Goal: Transaction & Acquisition: Purchase product/service

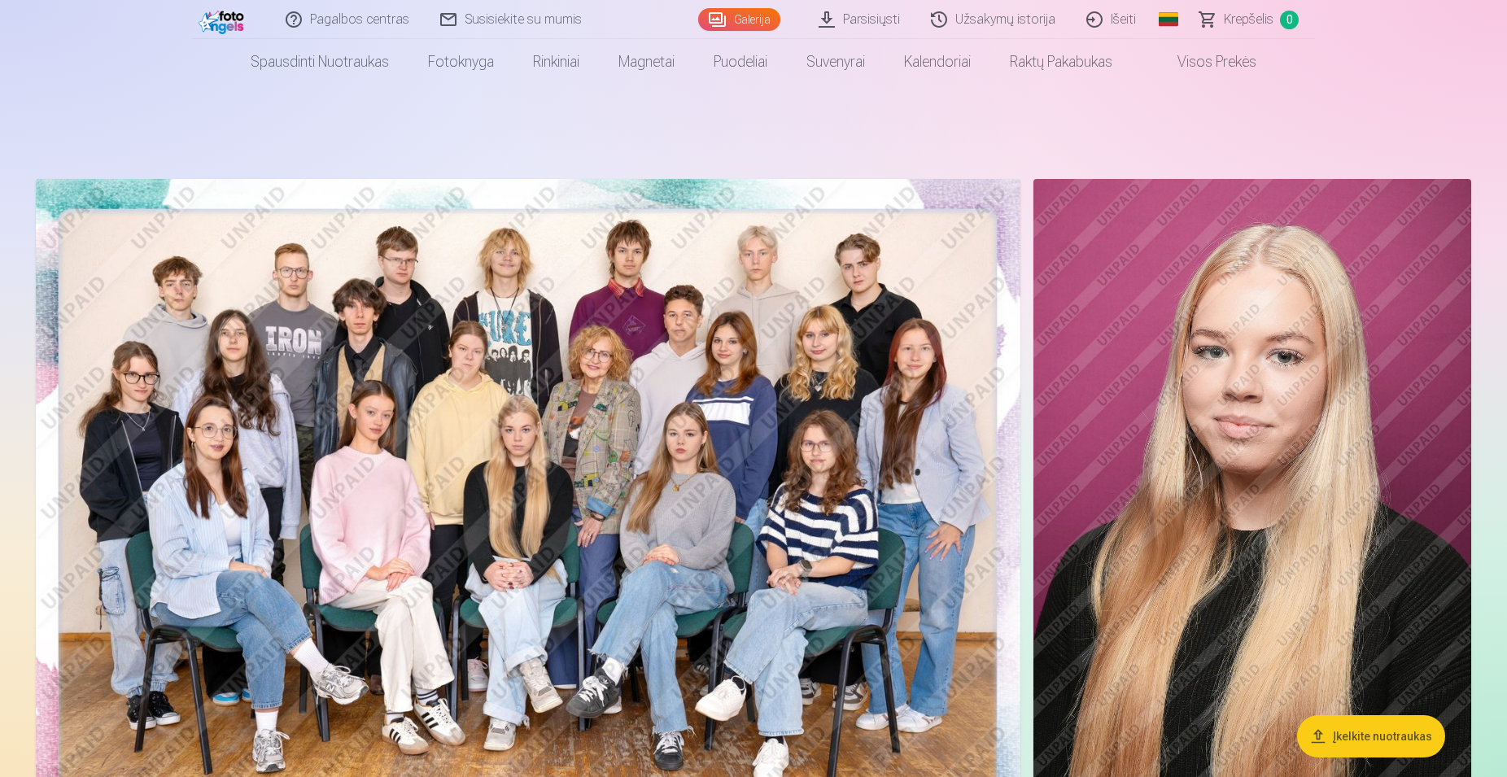
scroll to position [166, 0]
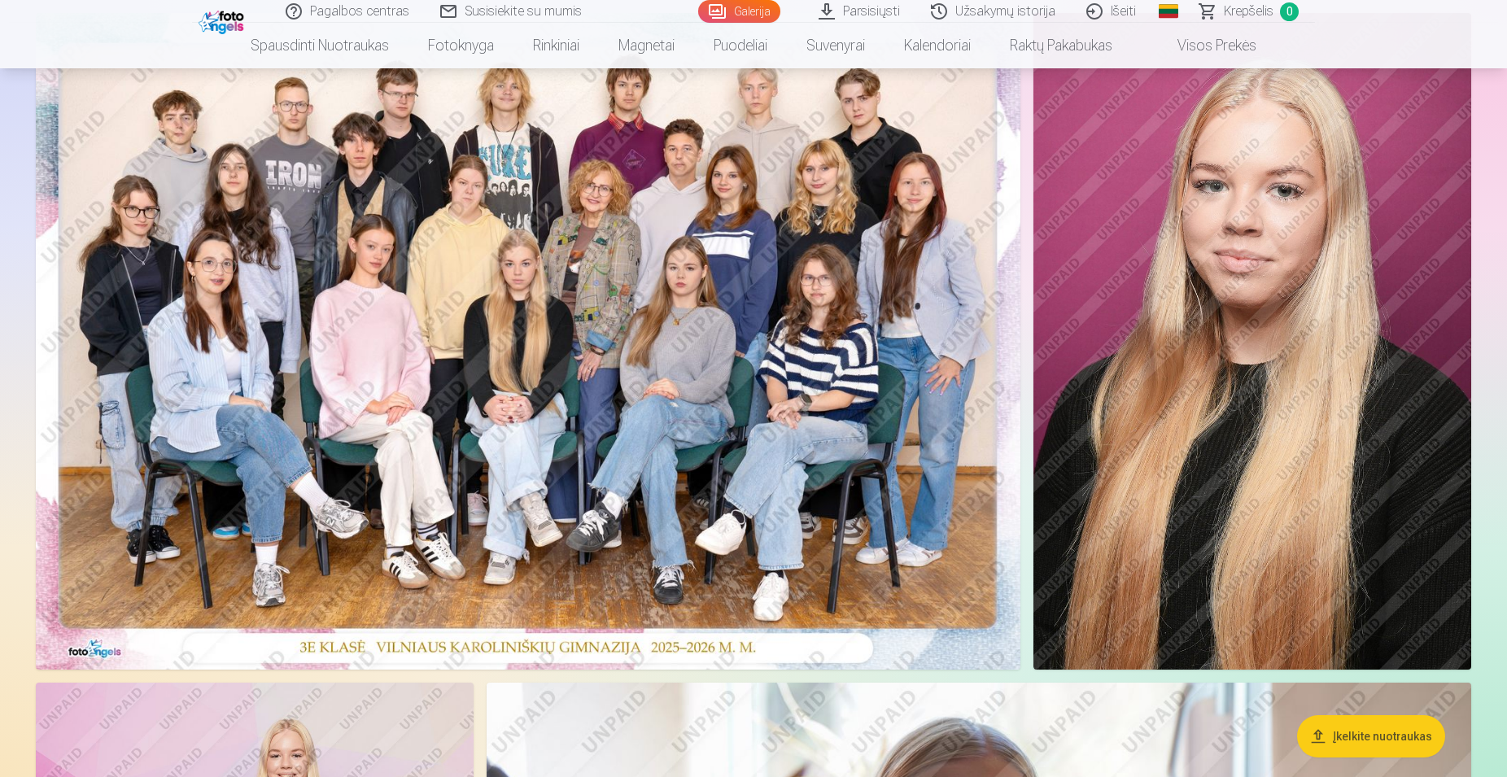
click at [505, 286] on img at bounding box center [528, 341] width 985 height 657
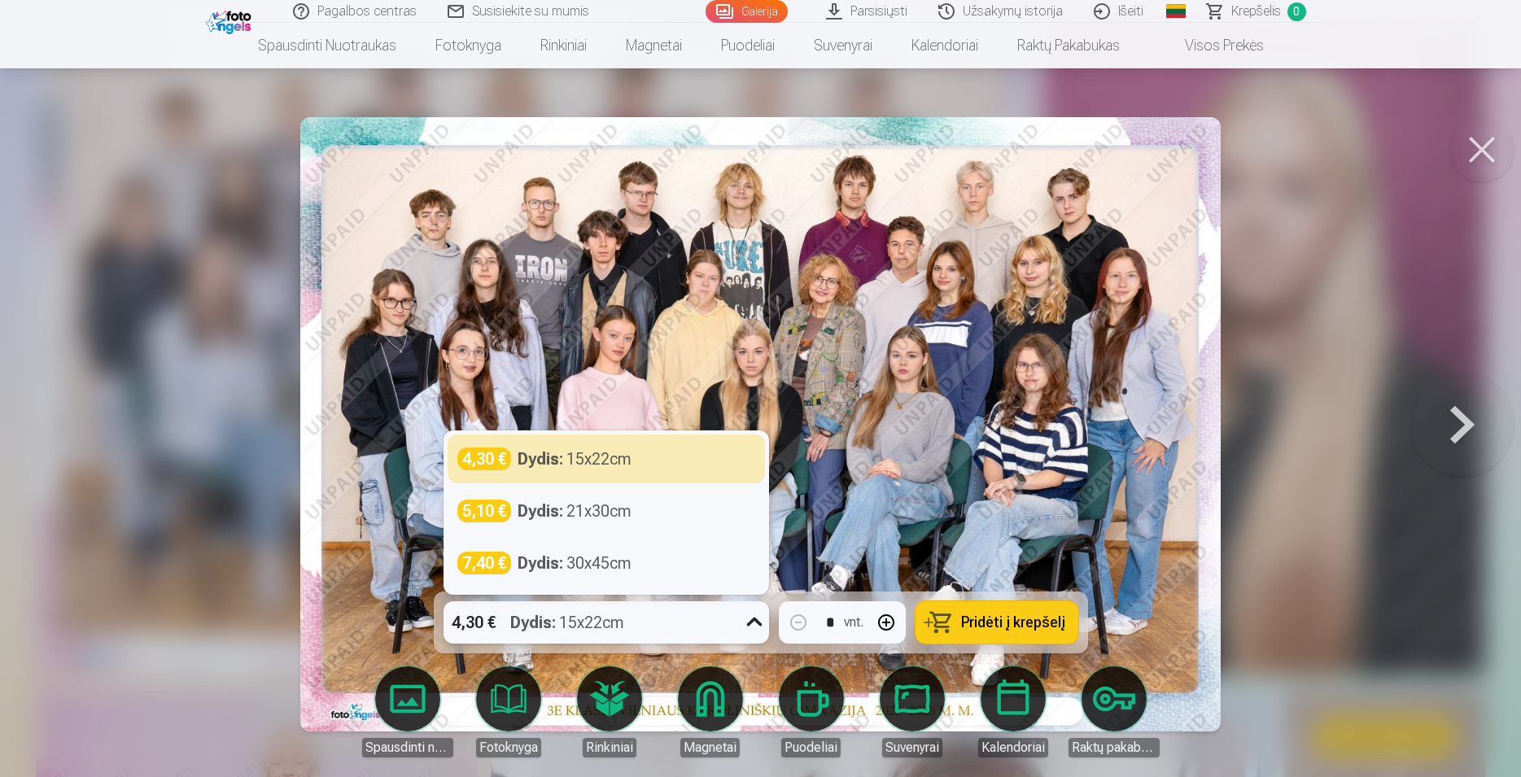
click at [750, 620] on icon at bounding box center [754, 623] width 26 height 26
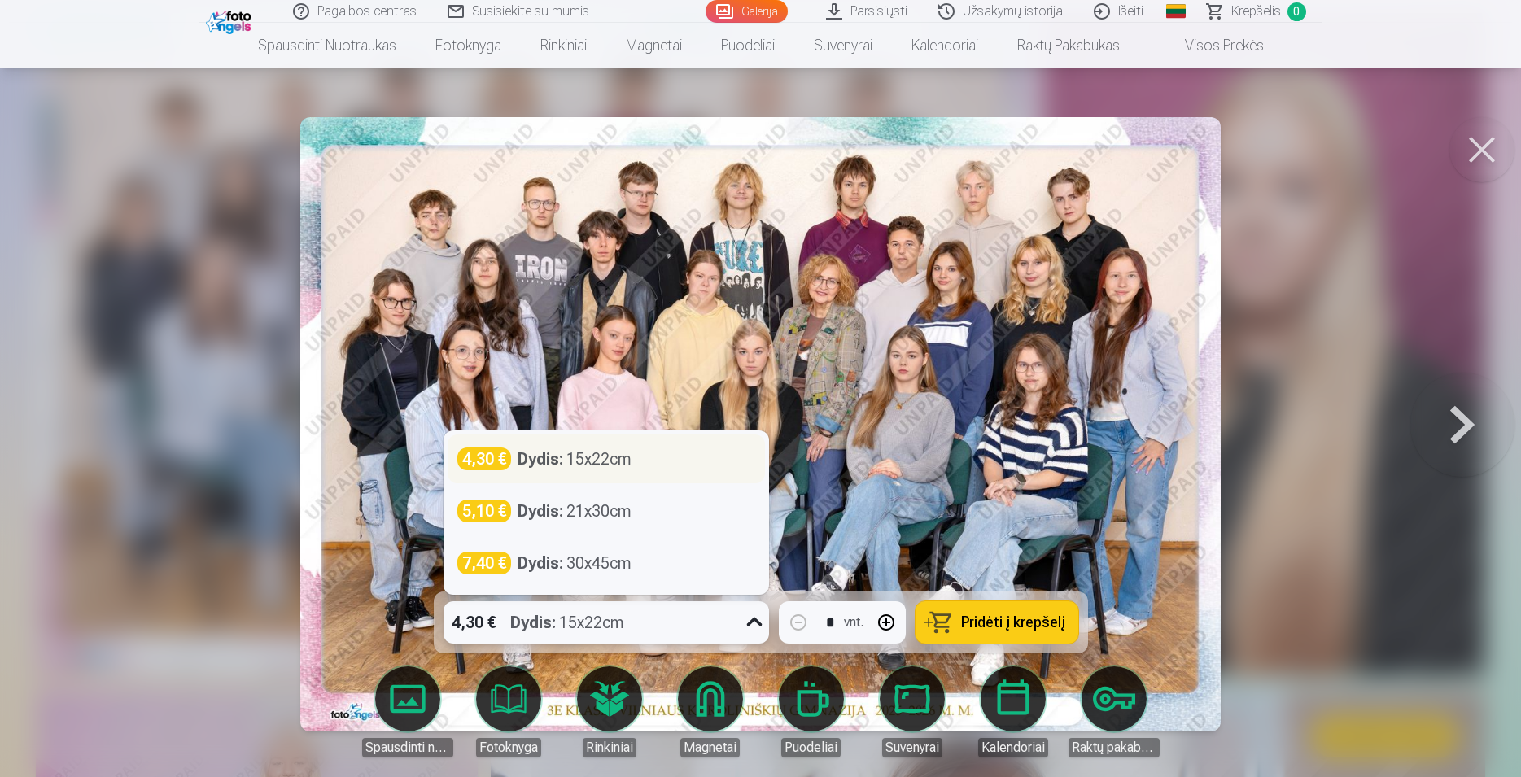
click at [593, 463] on div "Dydis : 15x22cm" at bounding box center [575, 459] width 114 height 23
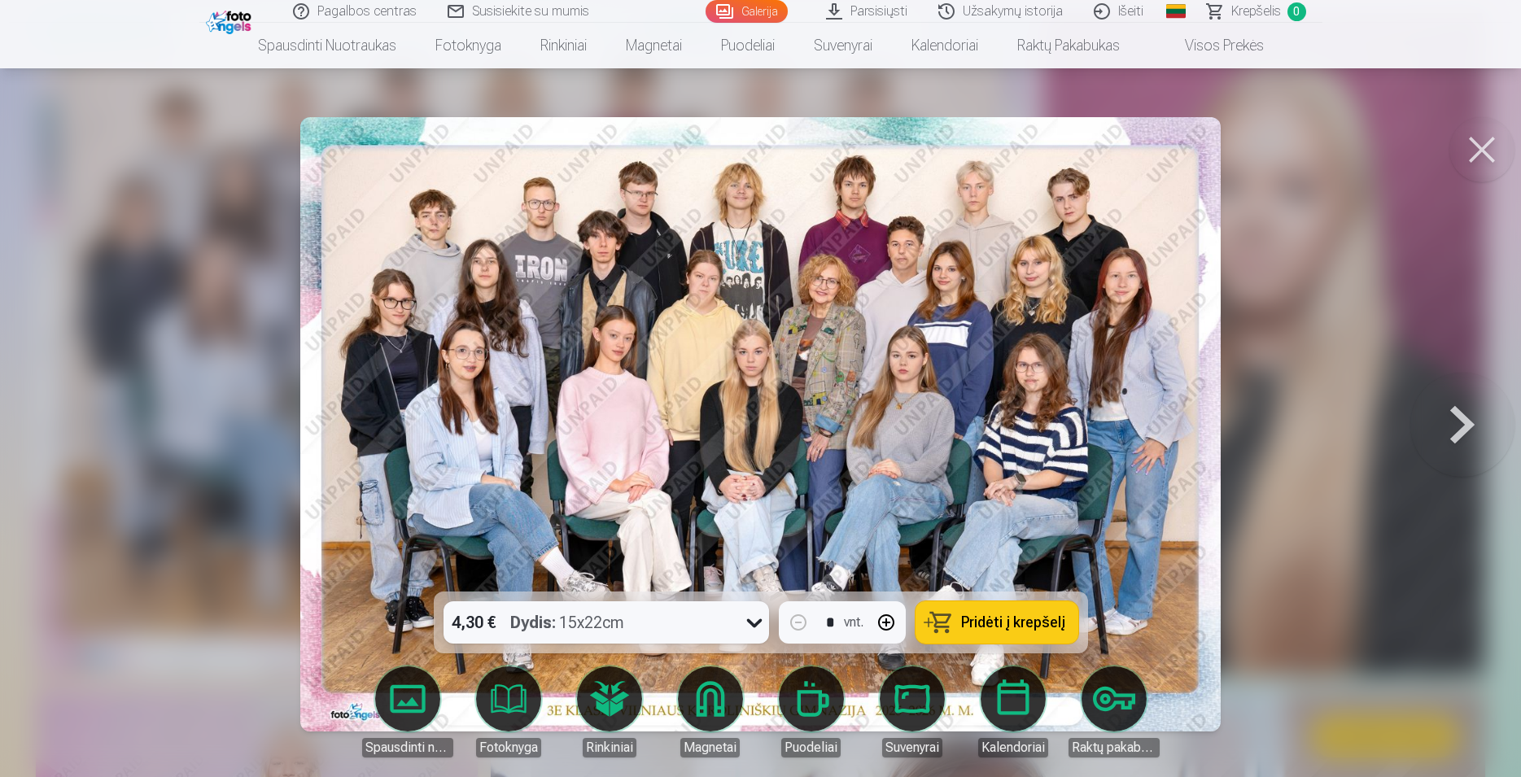
click at [1012, 619] on span "Pridėti į krepšelį" at bounding box center [1013, 622] width 104 height 15
click at [1459, 428] on button at bounding box center [1462, 424] width 104 height 302
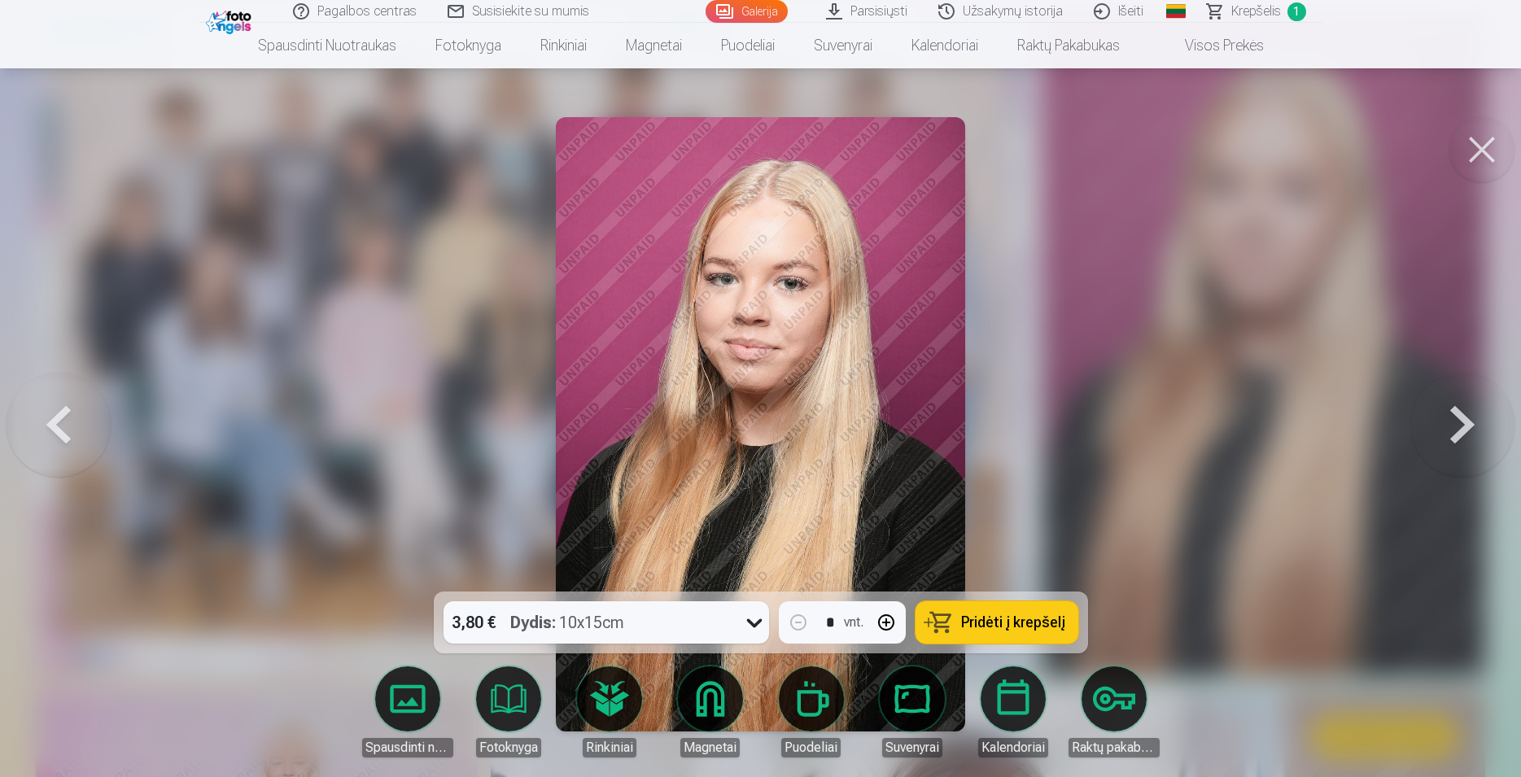
click at [1459, 428] on button at bounding box center [1462, 424] width 104 height 302
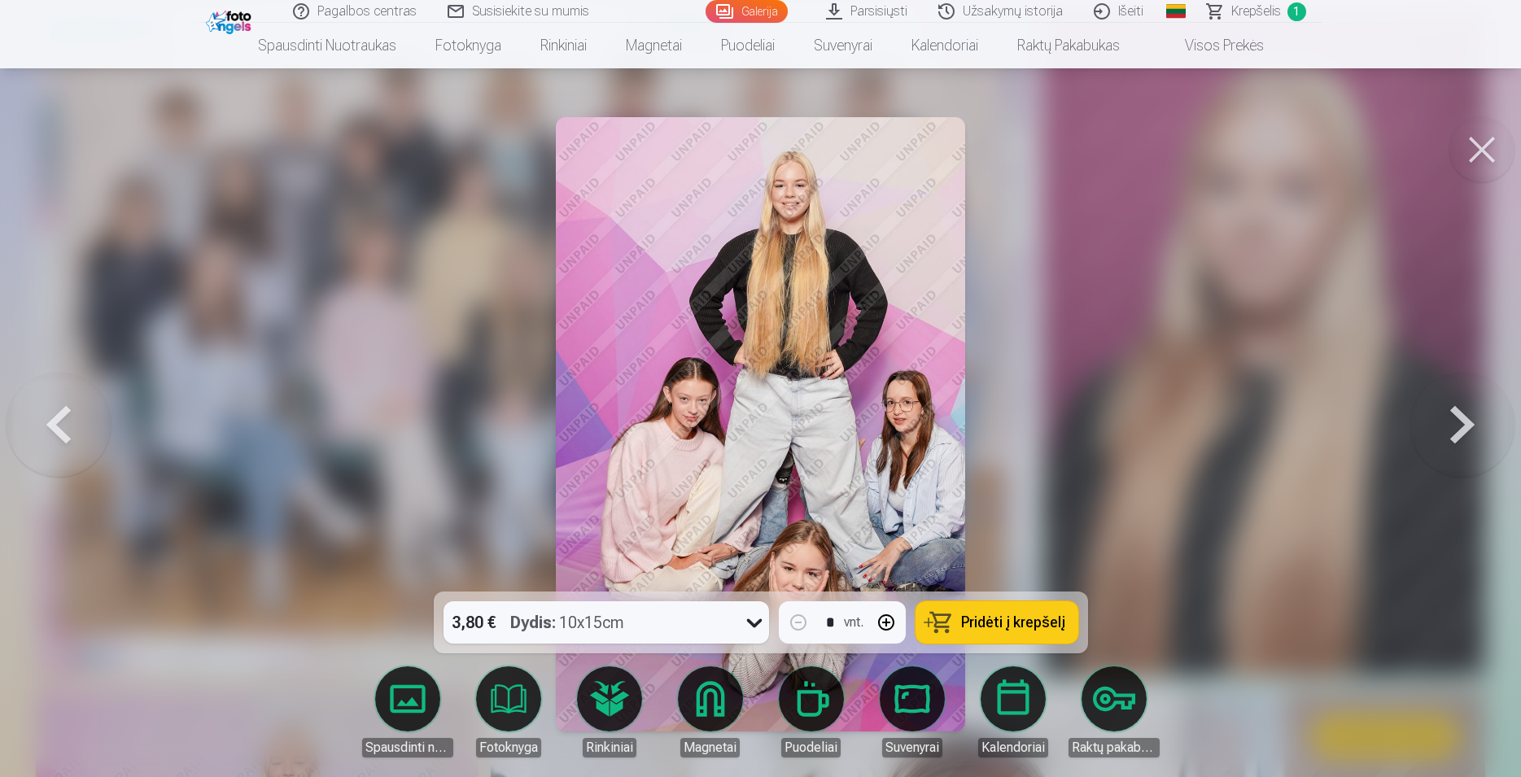
click at [1459, 428] on button at bounding box center [1462, 424] width 104 height 302
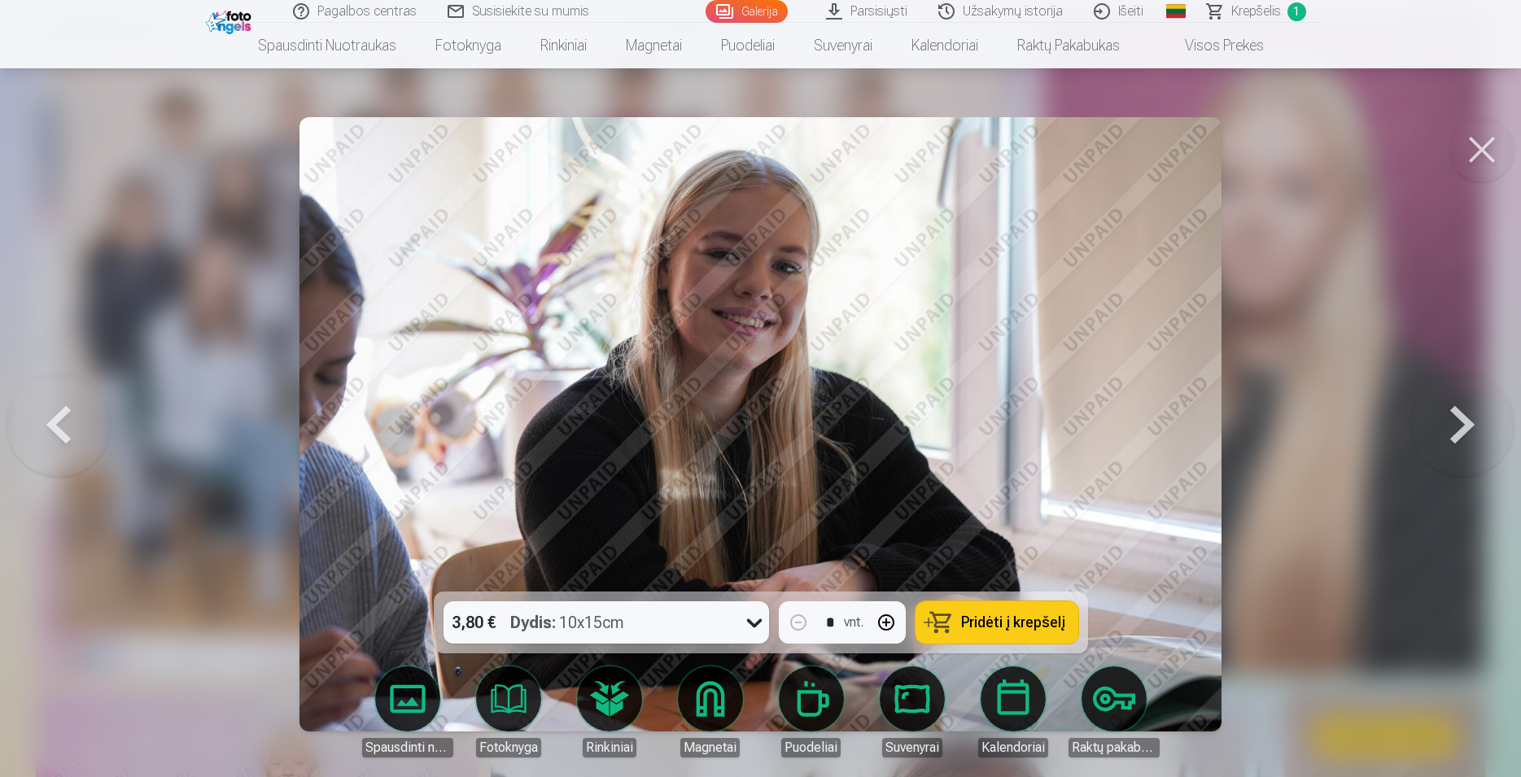
click at [1459, 428] on button at bounding box center [1462, 424] width 104 height 302
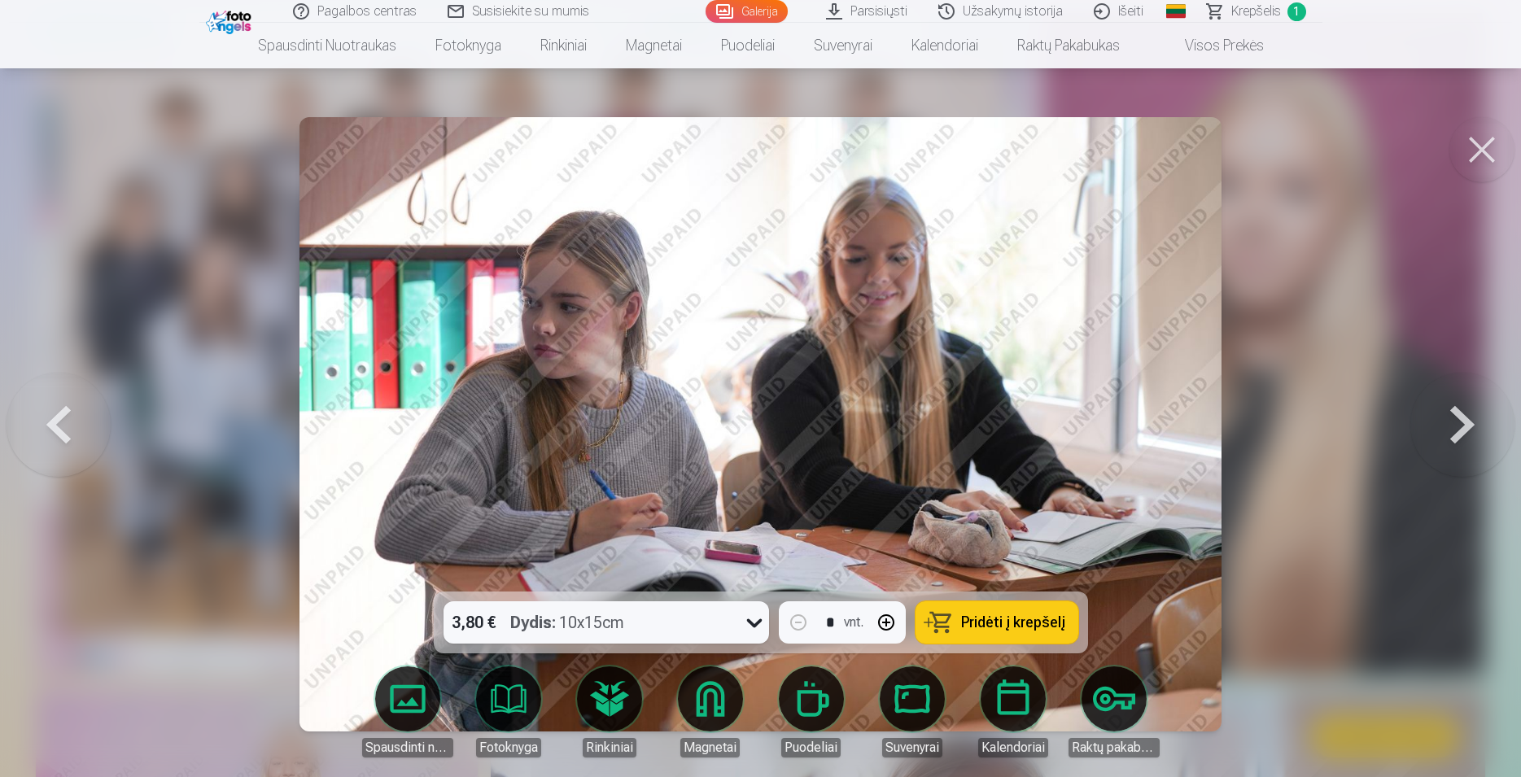
click at [1459, 428] on button at bounding box center [1462, 424] width 104 height 302
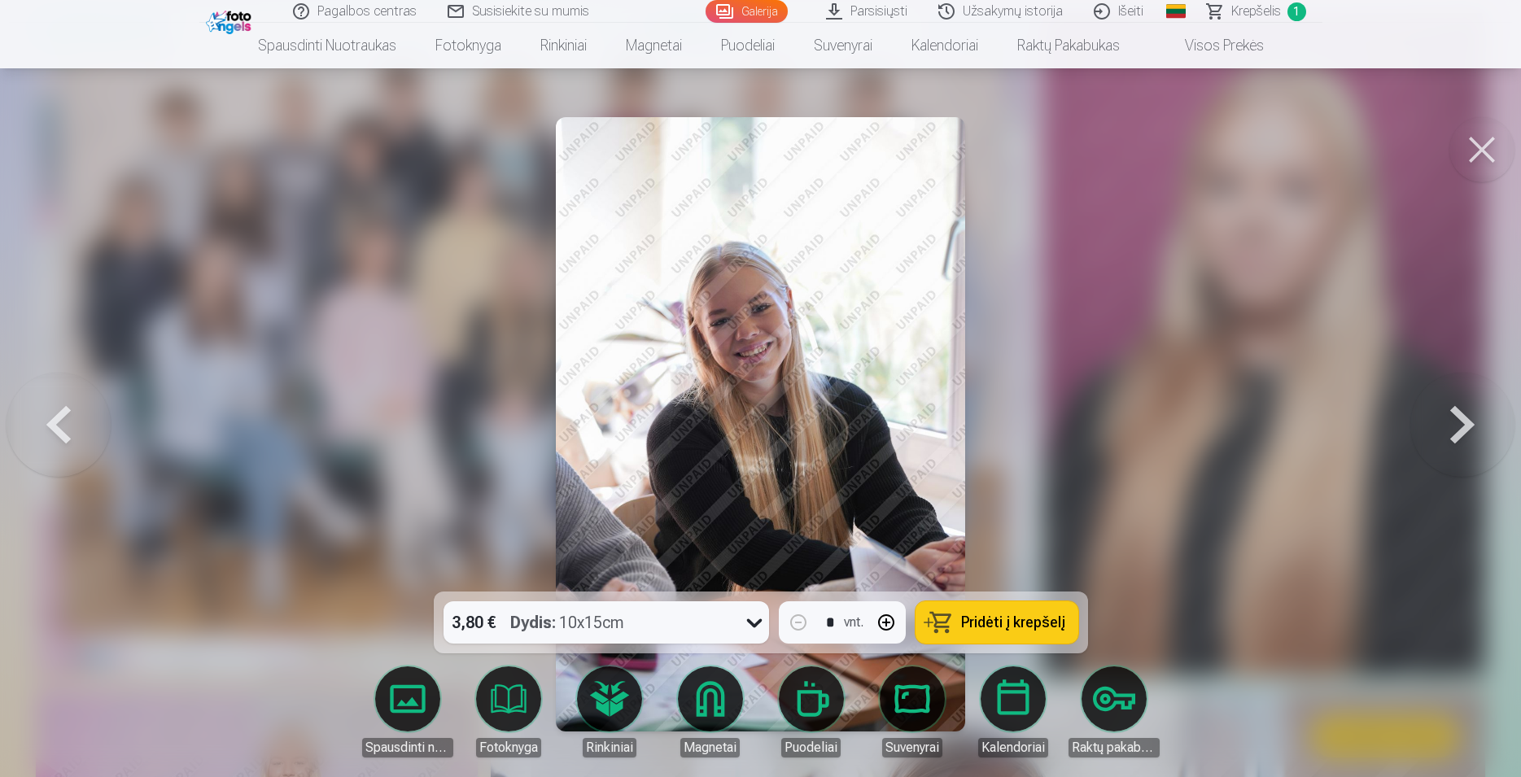
click at [1459, 428] on button at bounding box center [1462, 424] width 104 height 302
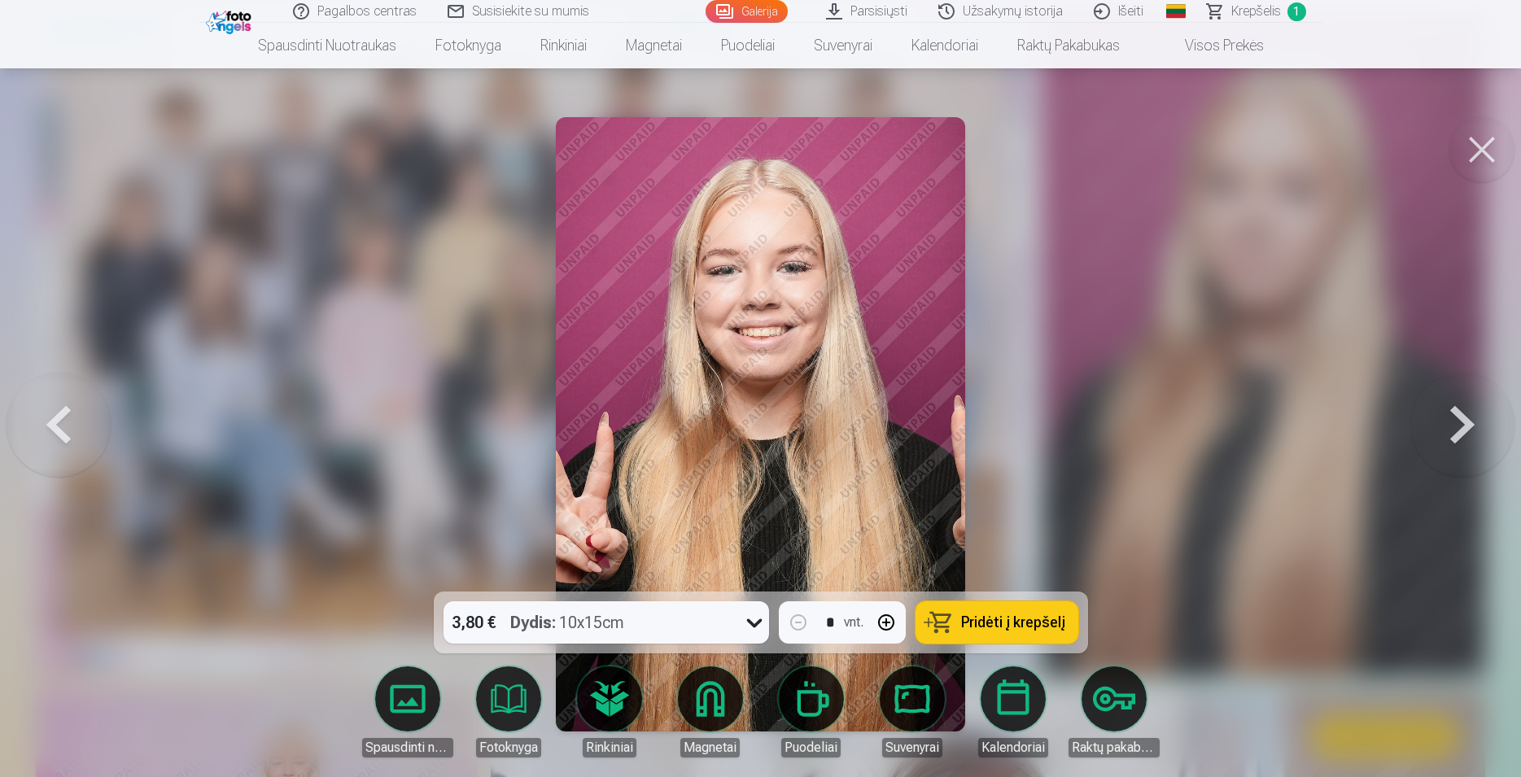
click at [1459, 428] on button at bounding box center [1462, 424] width 104 height 302
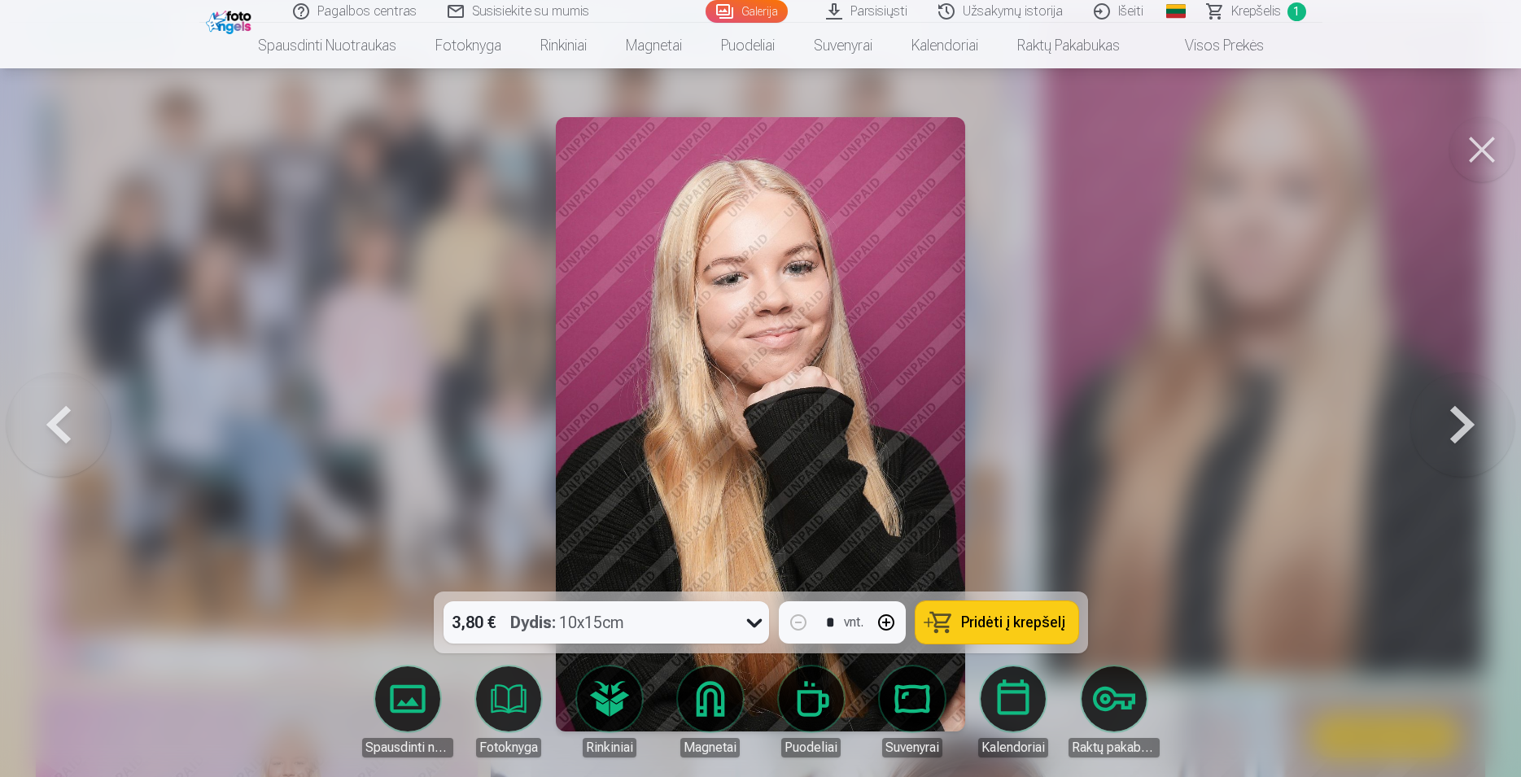
click at [1459, 428] on button at bounding box center [1462, 424] width 104 height 302
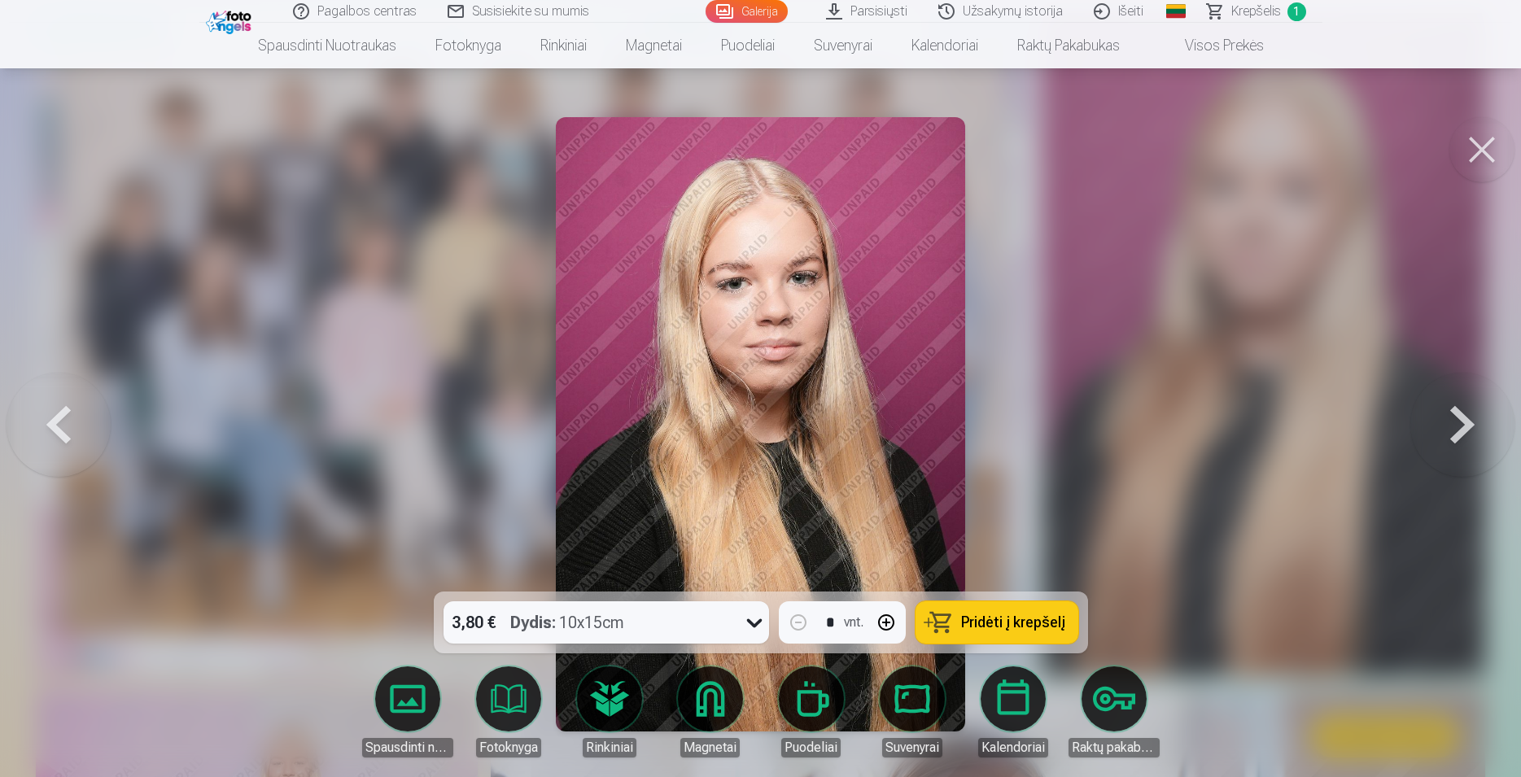
click at [1459, 428] on button at bounding box center [1462, 424] width 104 height 302
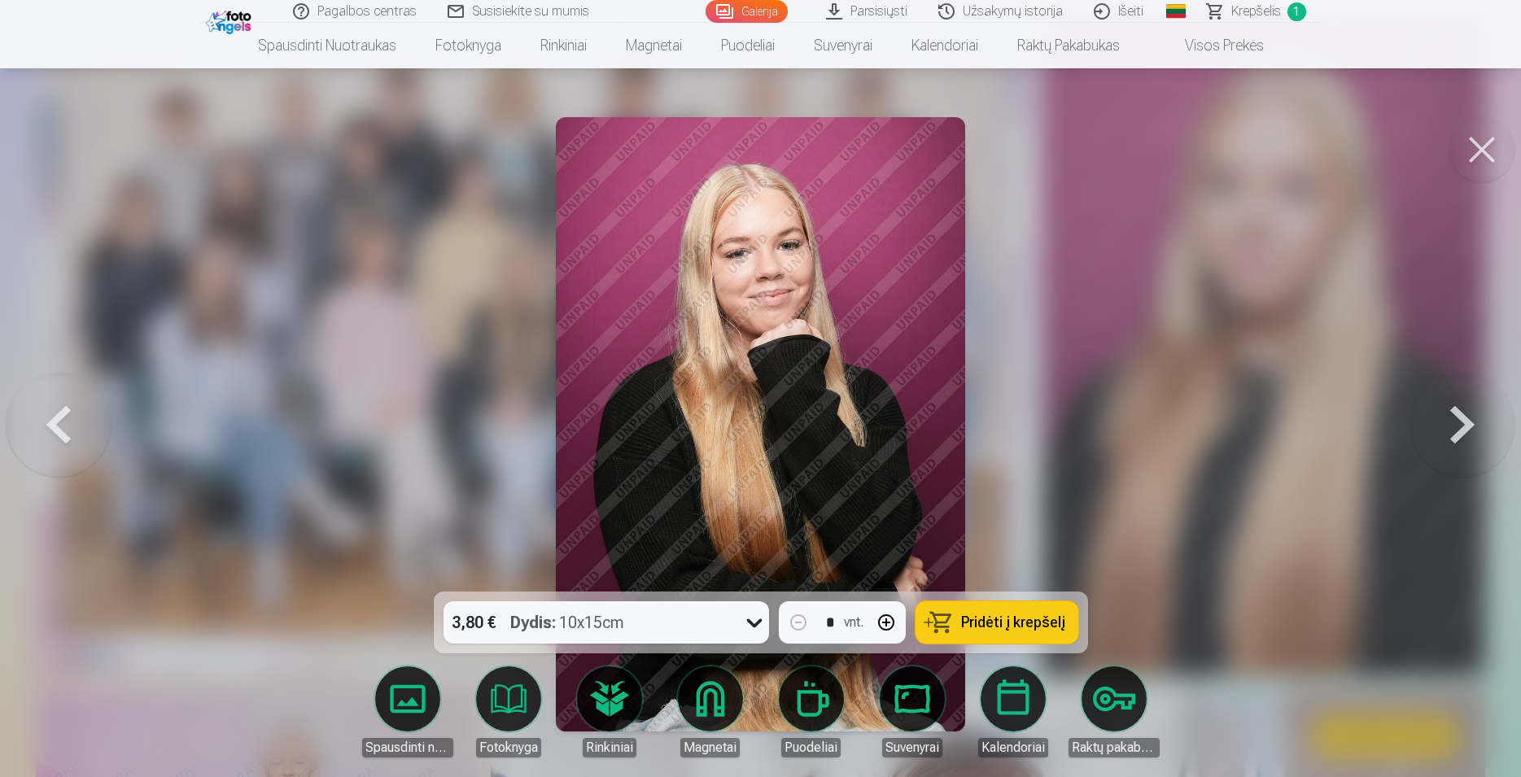
click at [1459, 428] on button at bounding box center [1462, 424] width 104 height 302
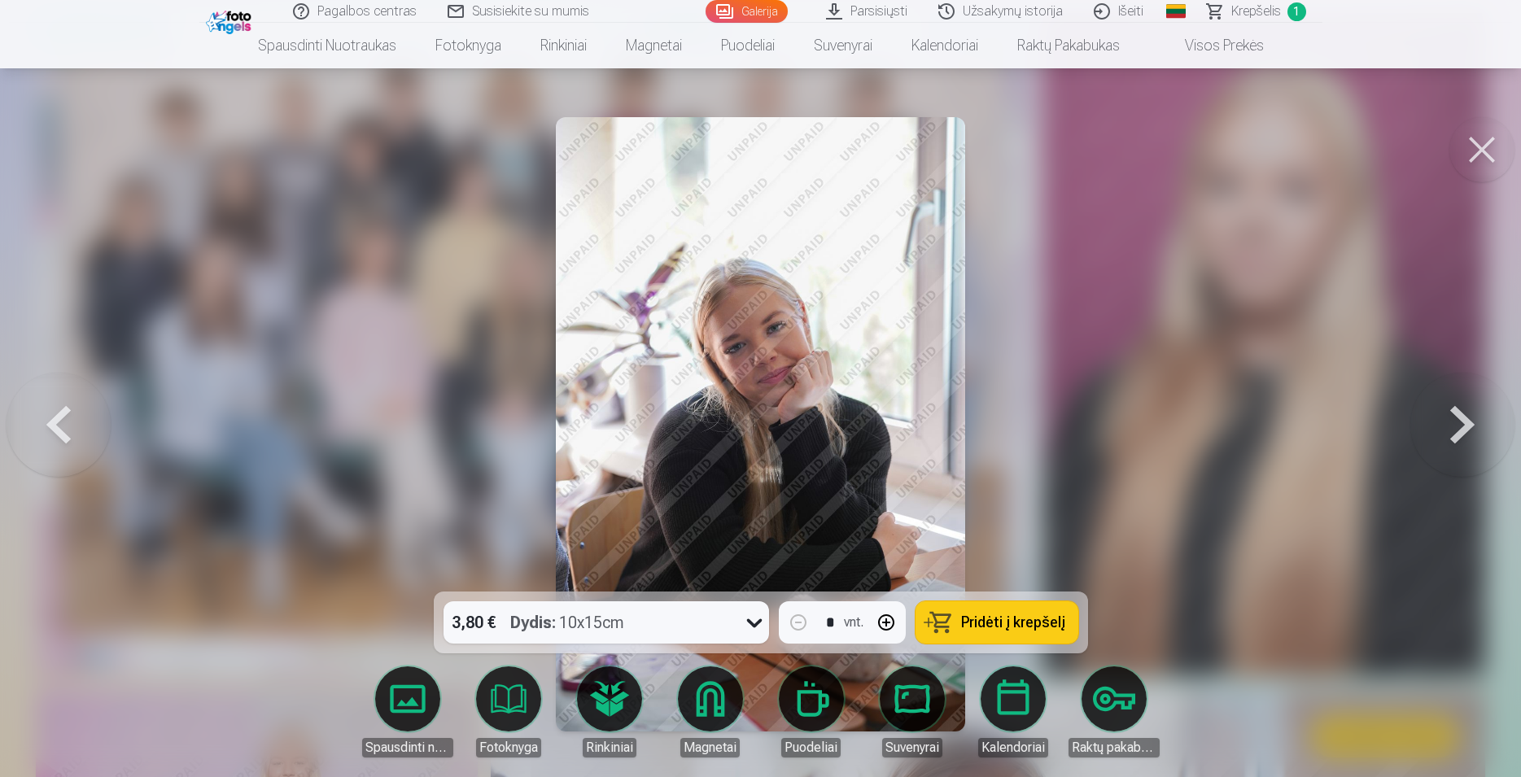
click at [1459, 428] on button at bounding box center [1462, 424] width 104 height 302
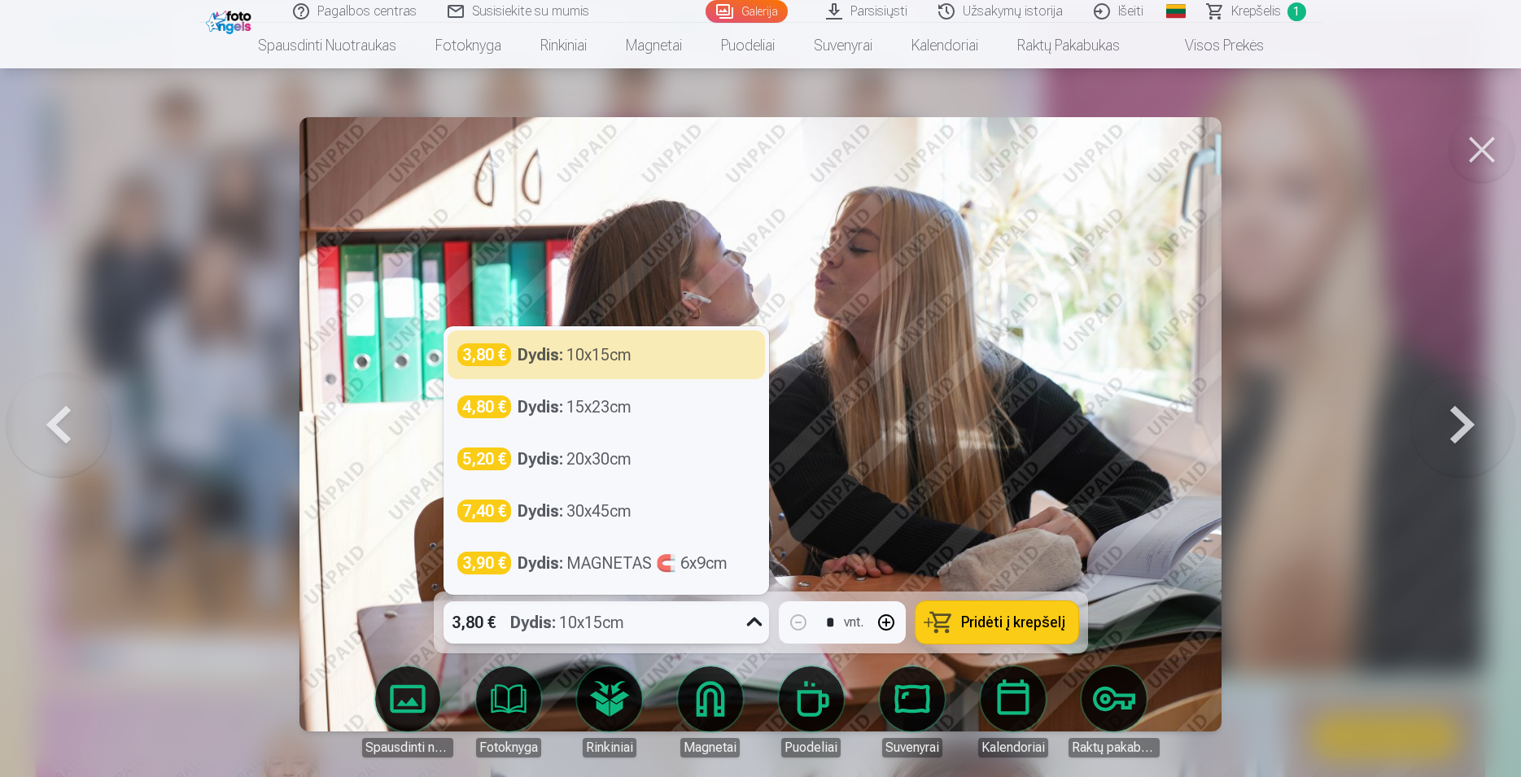
click at [750, 622] on icon at bounding box center [753, 622] width 15 height 9
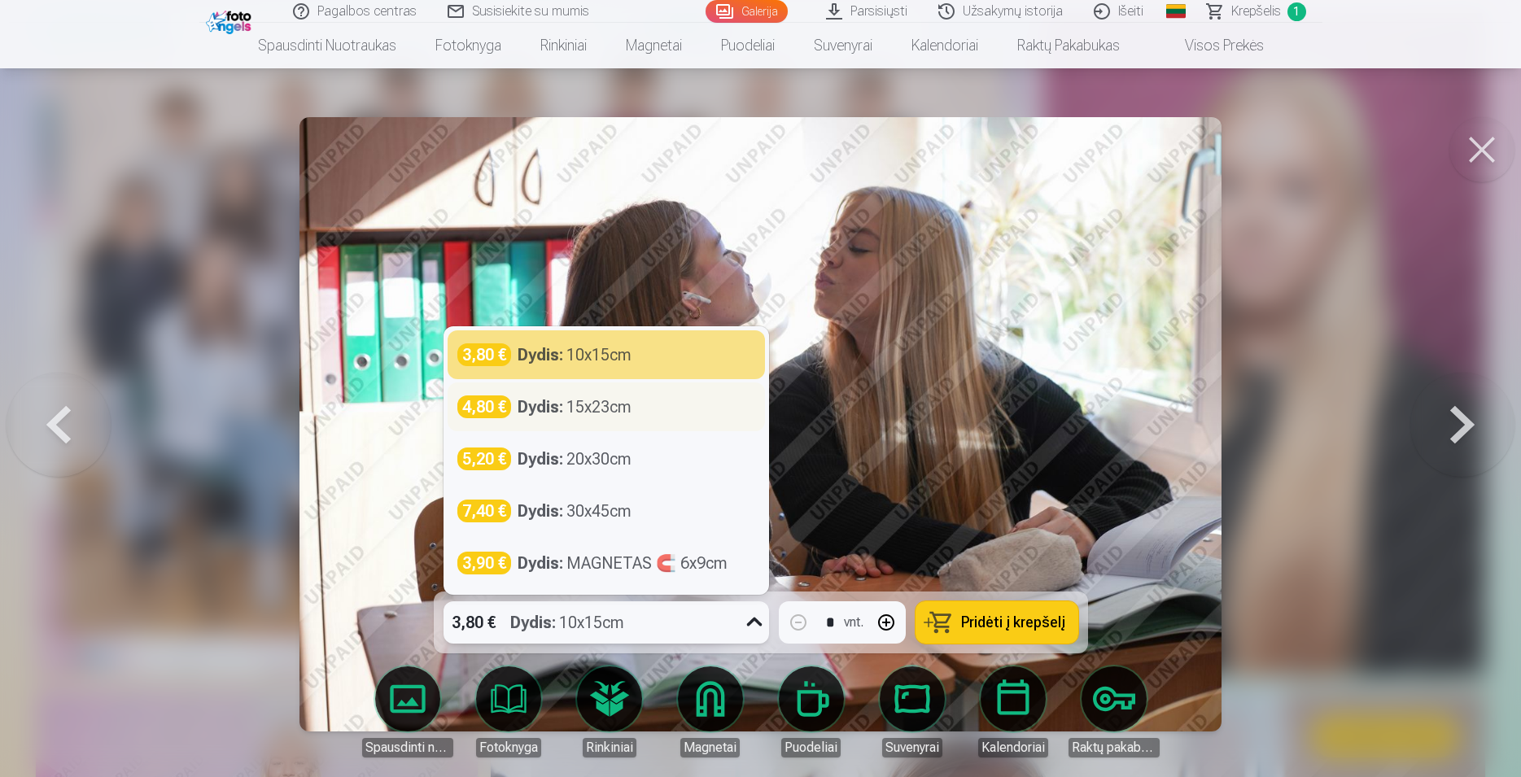
click at [563, 405] on strong "Dydis :" at bounding box center [541, 407] width 46 height 23
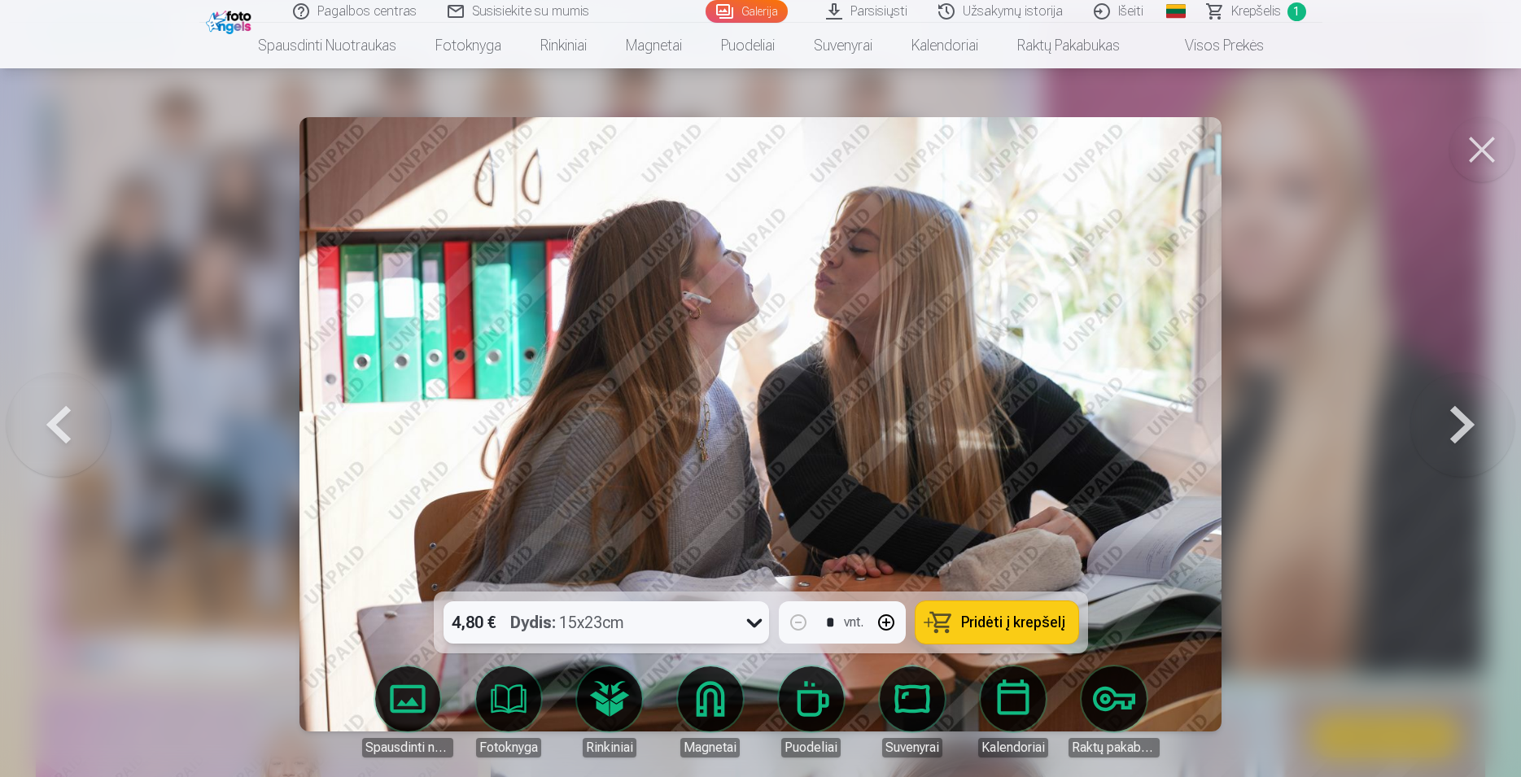
click at [1004, 630] on span "Pridėti į krepšelį" at bounding box center [1013, 622] width 104 height 15
click at [1470, 430] on button at bounding box center [1462, 424] width 104 height 302
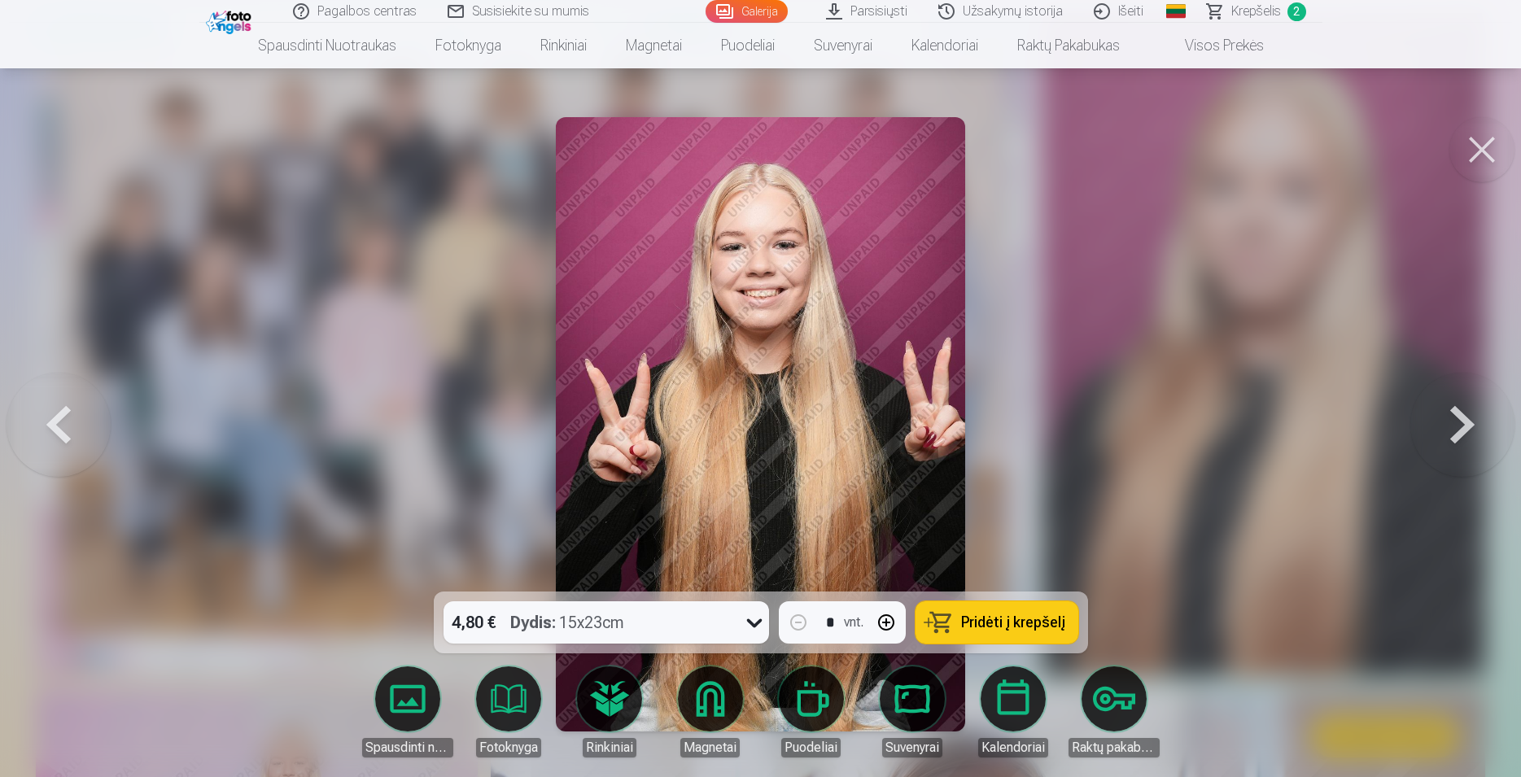
click at [1470, 430] on button at bounding box center [1462, 424] width 104 height 302
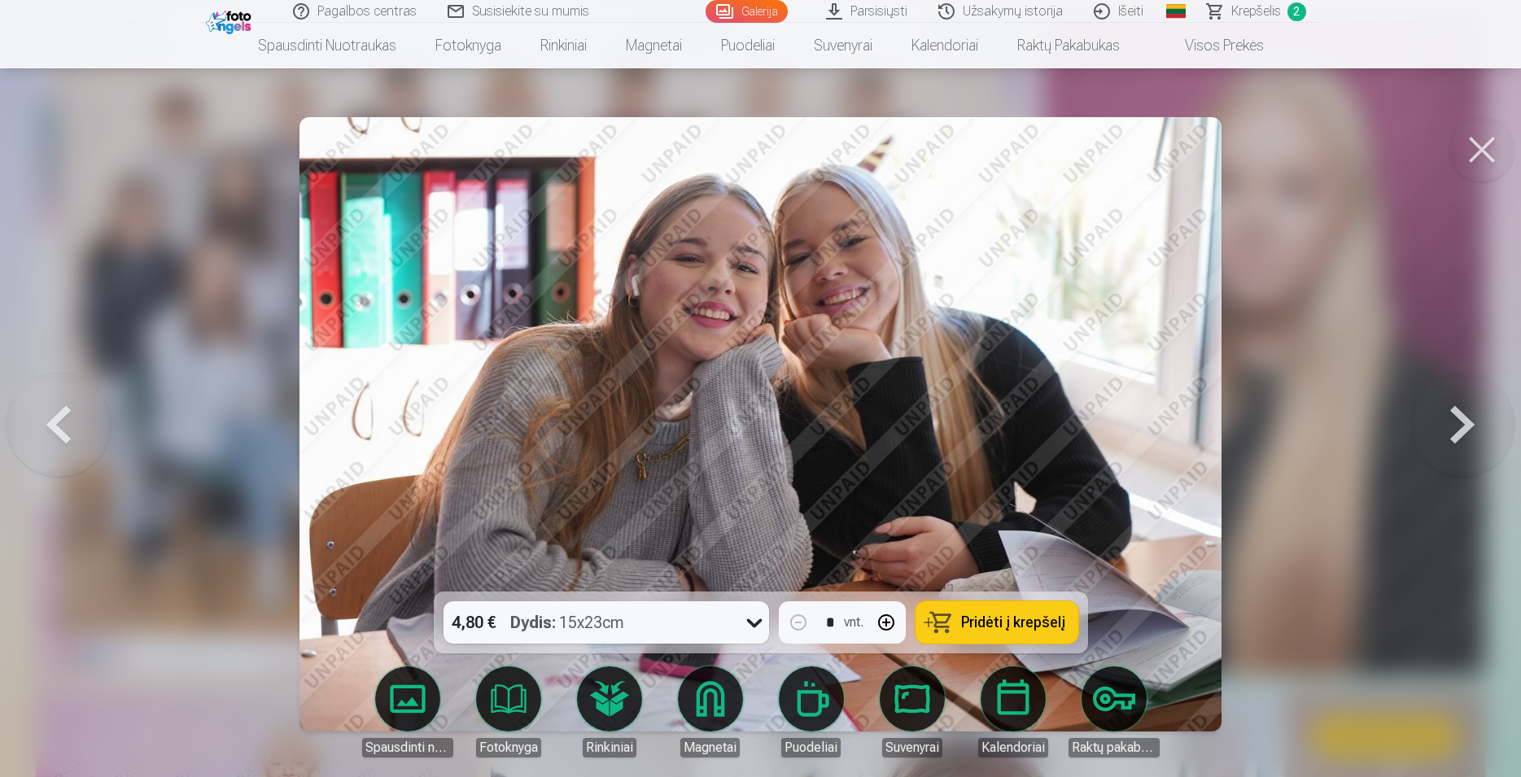
click at [1470, 430] on button at bounding box center [1462, 424] width 104 height 302
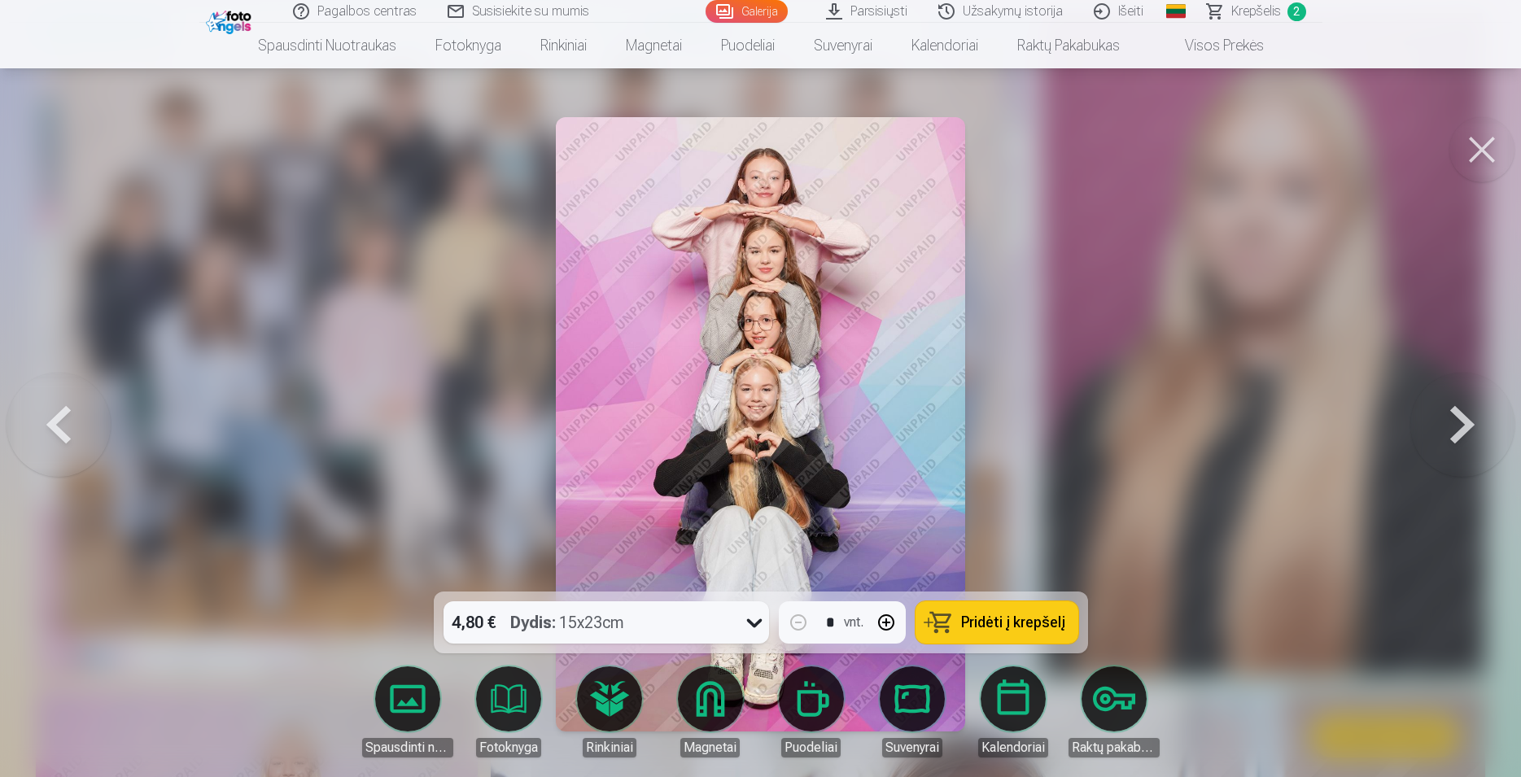
click at [1471, 428] on button at bounding box center [1462, 424] width 104 height 302
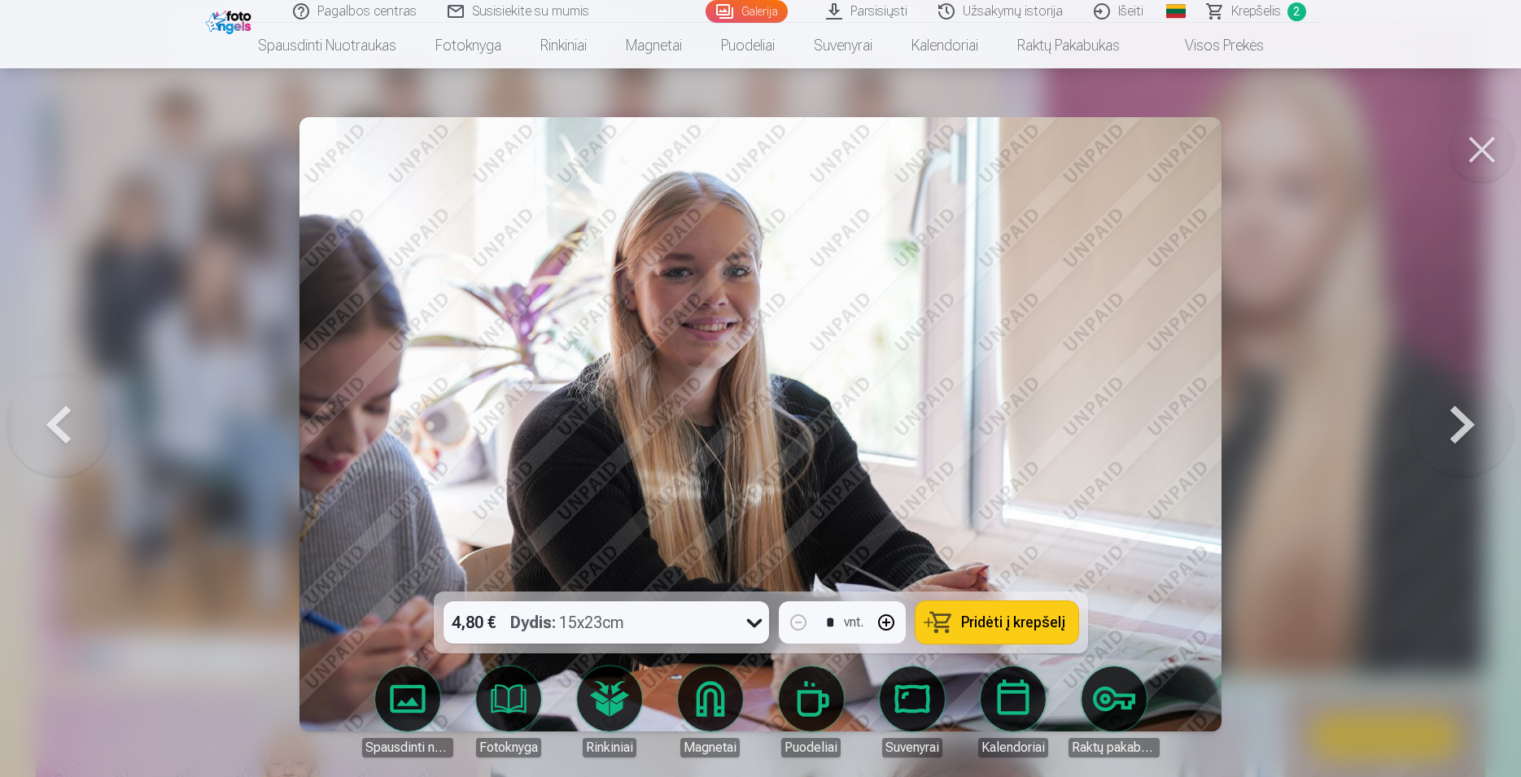
click at [1471, 428] on button at bounding box center [1462, 424] width 104 height 302
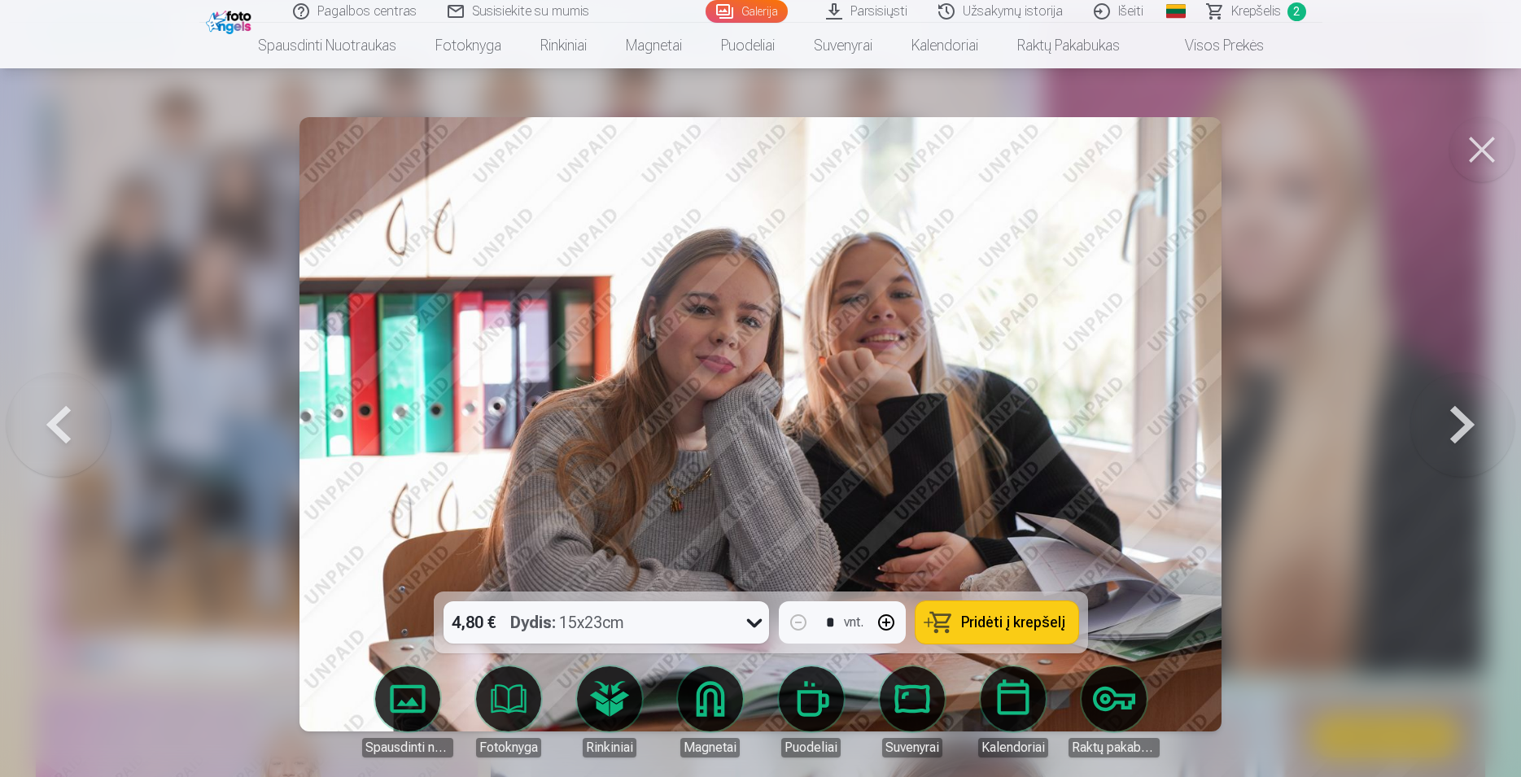
click at [1470, 428] on button at bounding box center [1462, 424] width 104 height 302
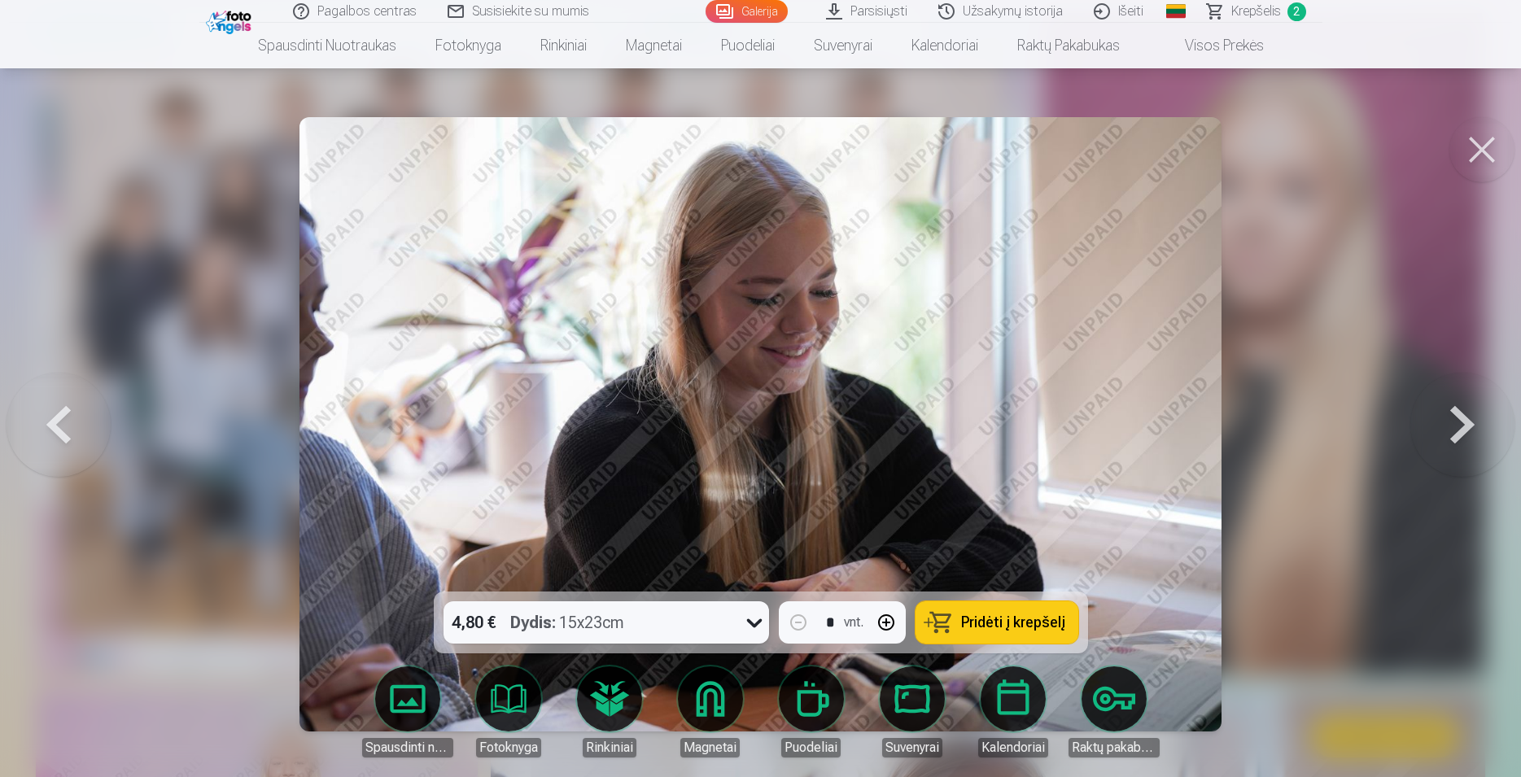
click at [1470, 428] on button at bounding box center [1462, 424] width 104 height 302
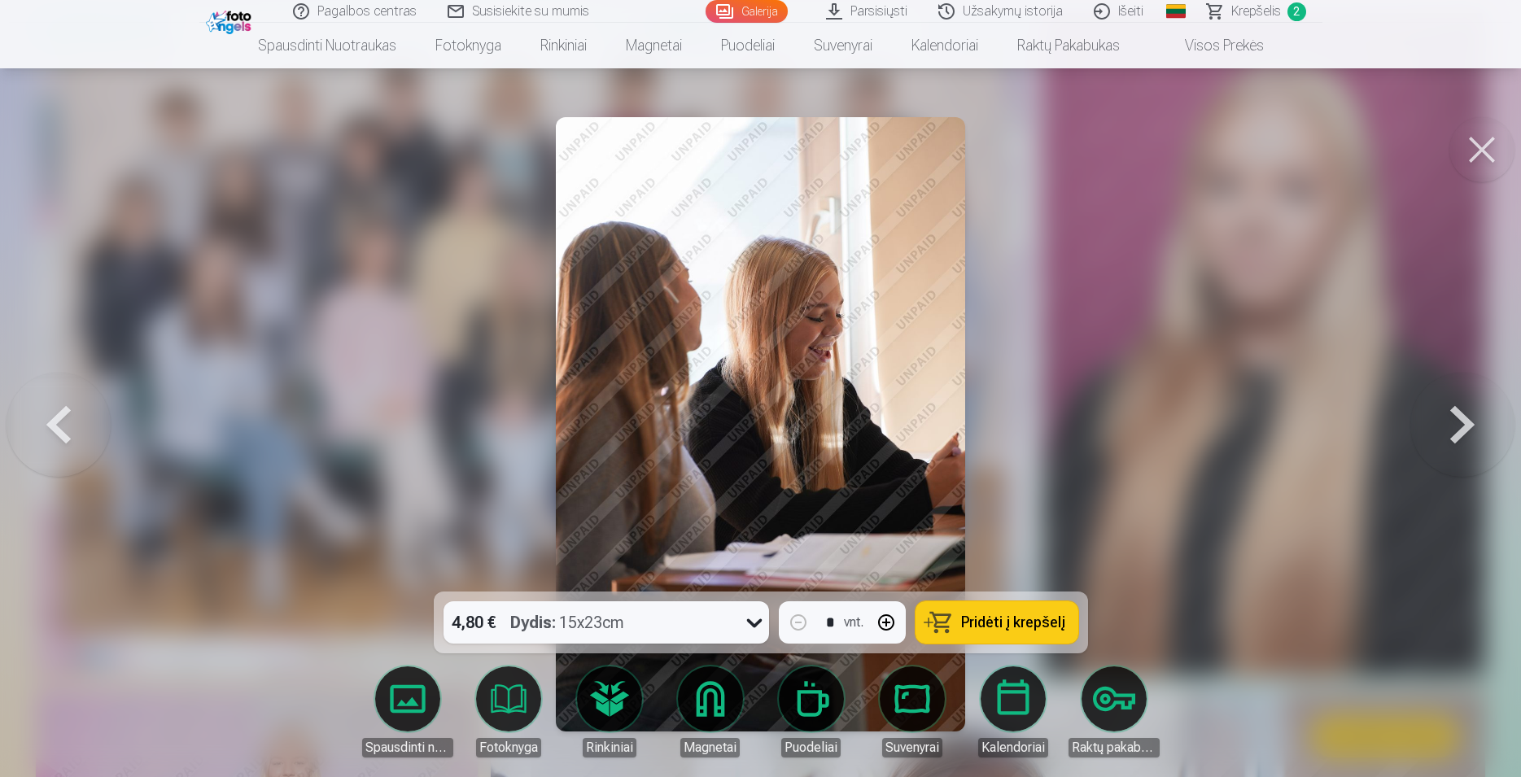
click at [1470, 428] on button at bounding box center [1462, 424] width 104 height 302
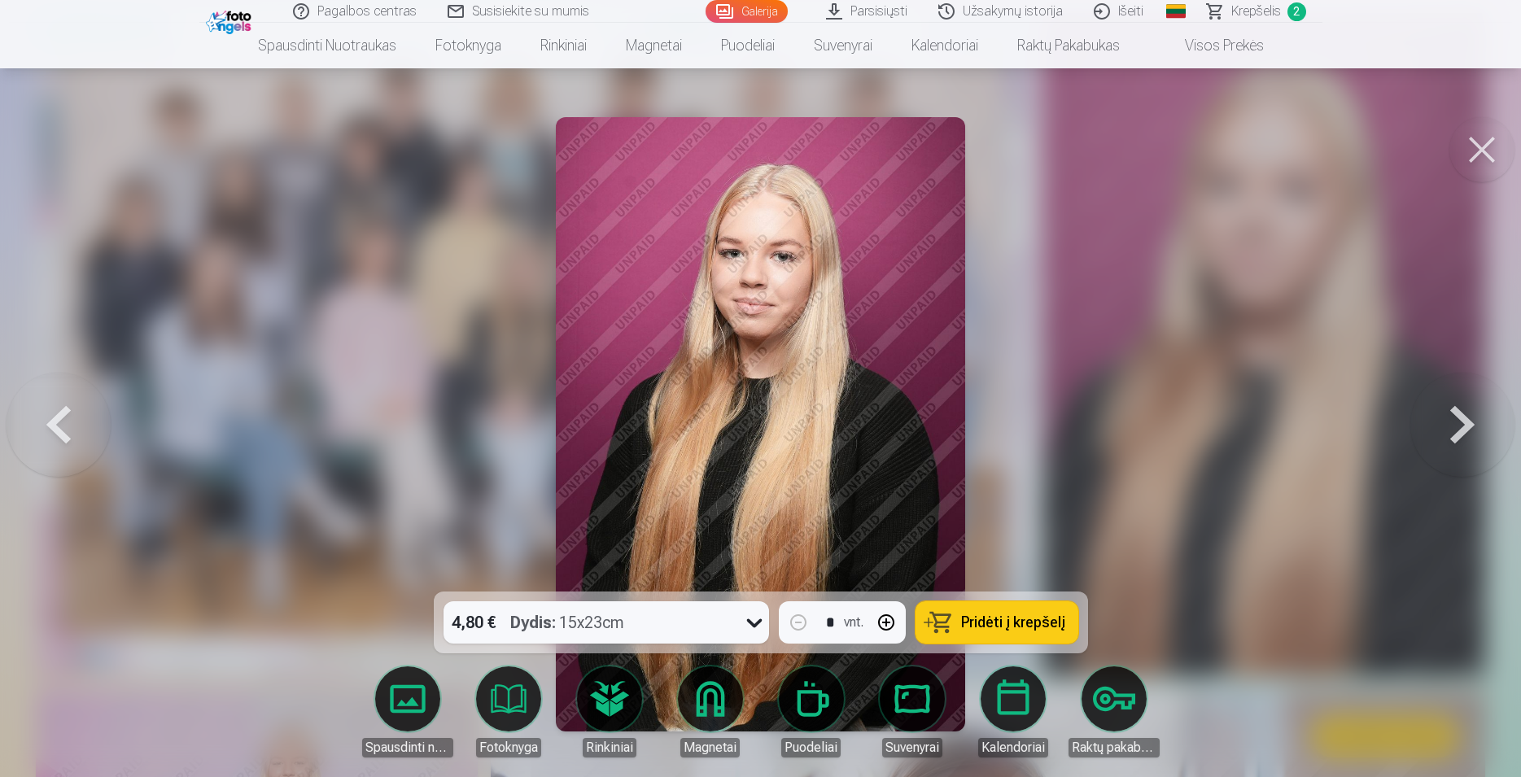
click at [1470, 428] on button at bounding box center [1462, 424] width 104 height 302
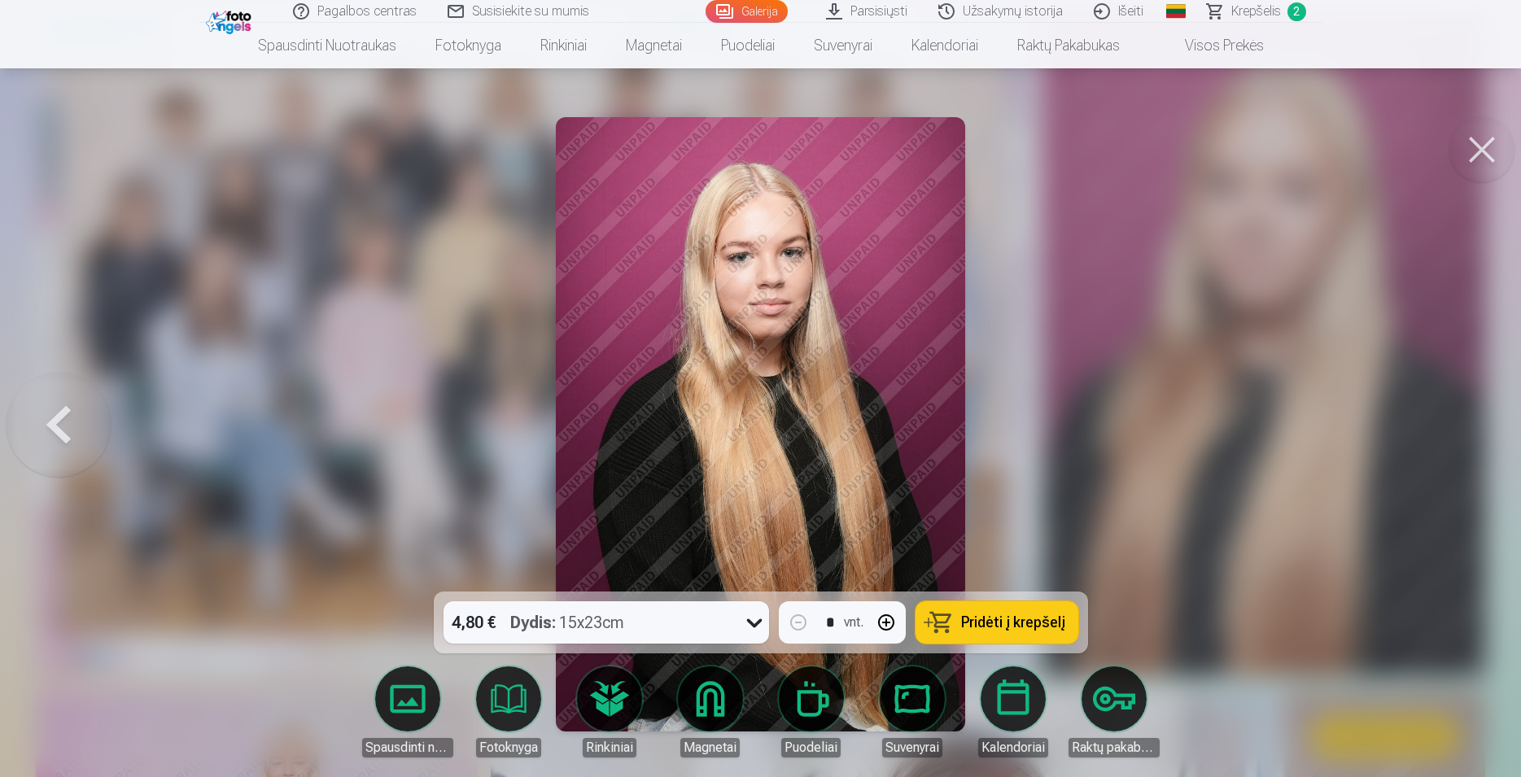
click at [1470, 428] on div at bounding box center [760, 388] width 1521 height 777
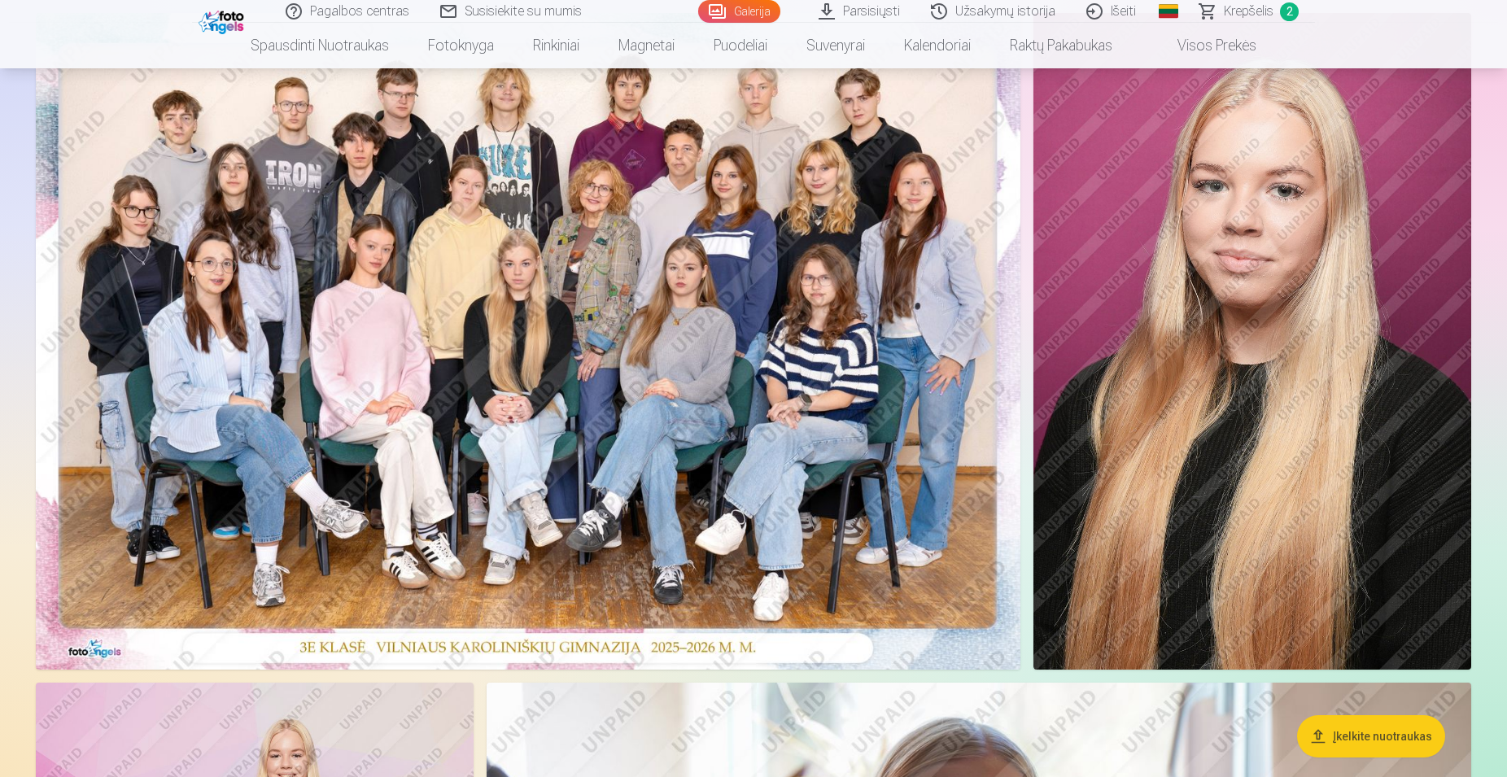
click at [607, 330] on img at bounding box center [528, 341] width 985 height 657
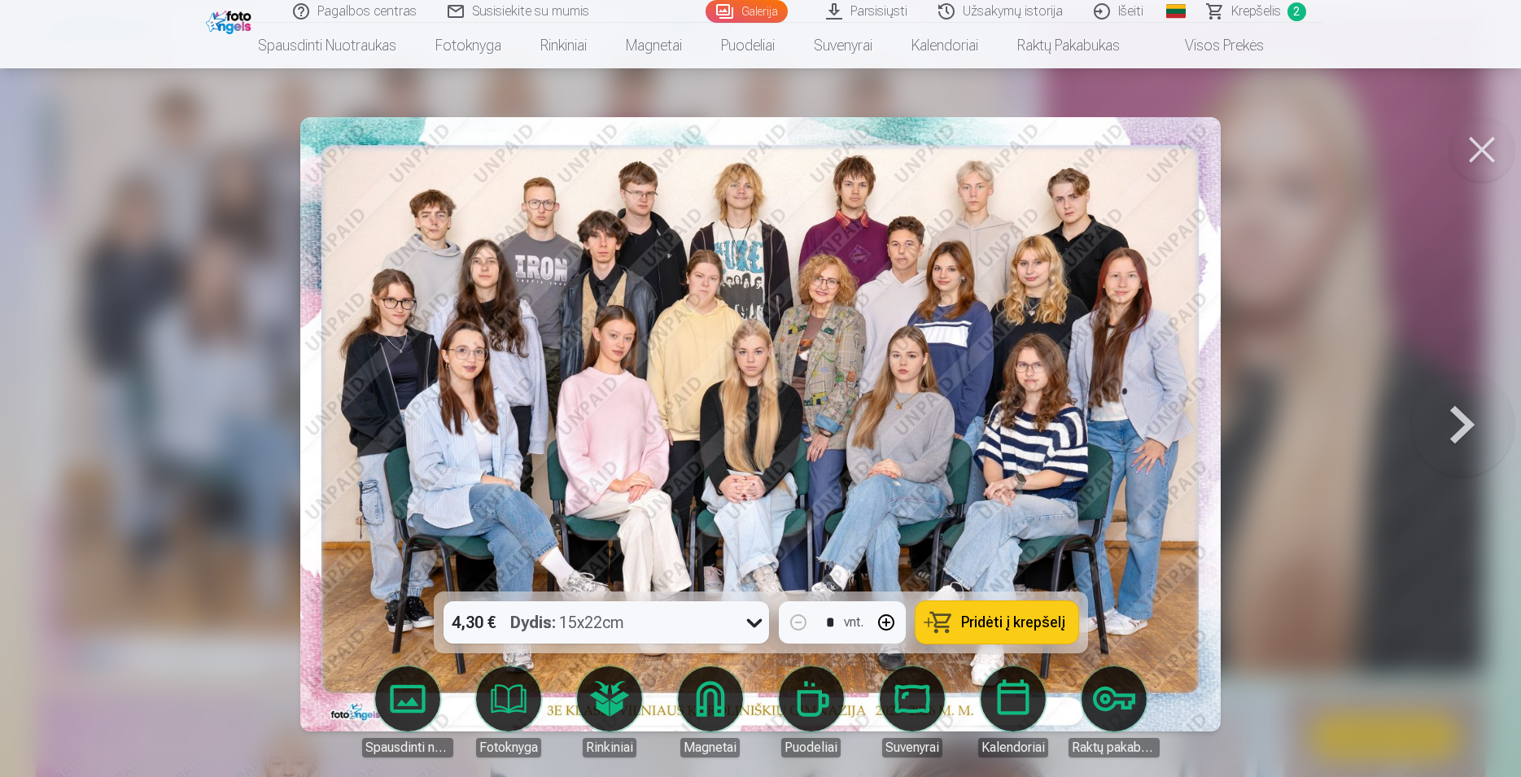
click at [1471, 421] on button at bounding box center [1462, 424] width 104 height 302
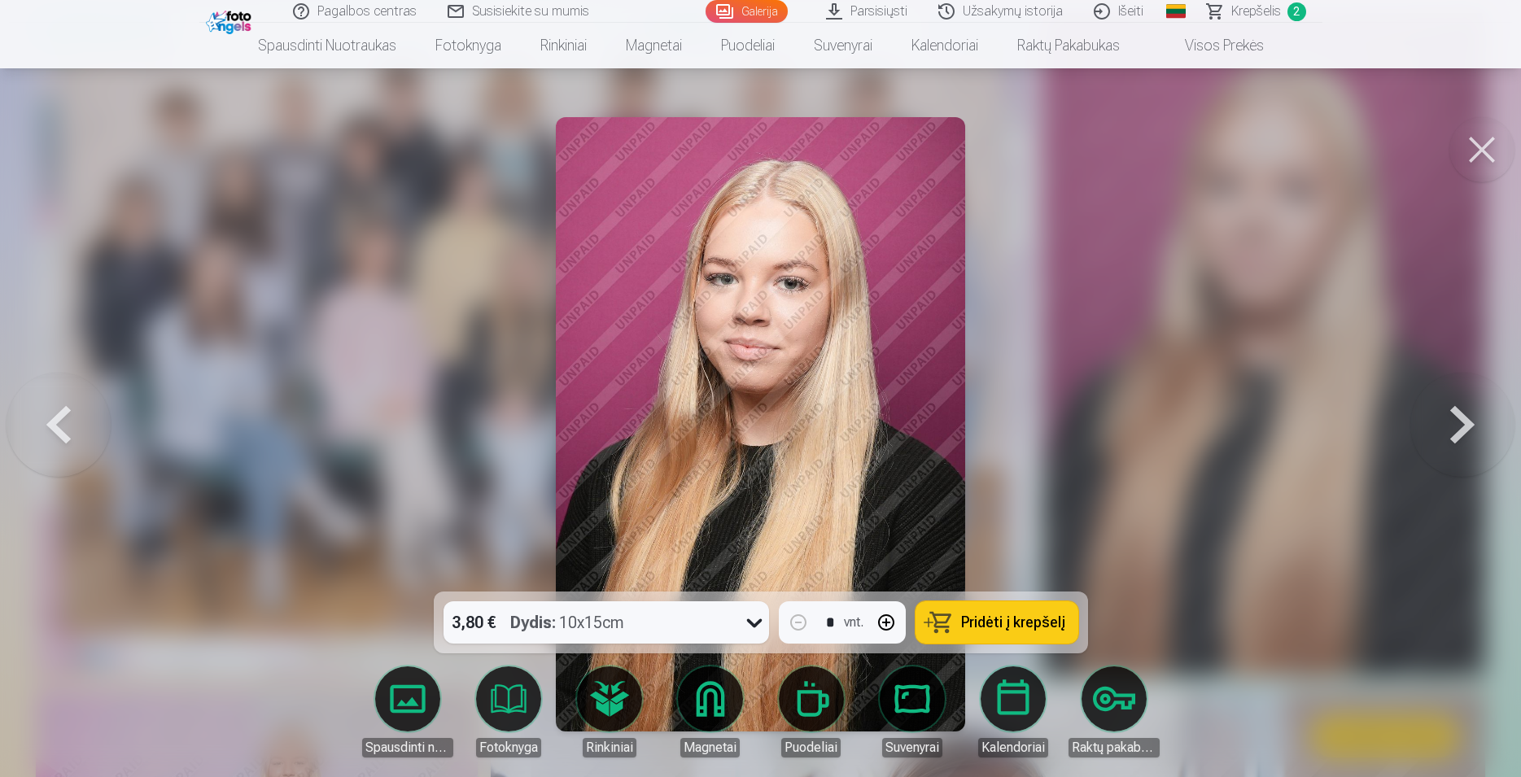
click at [1471, 420] on button at bounding box center [1462, 424] width 104 height 302
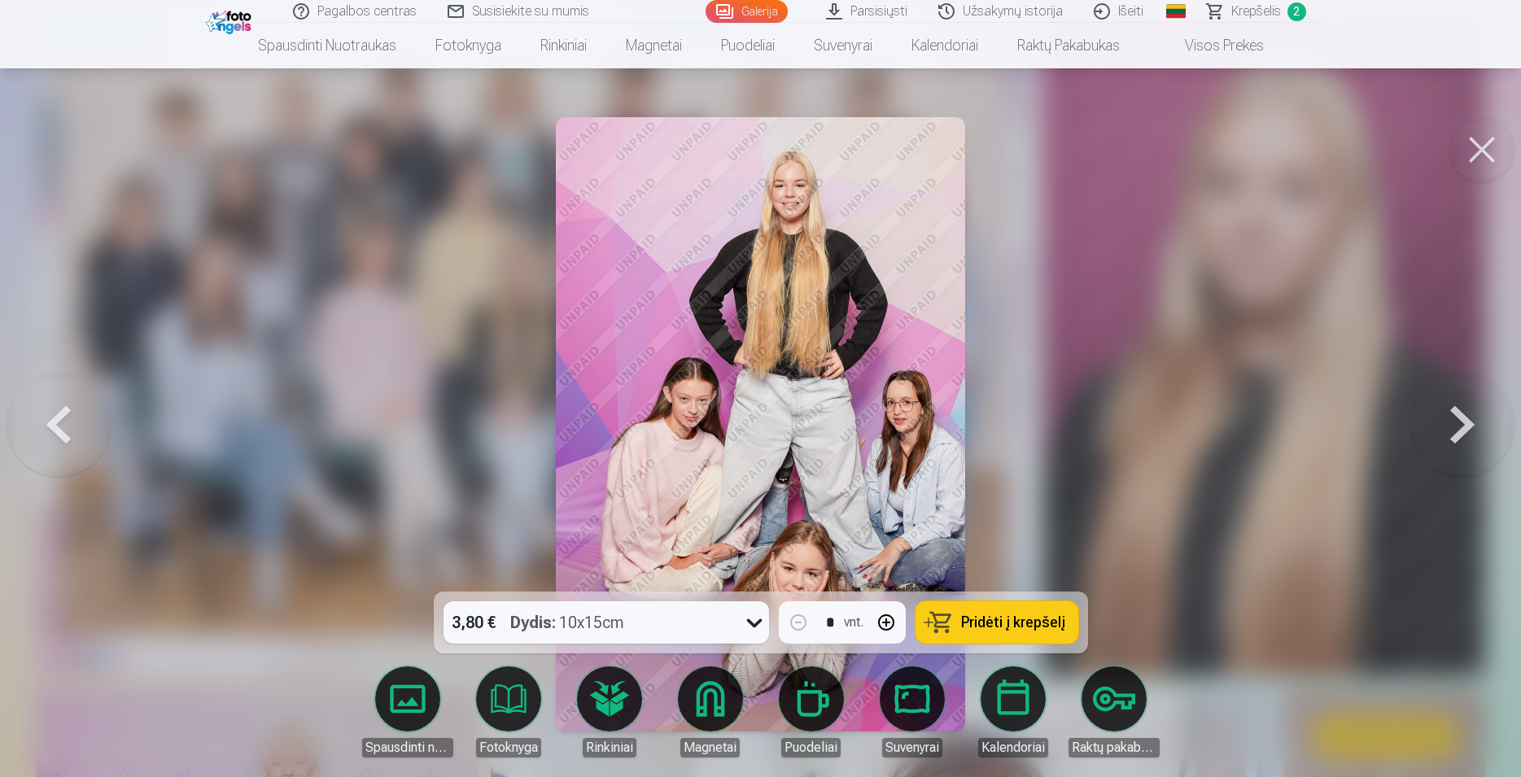
click at [1463, 426] on button at bounding box center [1462, 424] width 104 height 302
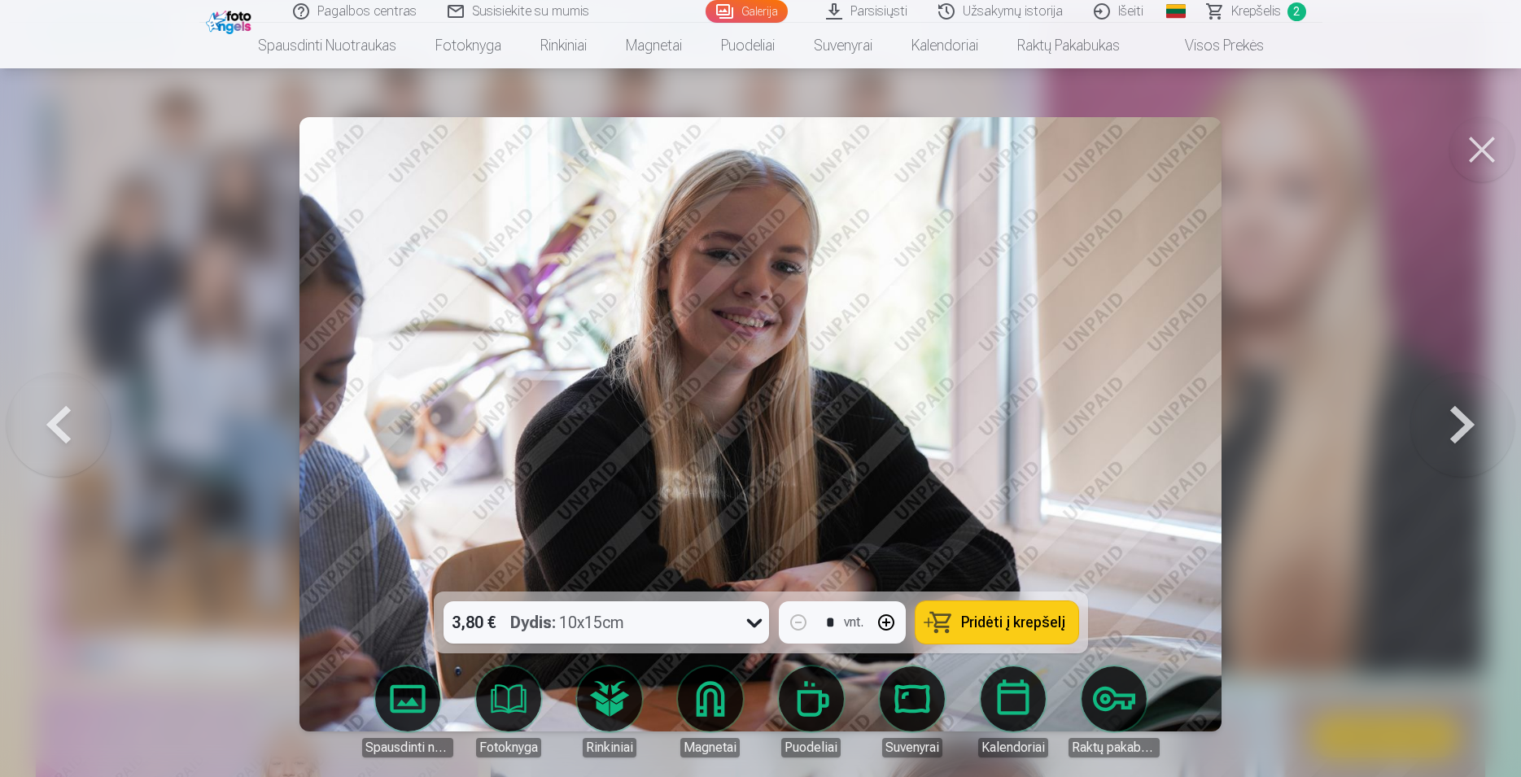
click at [1463, 426] on button at bounding box center [1462, 424] width 104 height 302
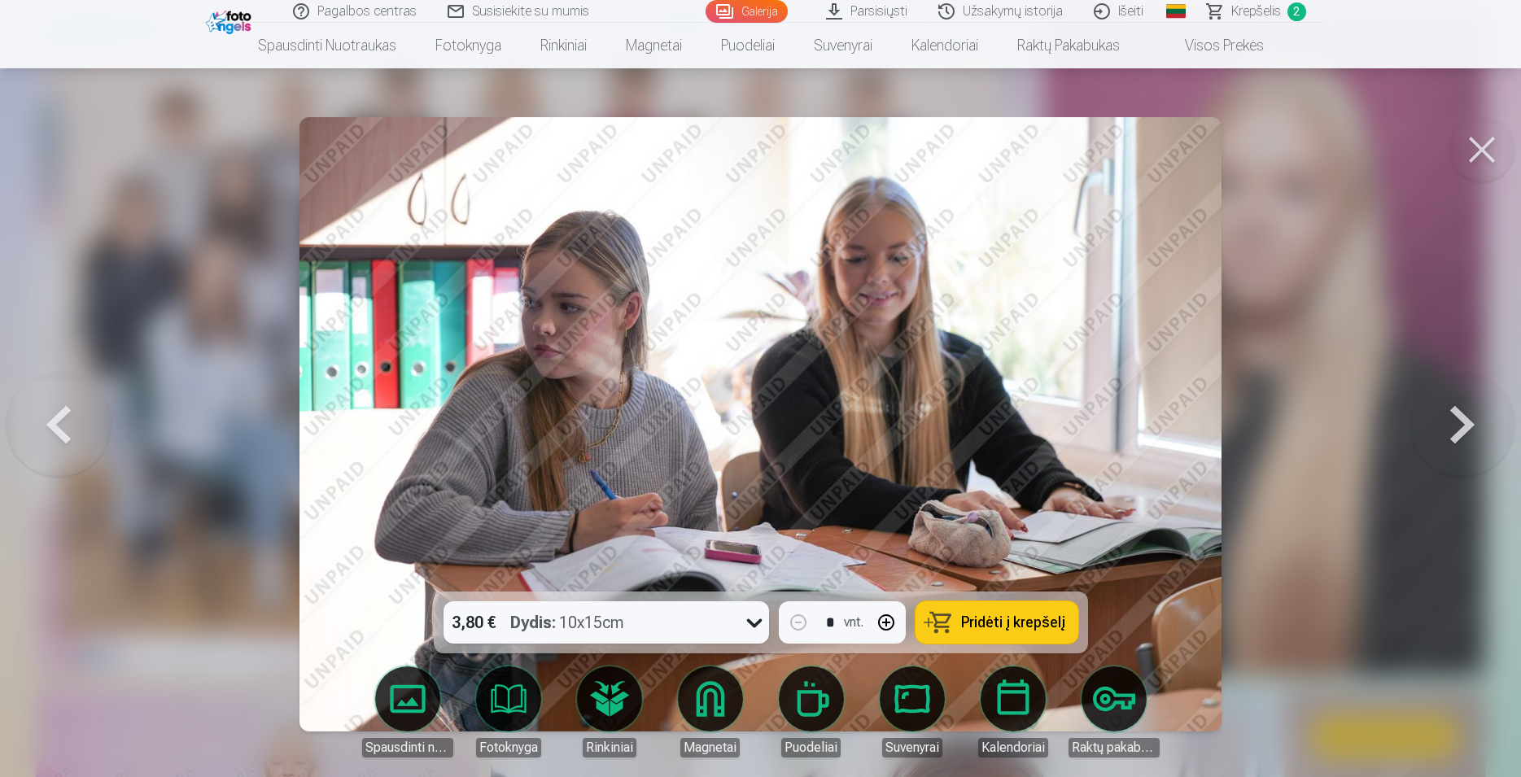
click at [1463, 426] on button at bounding box center [1462, 424] width 104 height 302
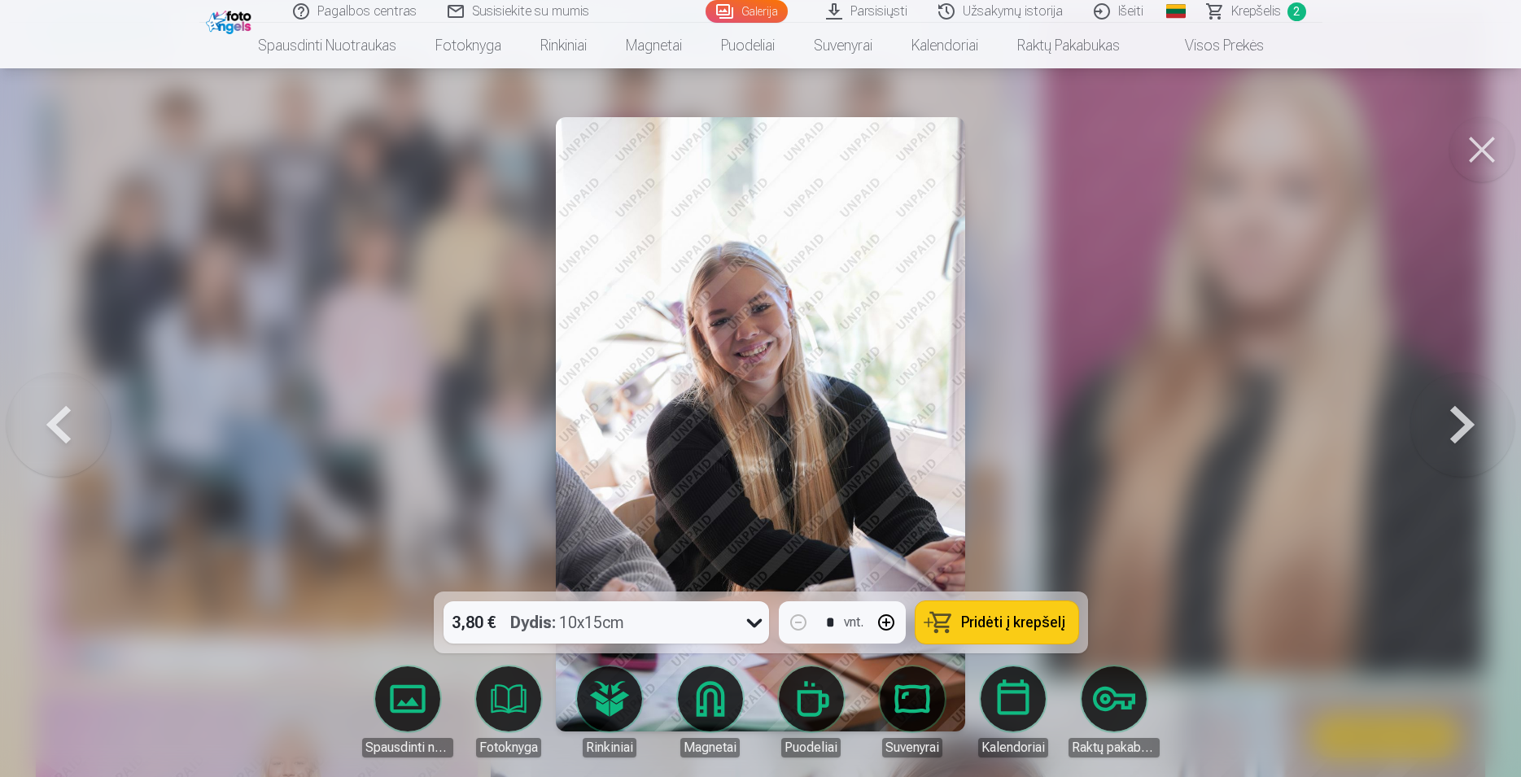
click at [1463, 426] on button at bounding box center [1462, 424] width 104 height 302
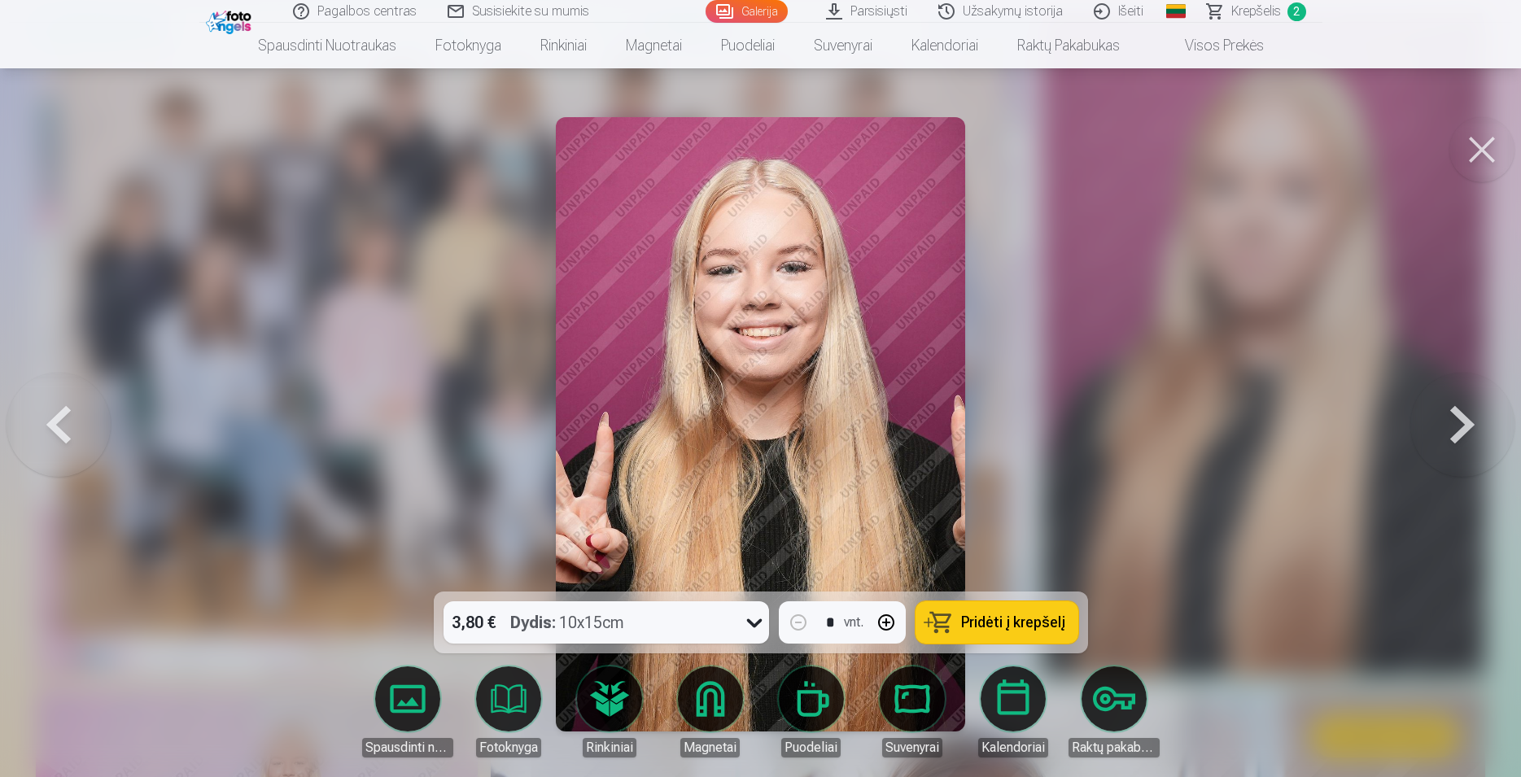
click at [1463, 426] on button at bounding box center [1462, 424] width 104 height 302
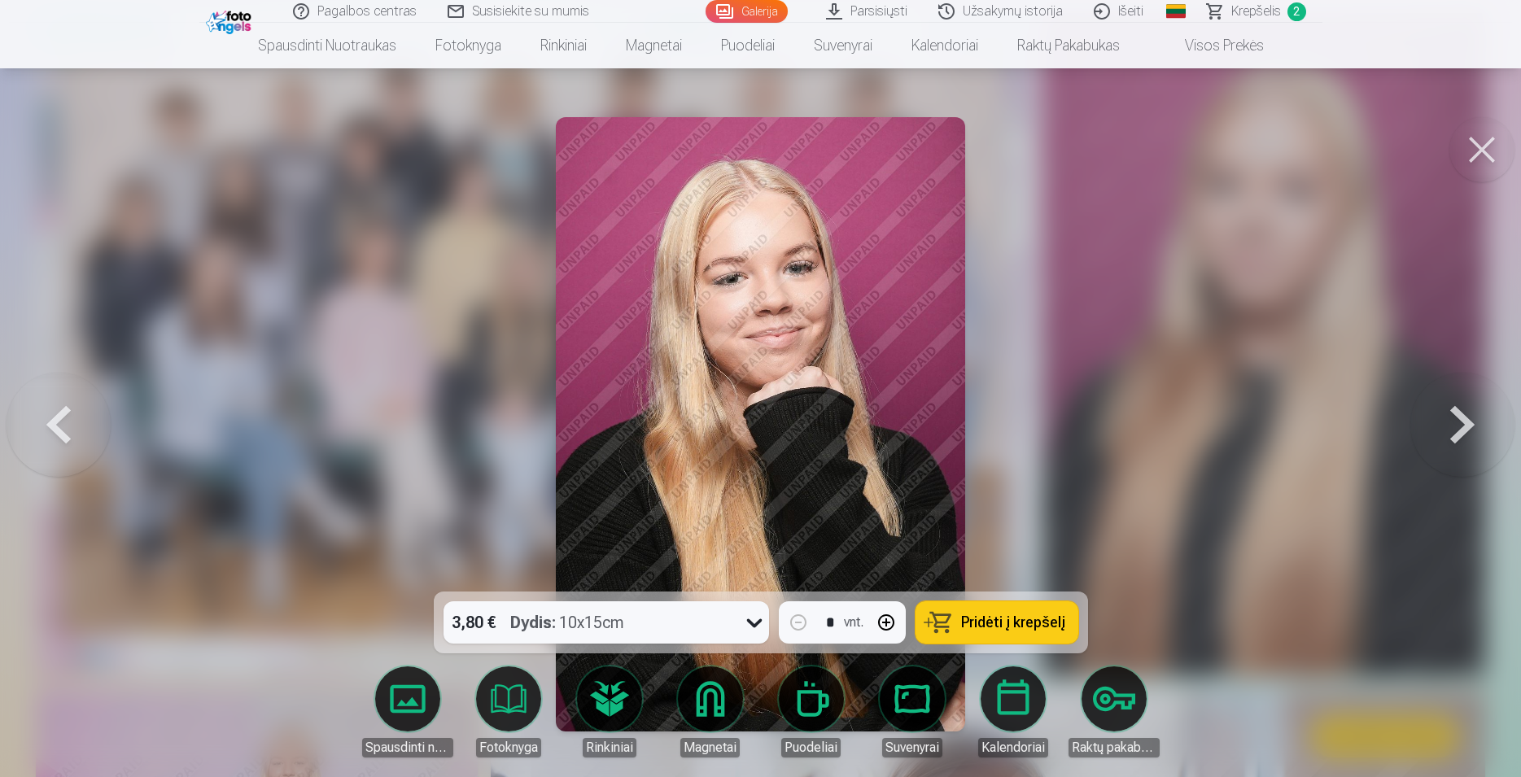
click at [1463, 426] on button at bounding box center [1462, 424] width 104 height 302
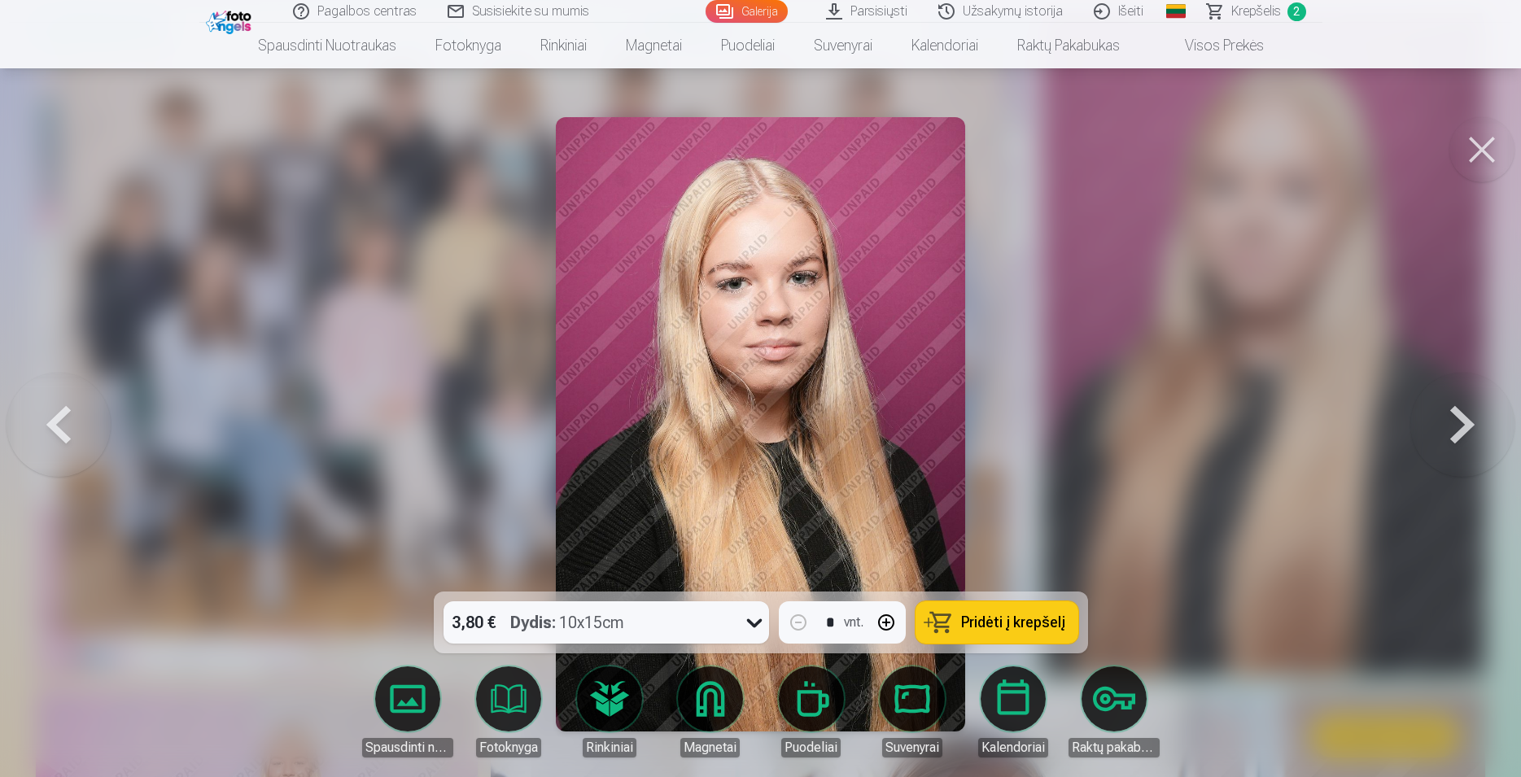
click at [1463, 426] on button at bounding box center [1462, 424] width 104 height 302
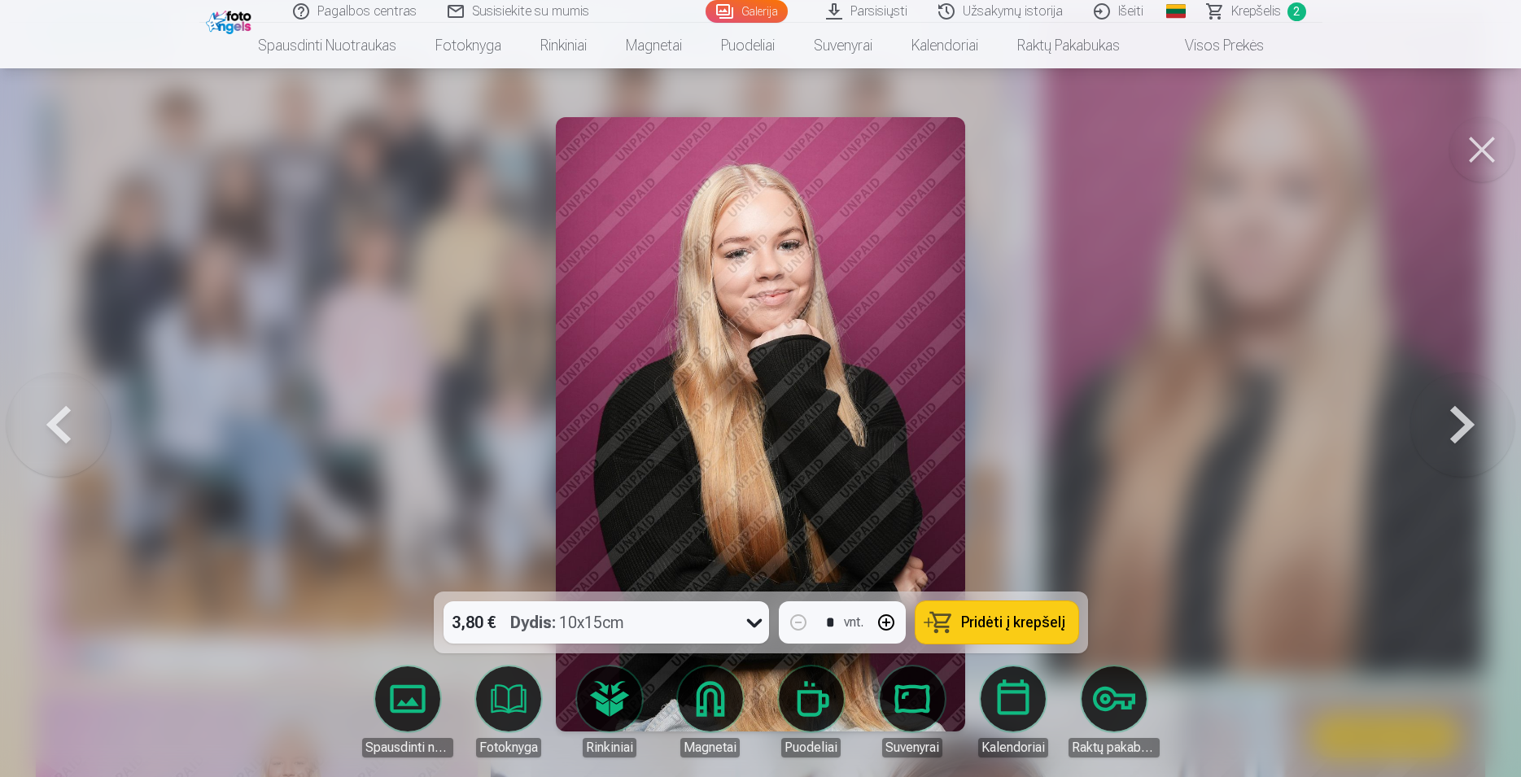
click at [1463, 426] on button at bounding box center [1462, 424] width 104 height 302
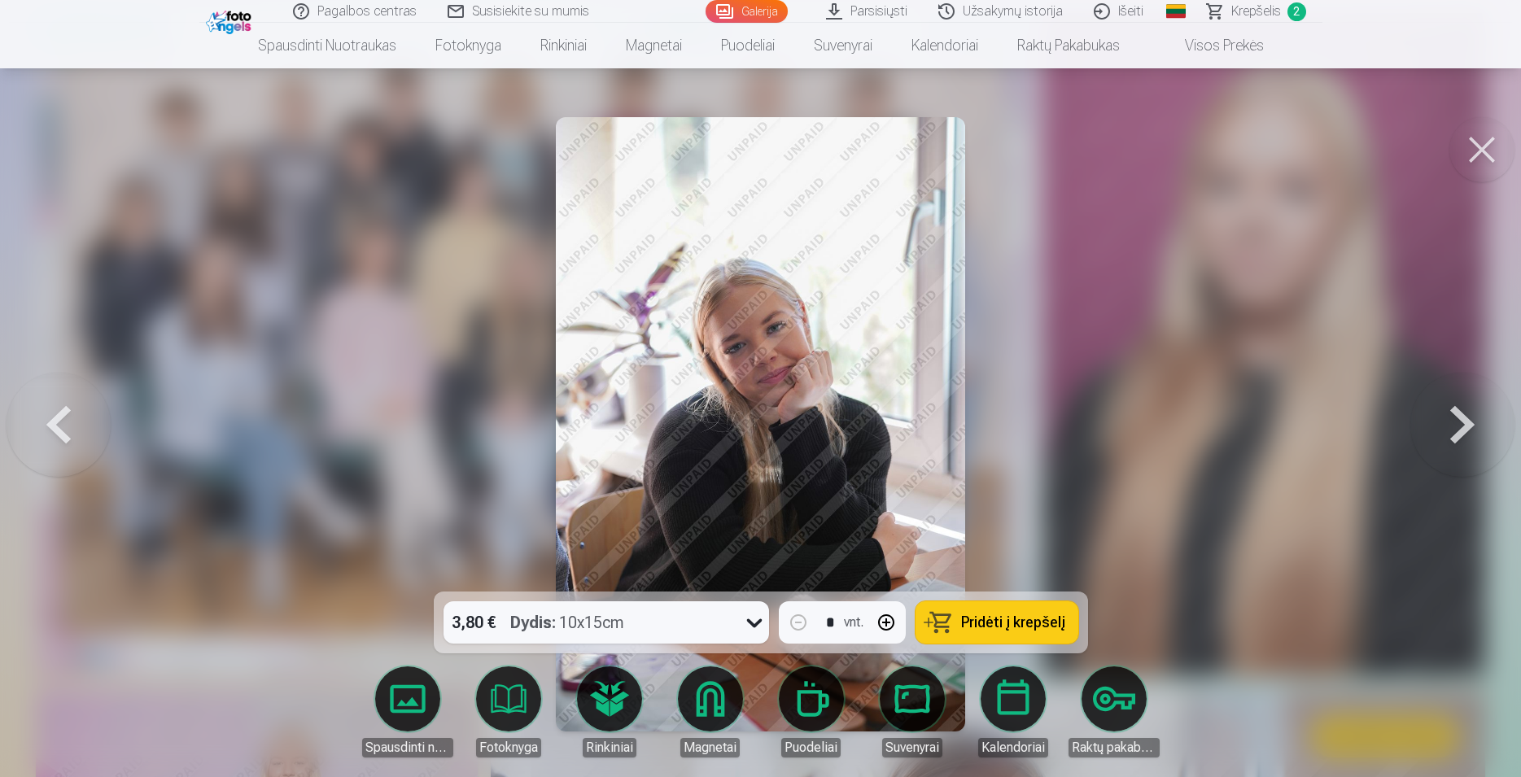
click at [1463, 426] on button at bounding box center [1462, 424] width 104 height 302
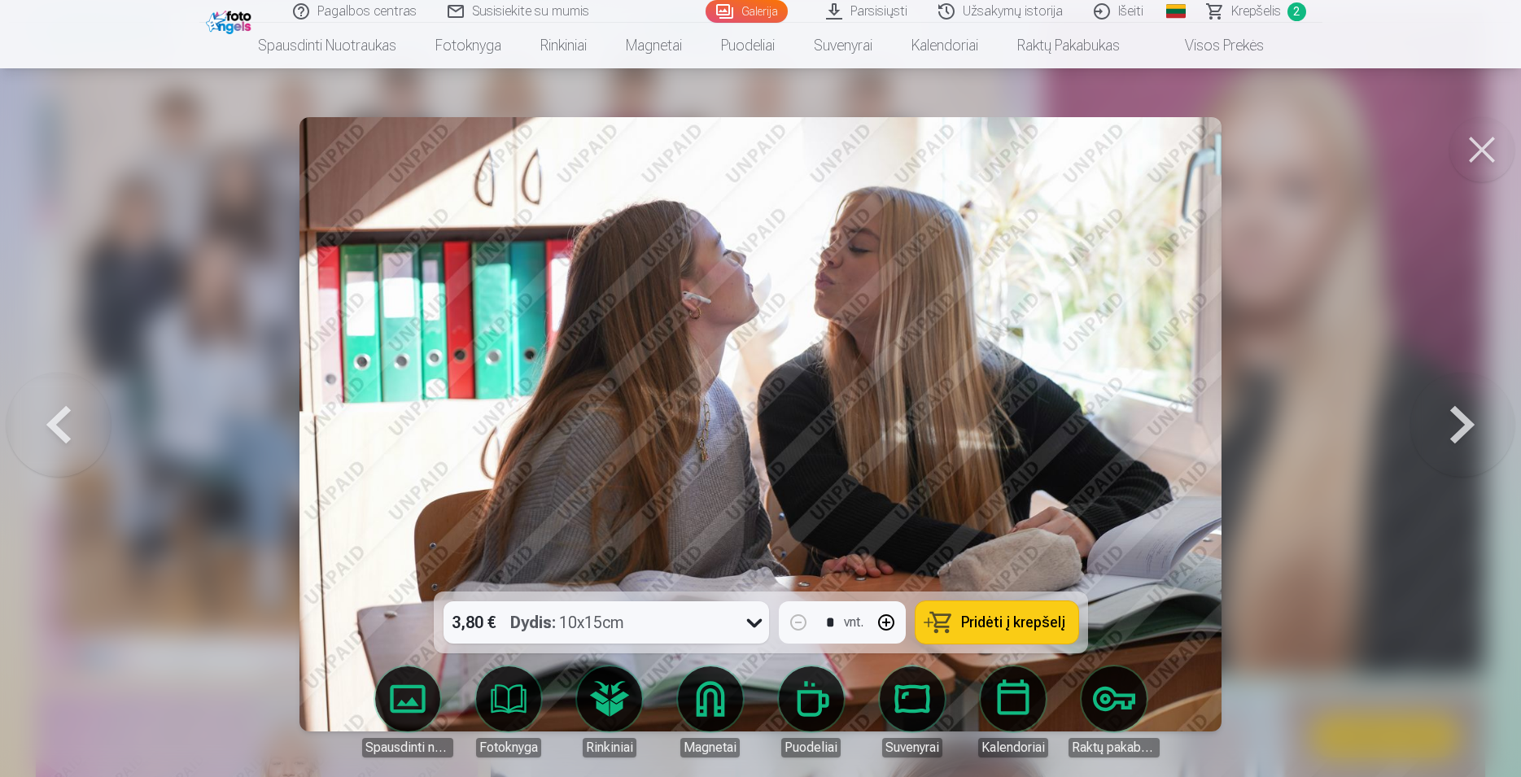
click at [1463, 426] on button at bounding box center [1462, 424] width 104 height 302
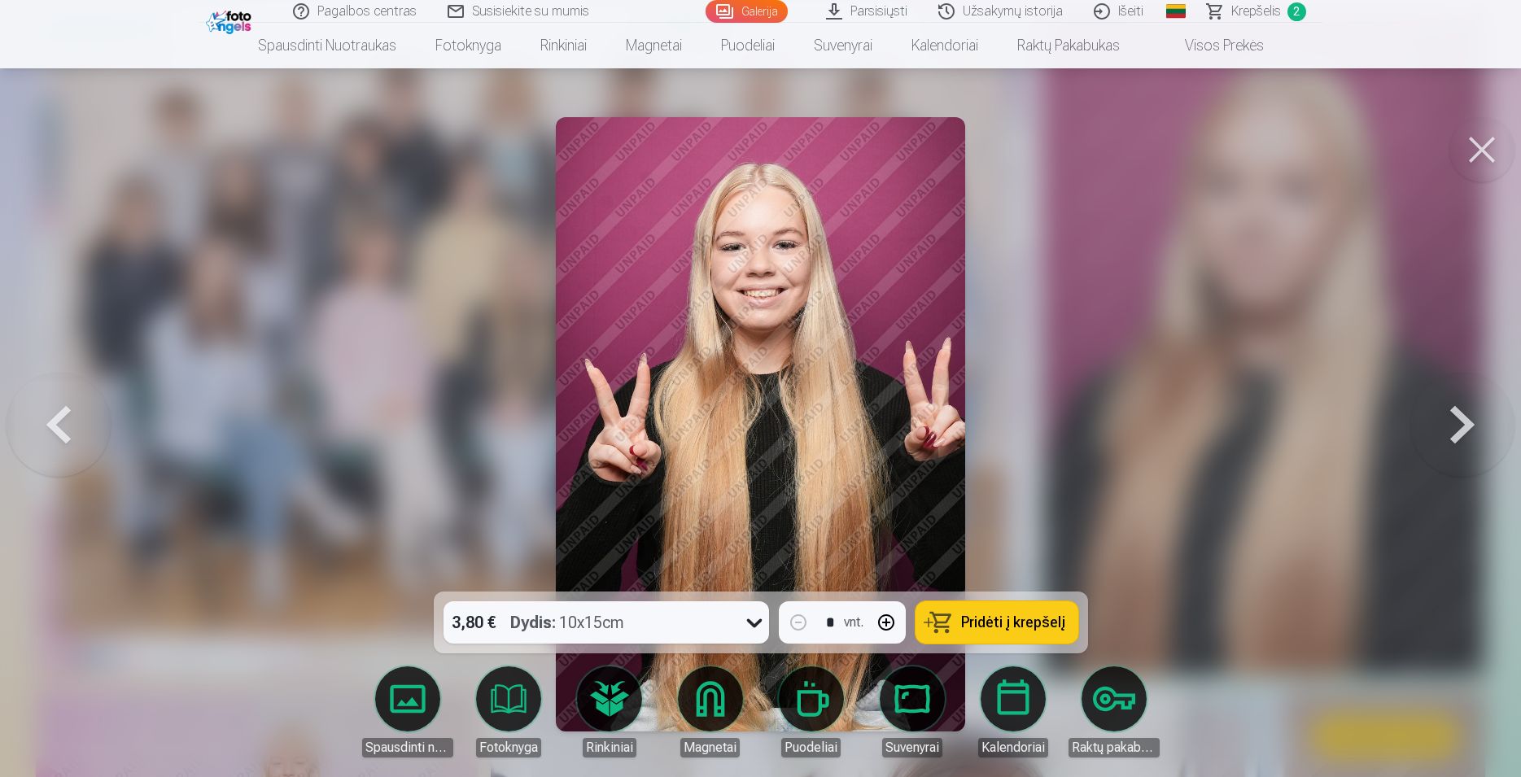
click at [1463, 426] on button at bounding box center [1462, 424] width 104 height 302
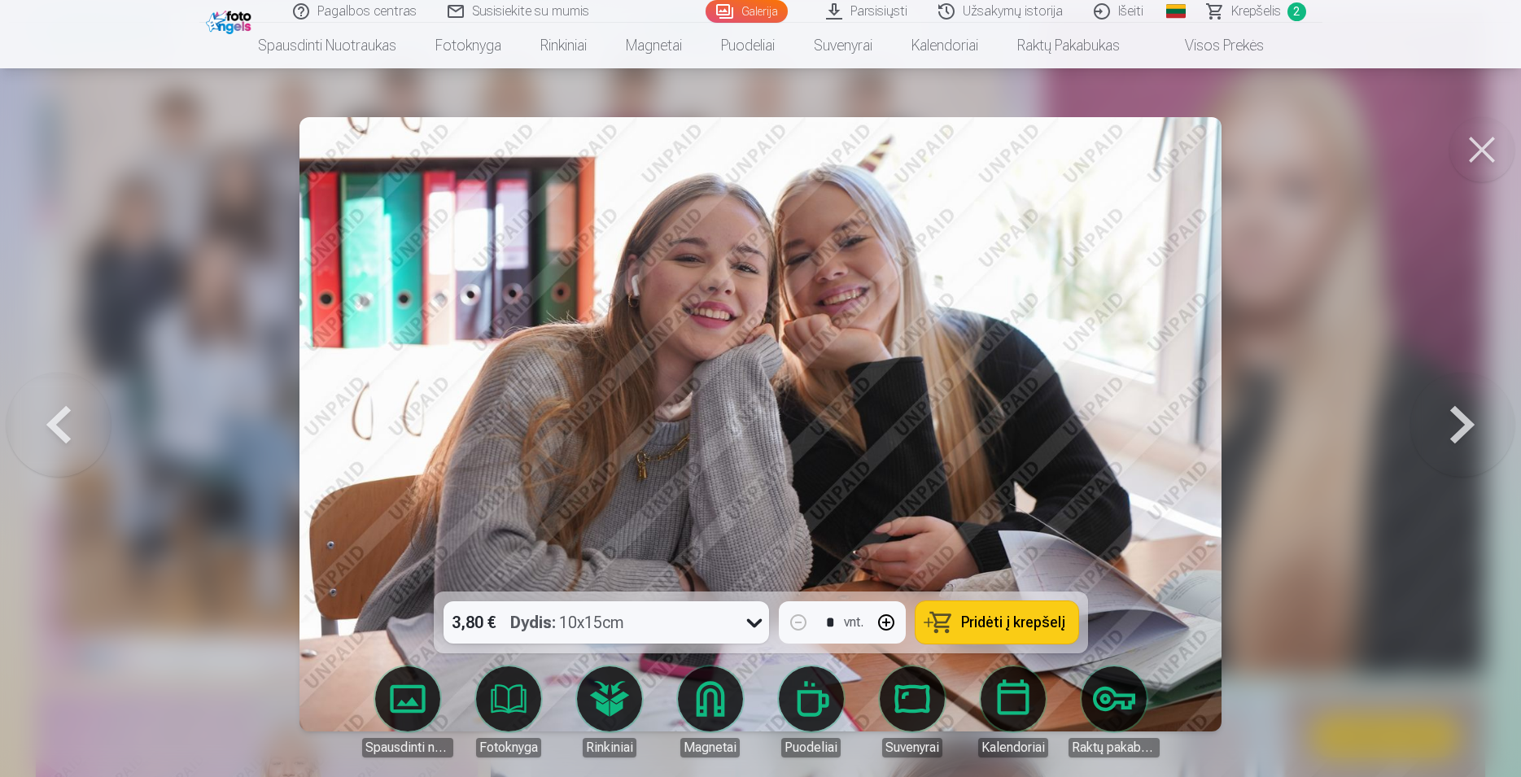
click at [1463, 426] on button at bounding box center [1462, 424] width 104 height 302
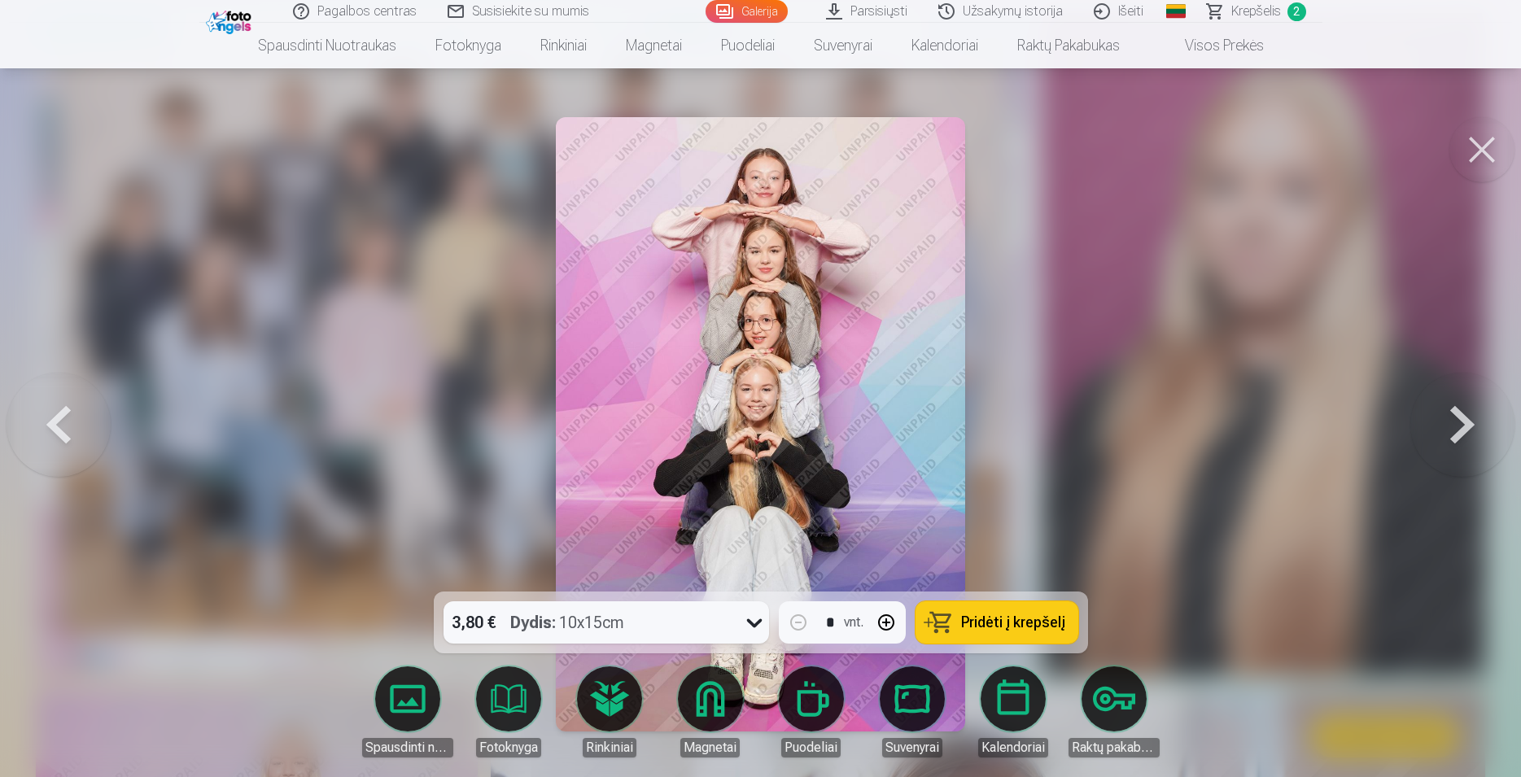
click at [746, 625] on icon at bounding box center [754, 623] width 26 height 26
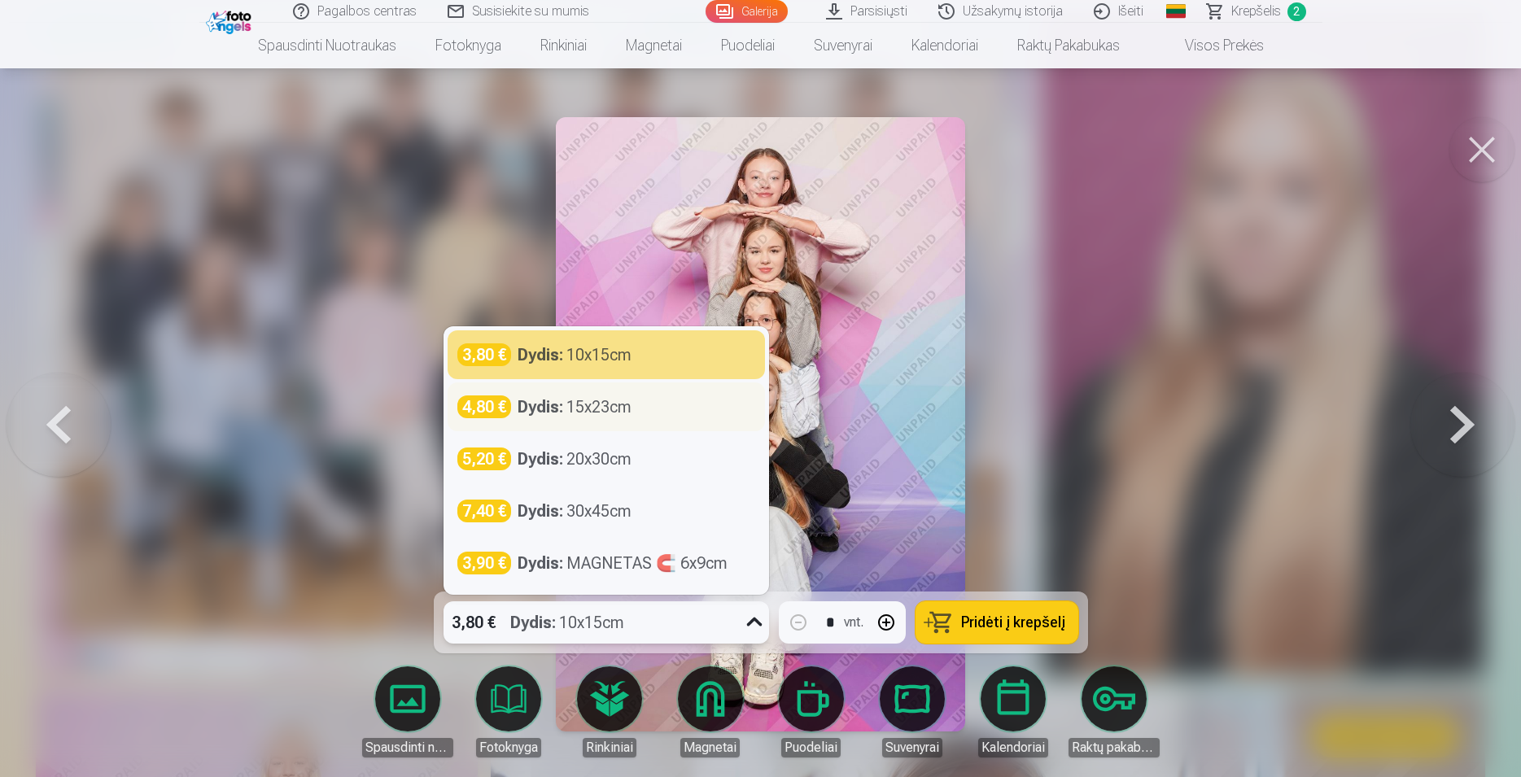
click at [602, 409] on div "Dydis : 15x23cm" at bounding box center [575, 407] width 114 height 23
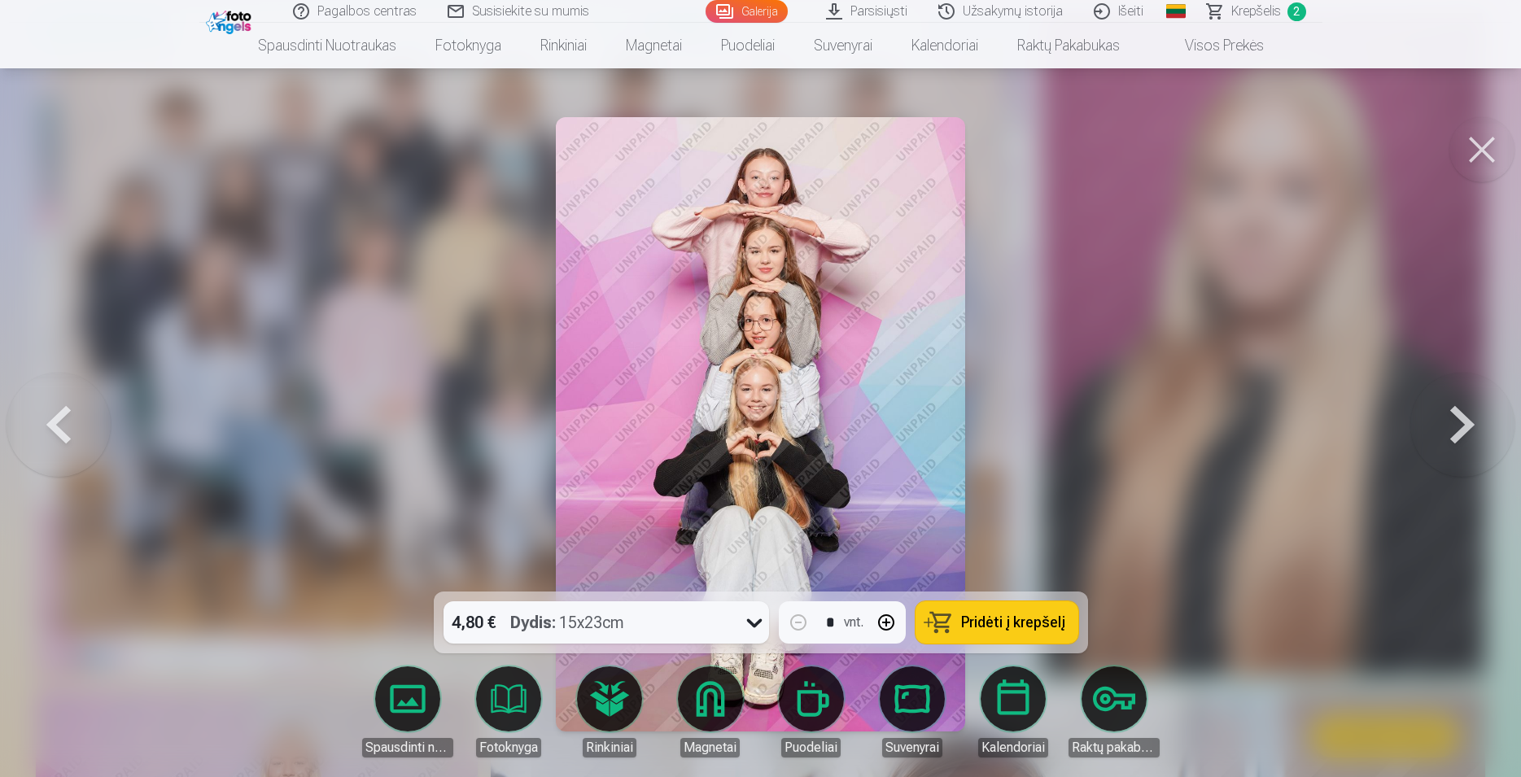
click at [990, 622] on span "Pridėti į krepšelį" at bounding box center [1013, 622] width 104 height 15
click at [1458, 438] on button at bounding box center [1462, 424] width 104 height 302
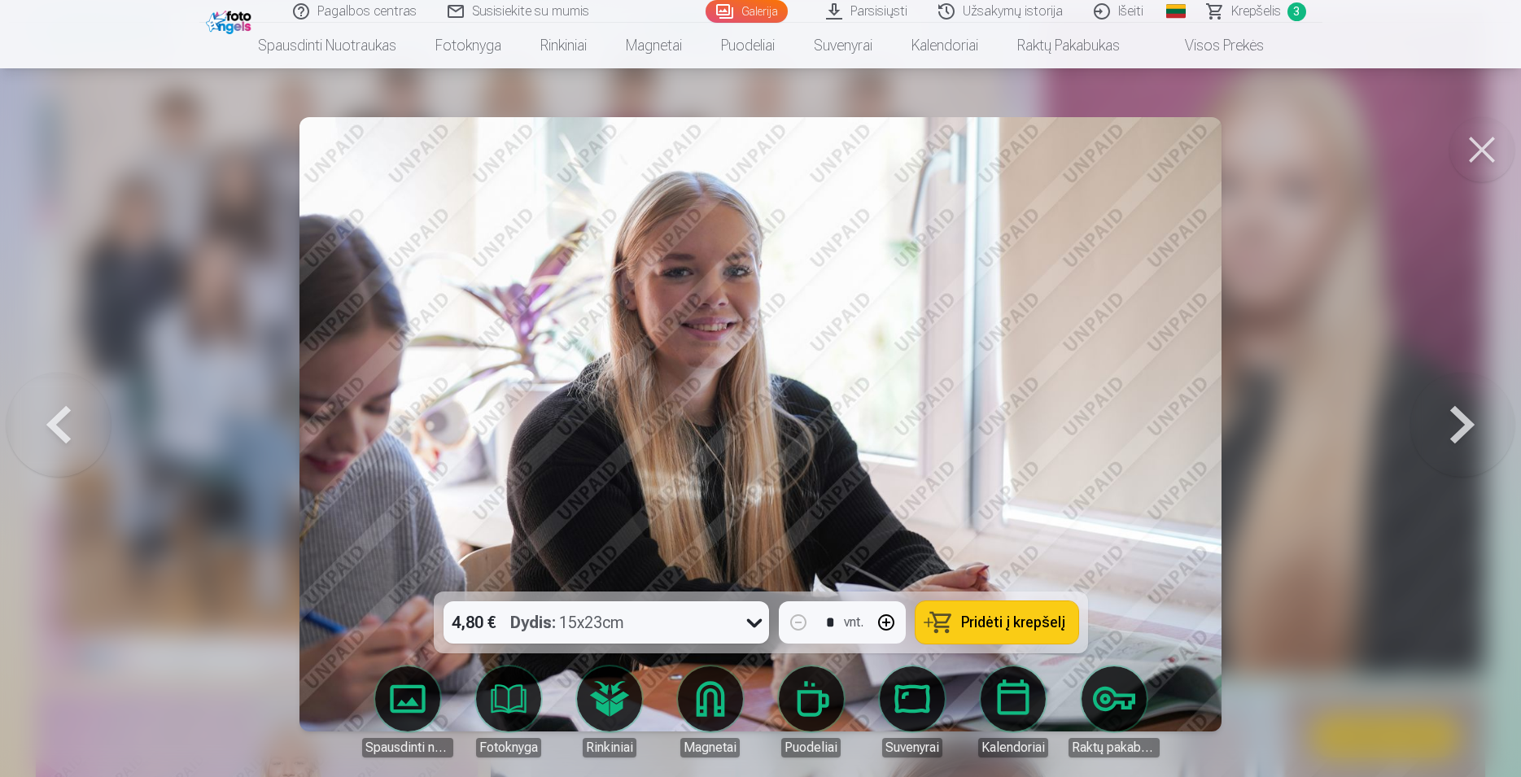
click at [1458, 438] on button at bounding box center [1462, 424] width 104 height 302
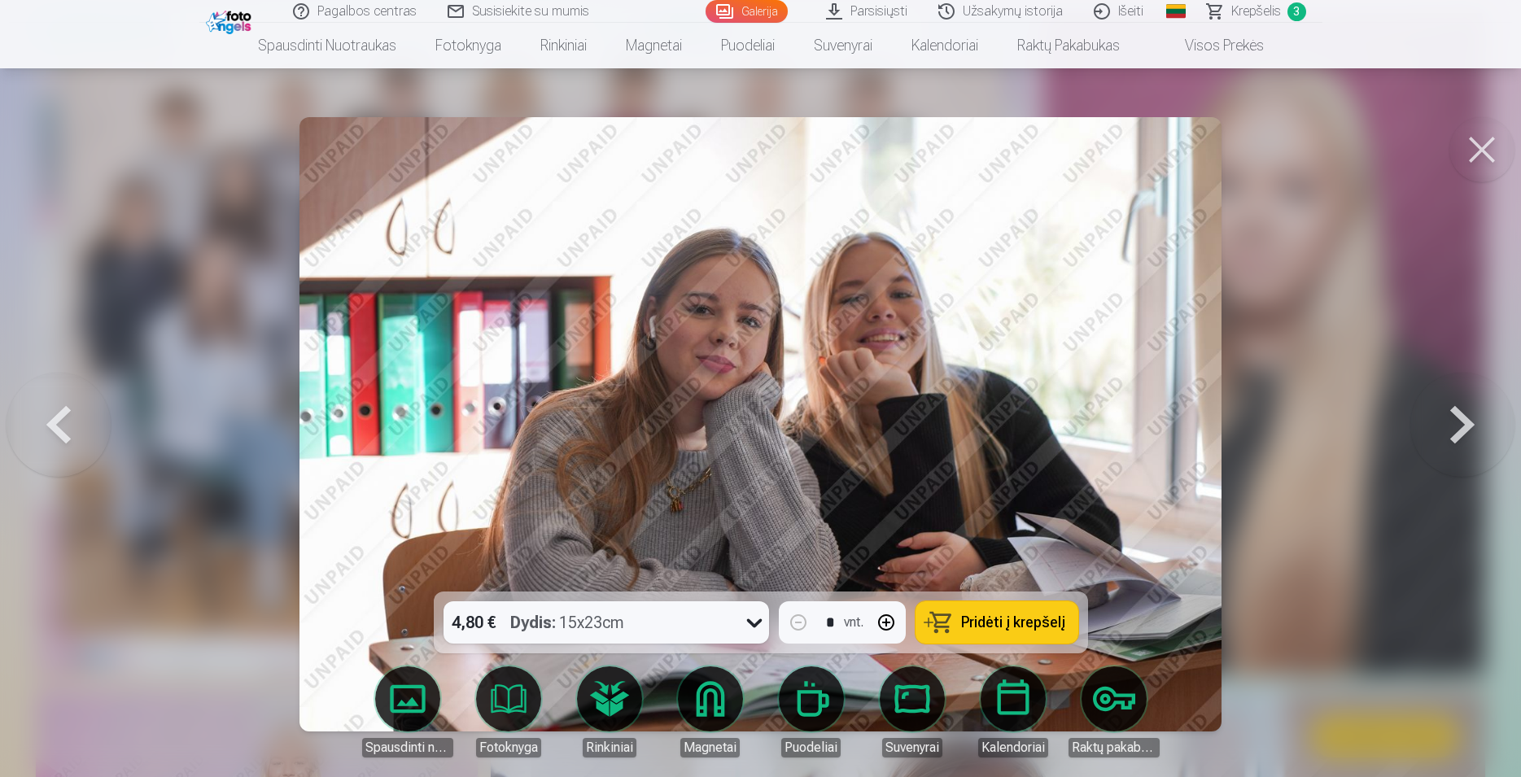
click at [1458, 438] on button at bounding box center [1462, 424] width 104 height 302
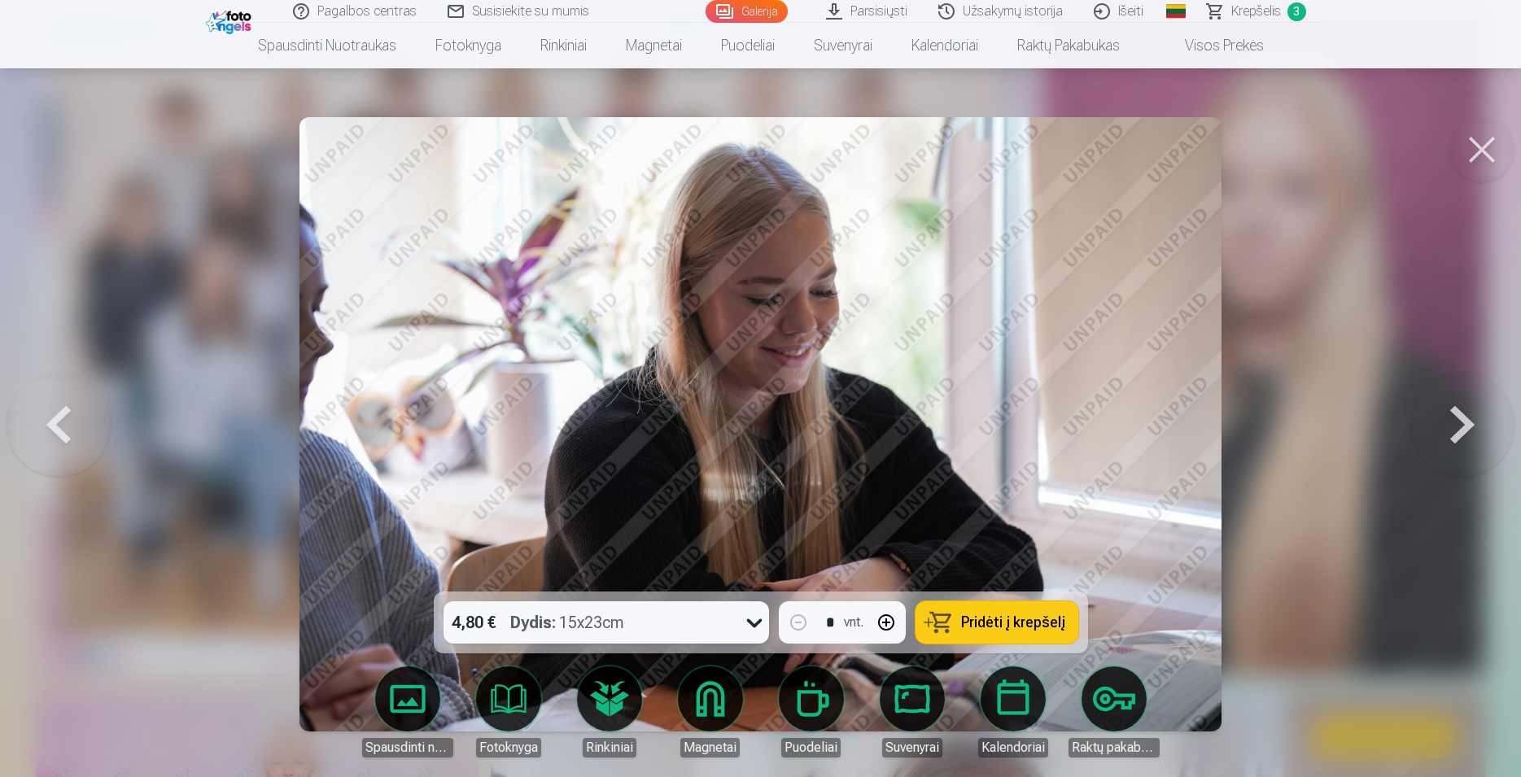
click at [1458, 438] on button at bounding box center [1462, 424] width 104 height 302
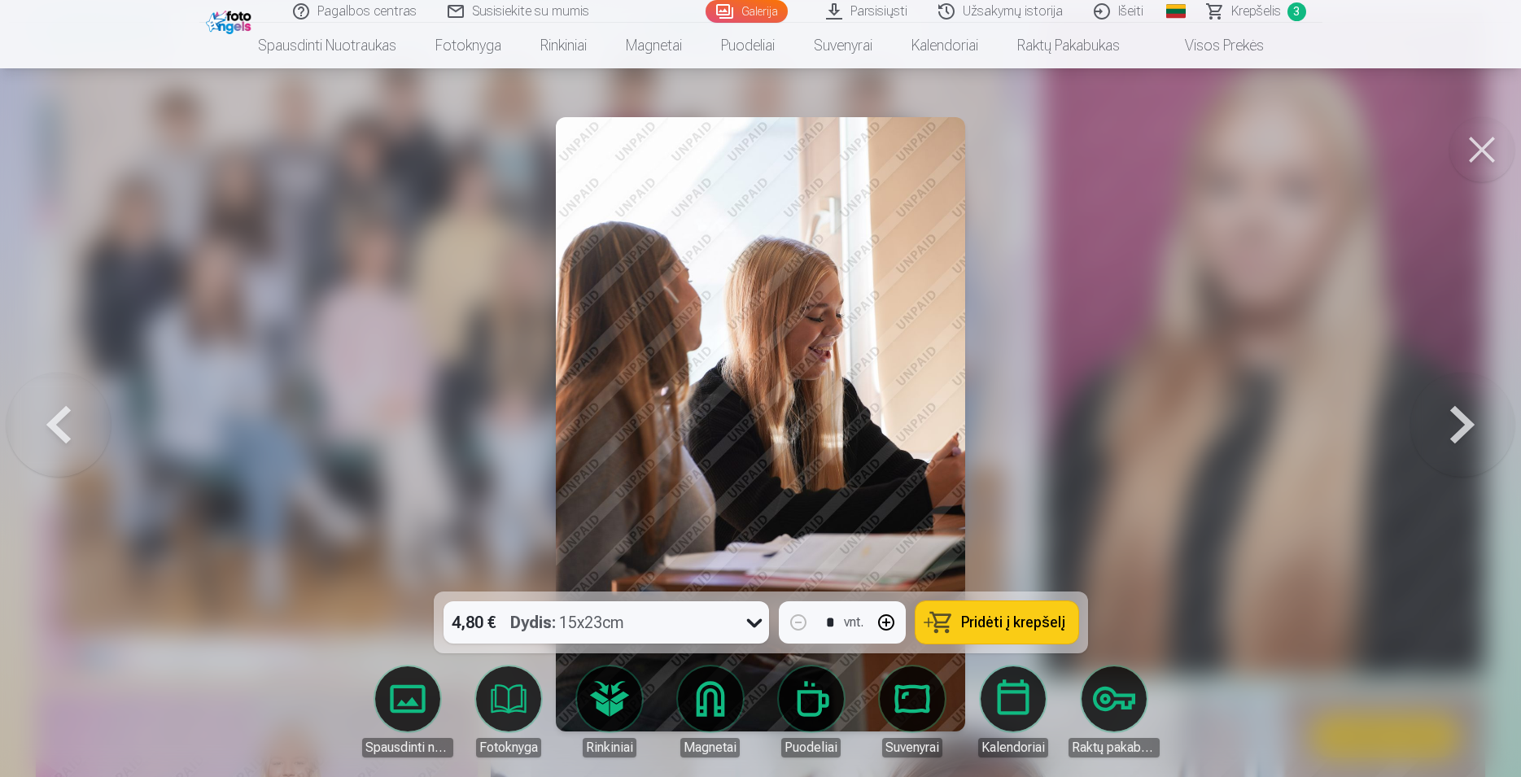
click at [1458, 438] on button at bounding box center [1462, 424] width 104 height 302
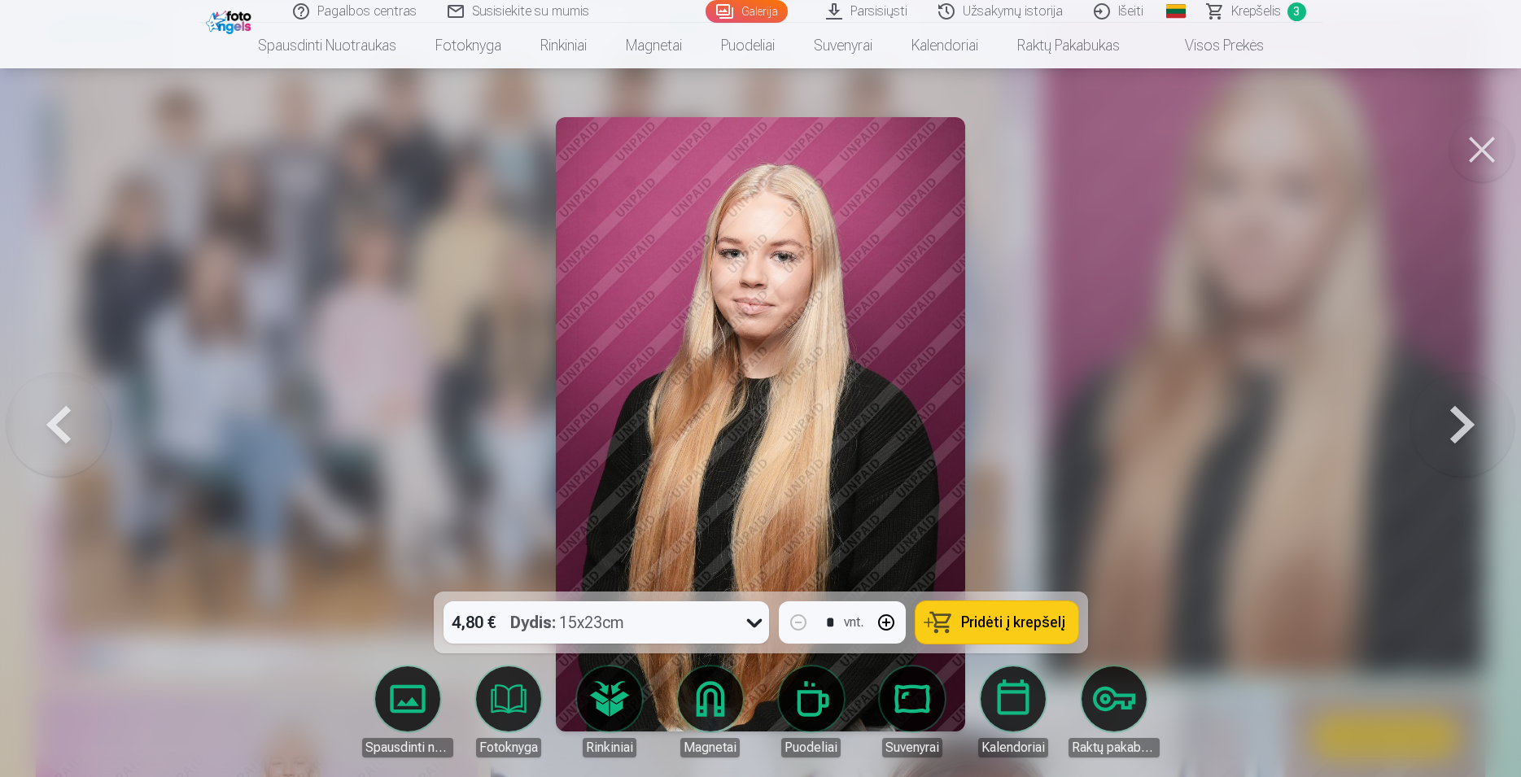
click at [1458, 438] on button at bounding box center [1462, 424] width 104 height 302
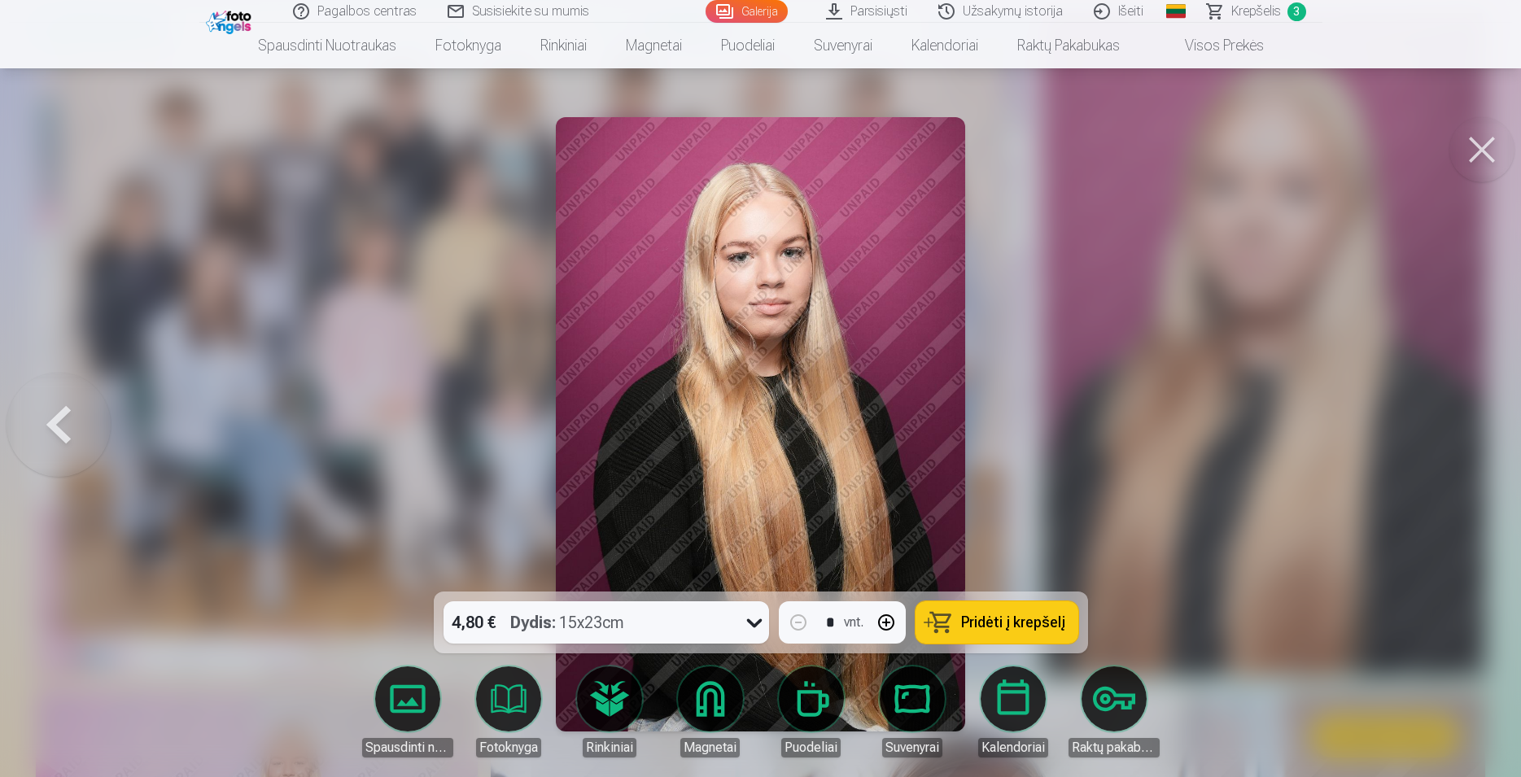
click at [1472, 142] on button at bounding box center [1482, 149] width 65 height 65
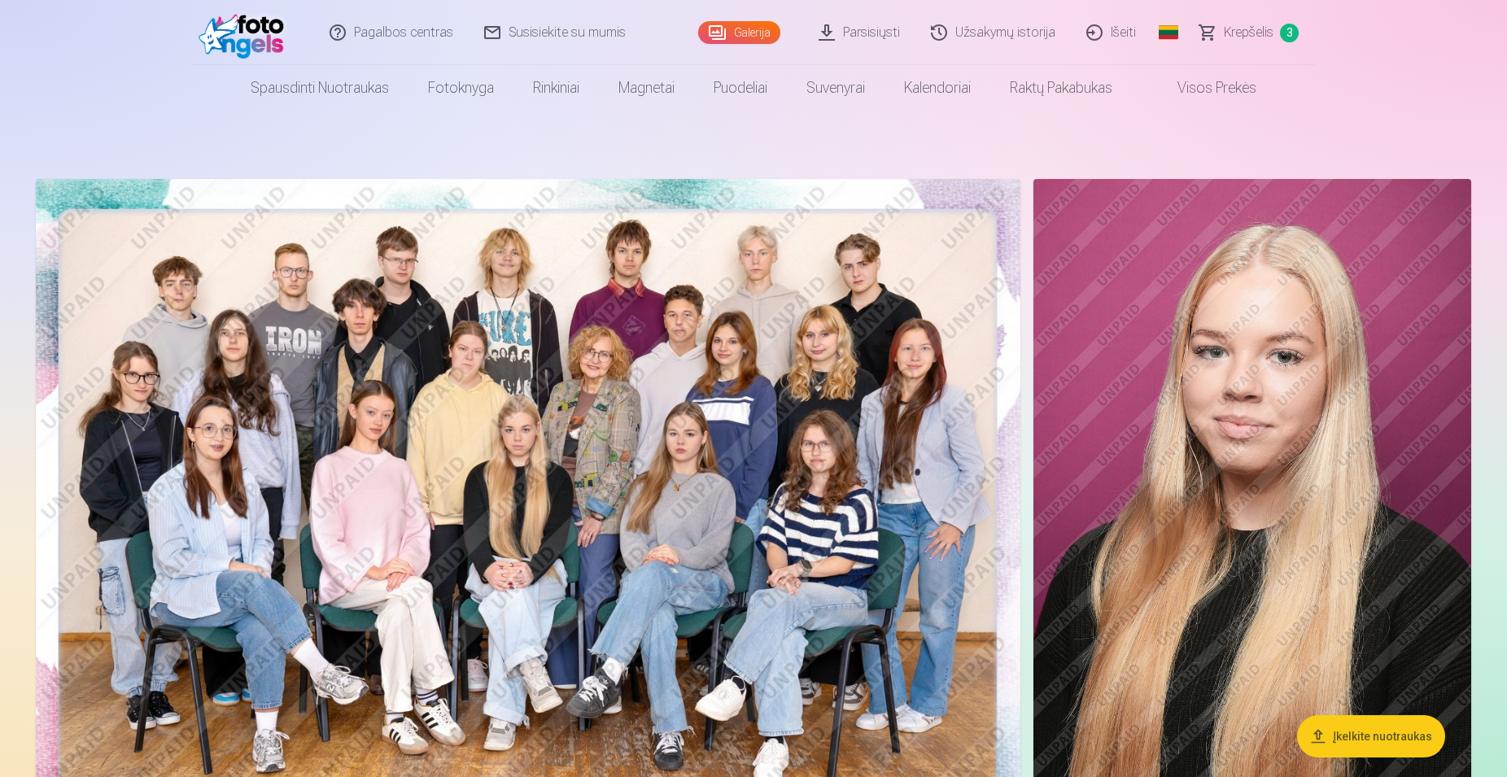
click at [623, 415] on img at bounding box center [528, 507] width 985 height 657
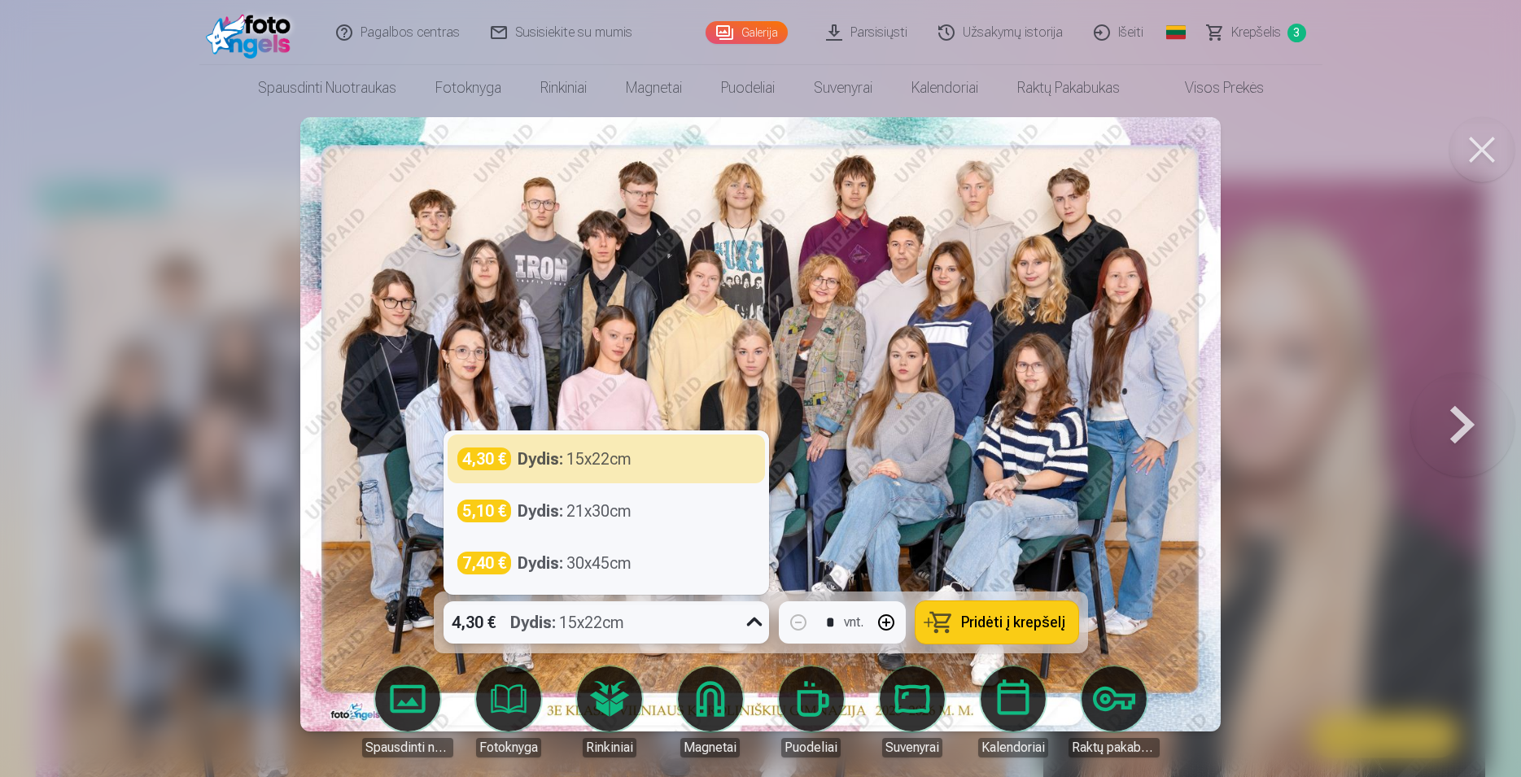
click at [751, 630] on icon at bounding box center [754, 623] width 26 height 26
click at [1481, 158] on button at bounding box center [1482, 149] width 65 height 65
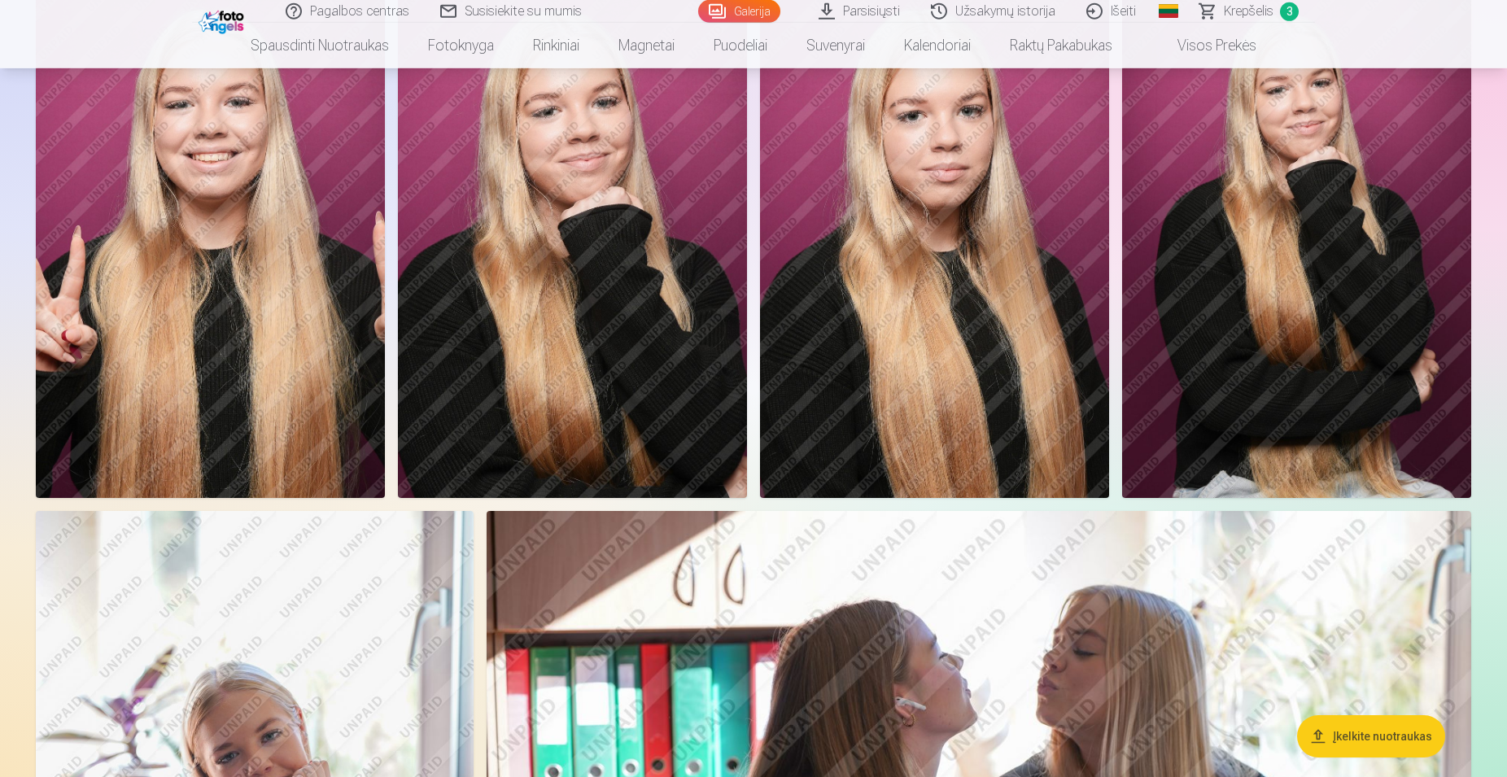
scroll to position [2075, 0]
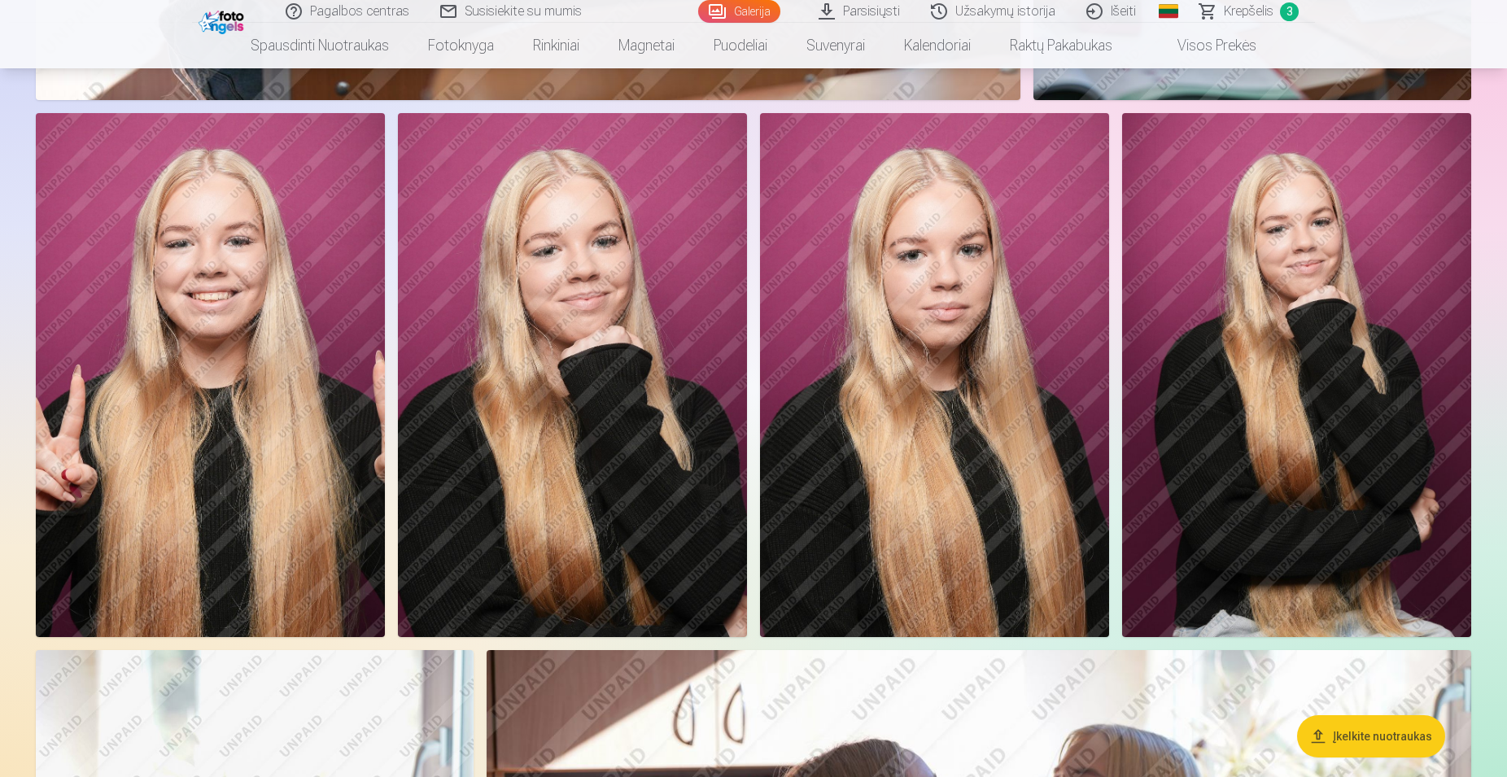
click at [974, 319] on img at bounding box center [934, 375] width 349 height 524
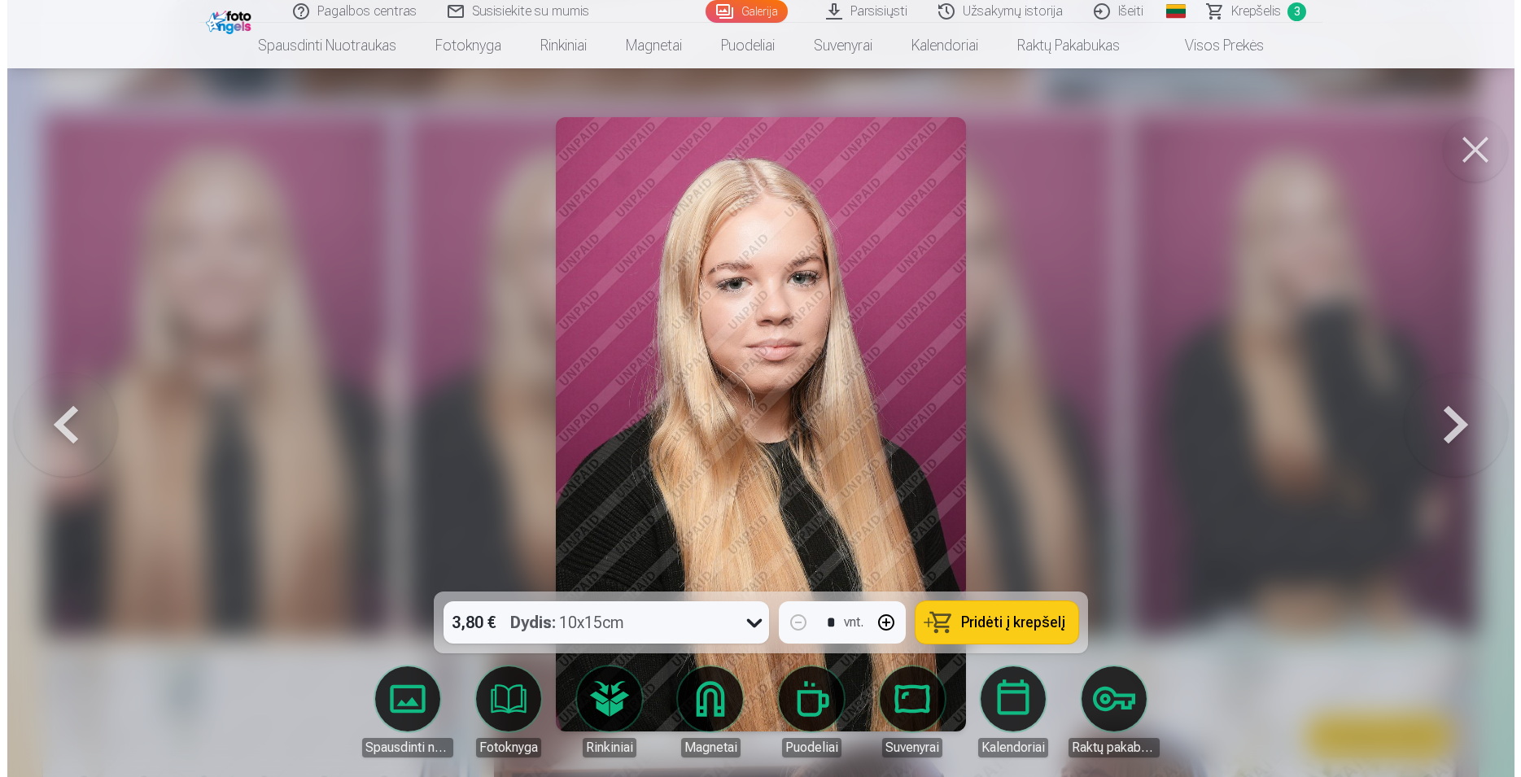
scroll to position [2088, 0]
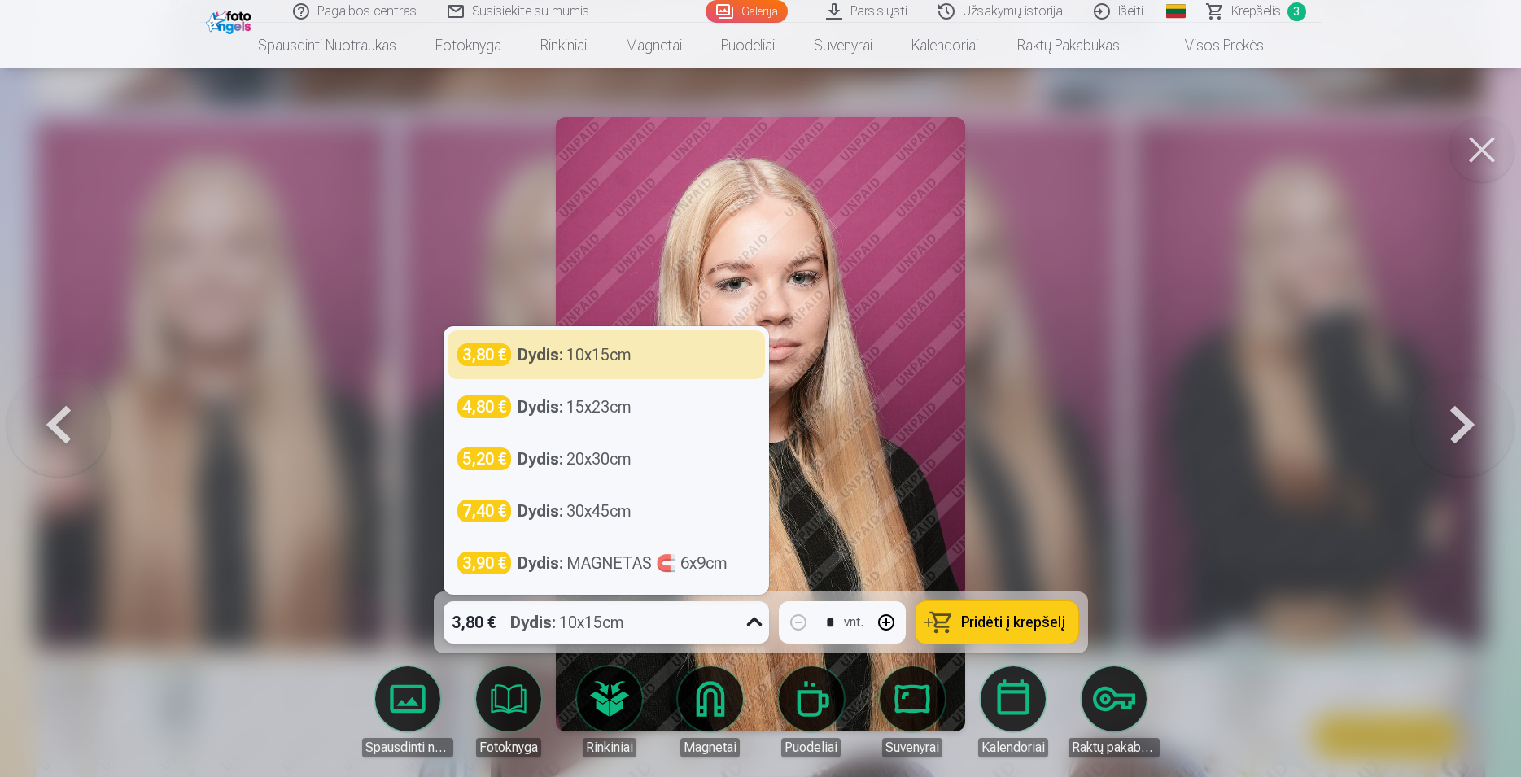
click at [750, 628] on icon at bounding box center [754, 623] width 26 height 26
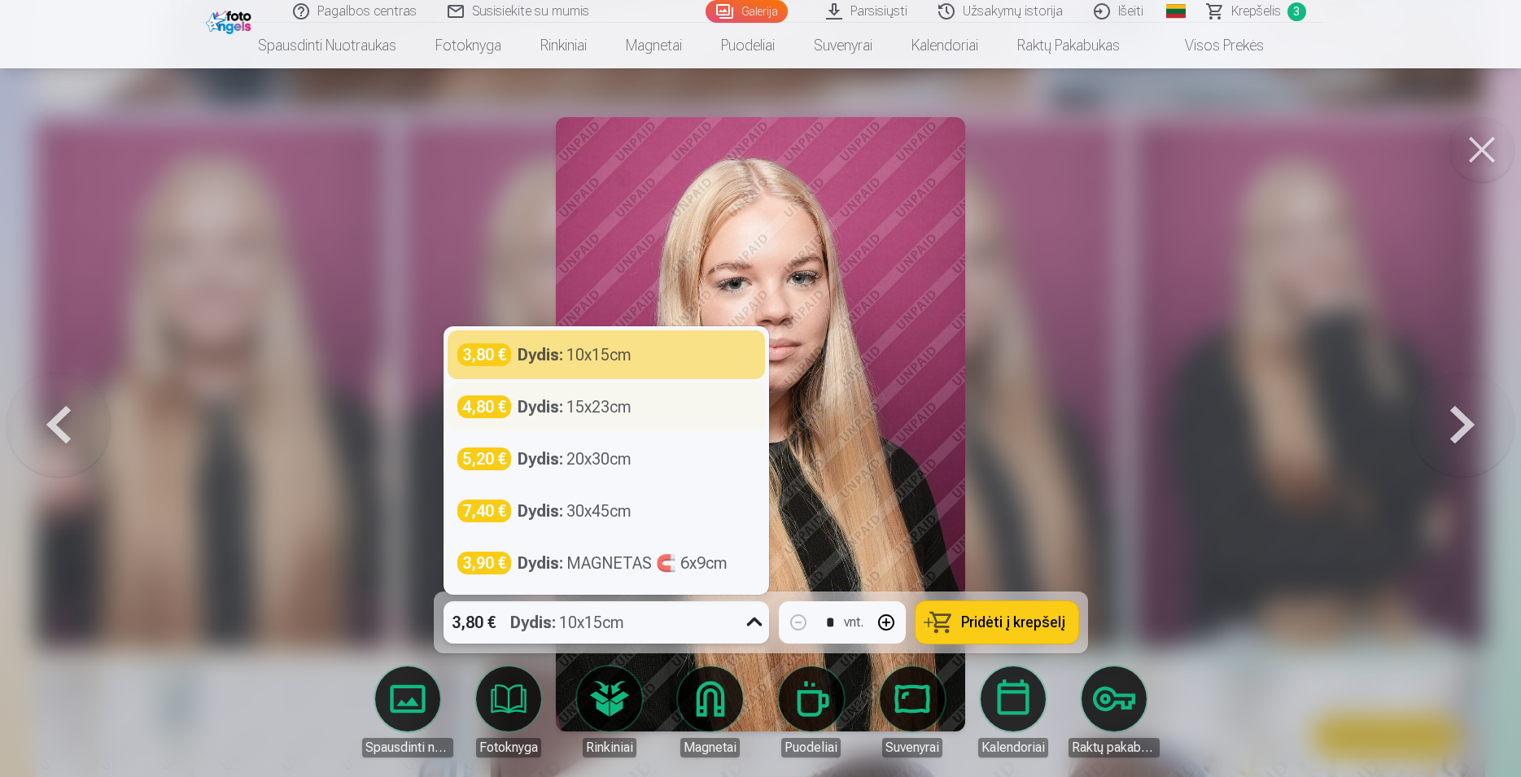
click at [600, 409] on div "Dydis : 15x23cm" at bounding box center [575, 407] width 114 height 23
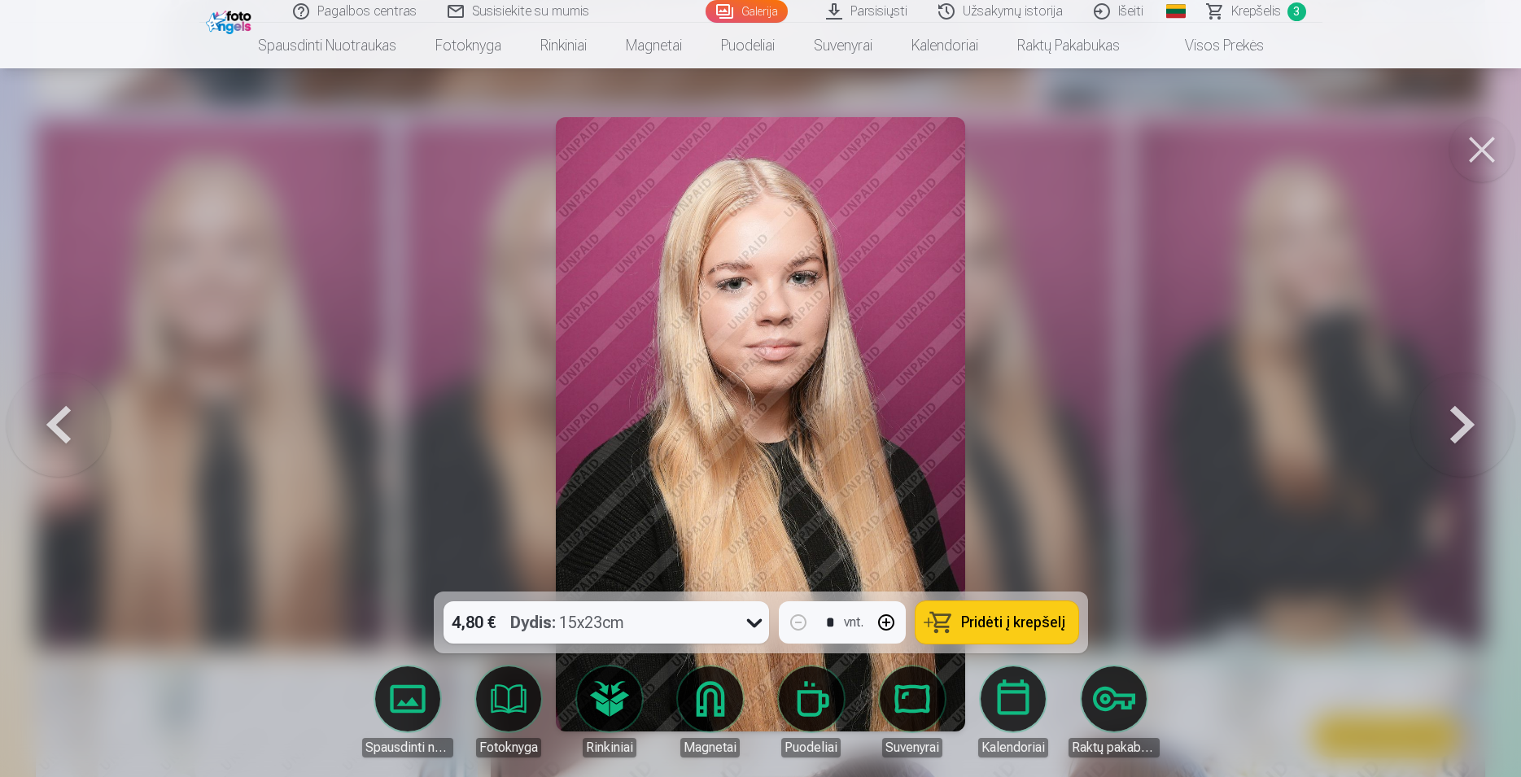
click at [1016, 628] on span "Pridėti į krepšelį" at bounding box center [1013, 622] width 104 height 15
click at [1489, 146] on button at bounding box center [1482, 149] width 65 height 65
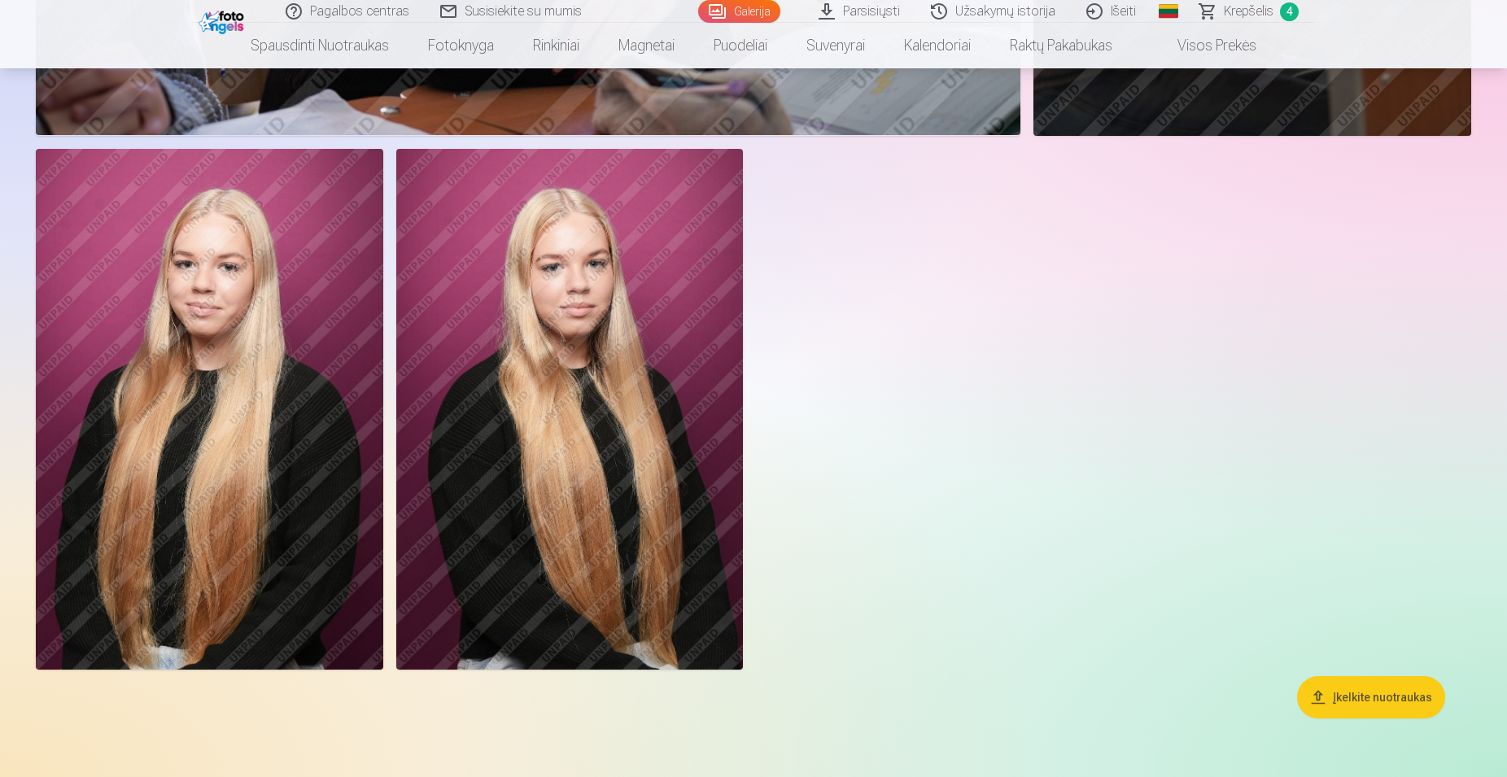
scroll to position [6143, 0]
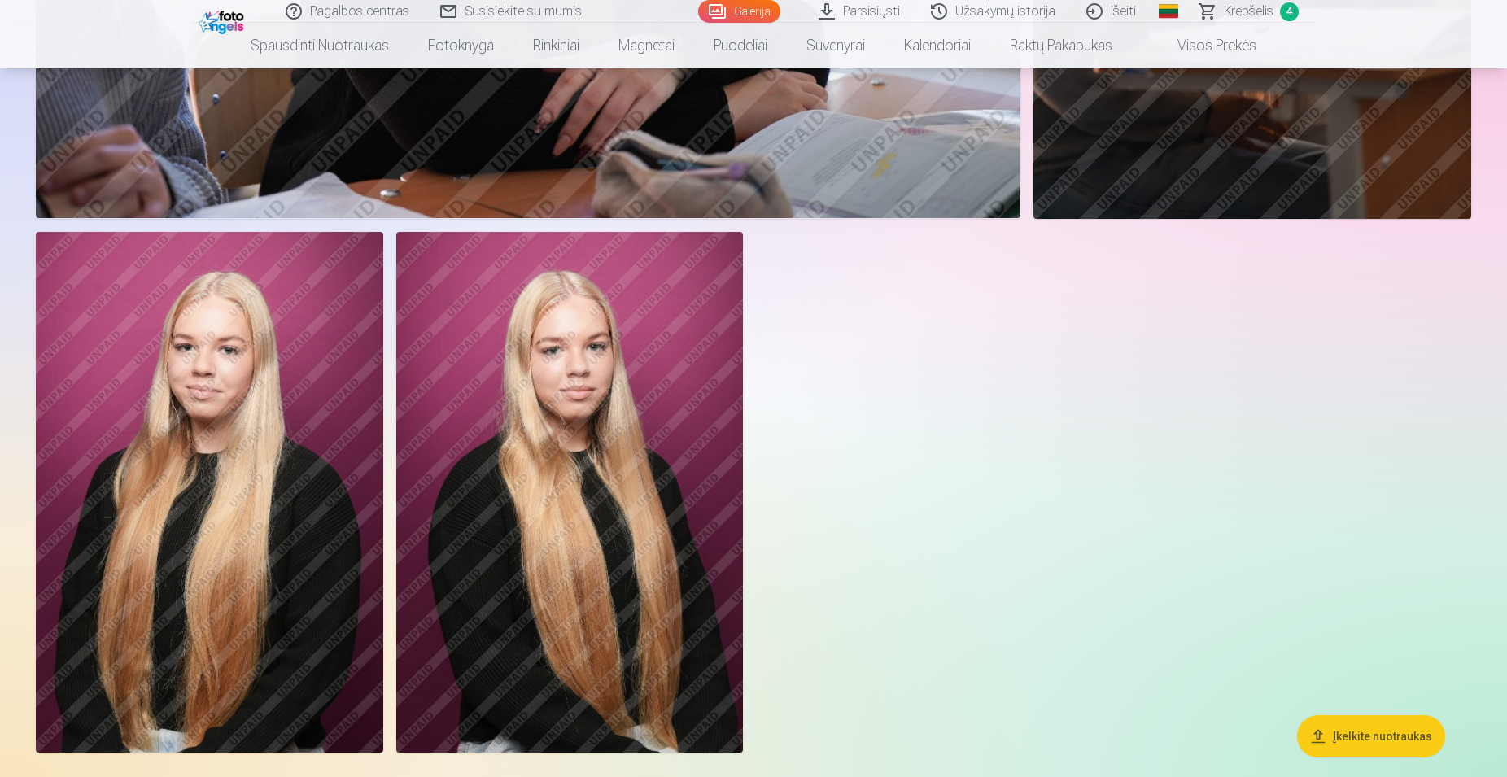
click at [571, 453] on img at bounding box center [570, 492] width 348 height 521
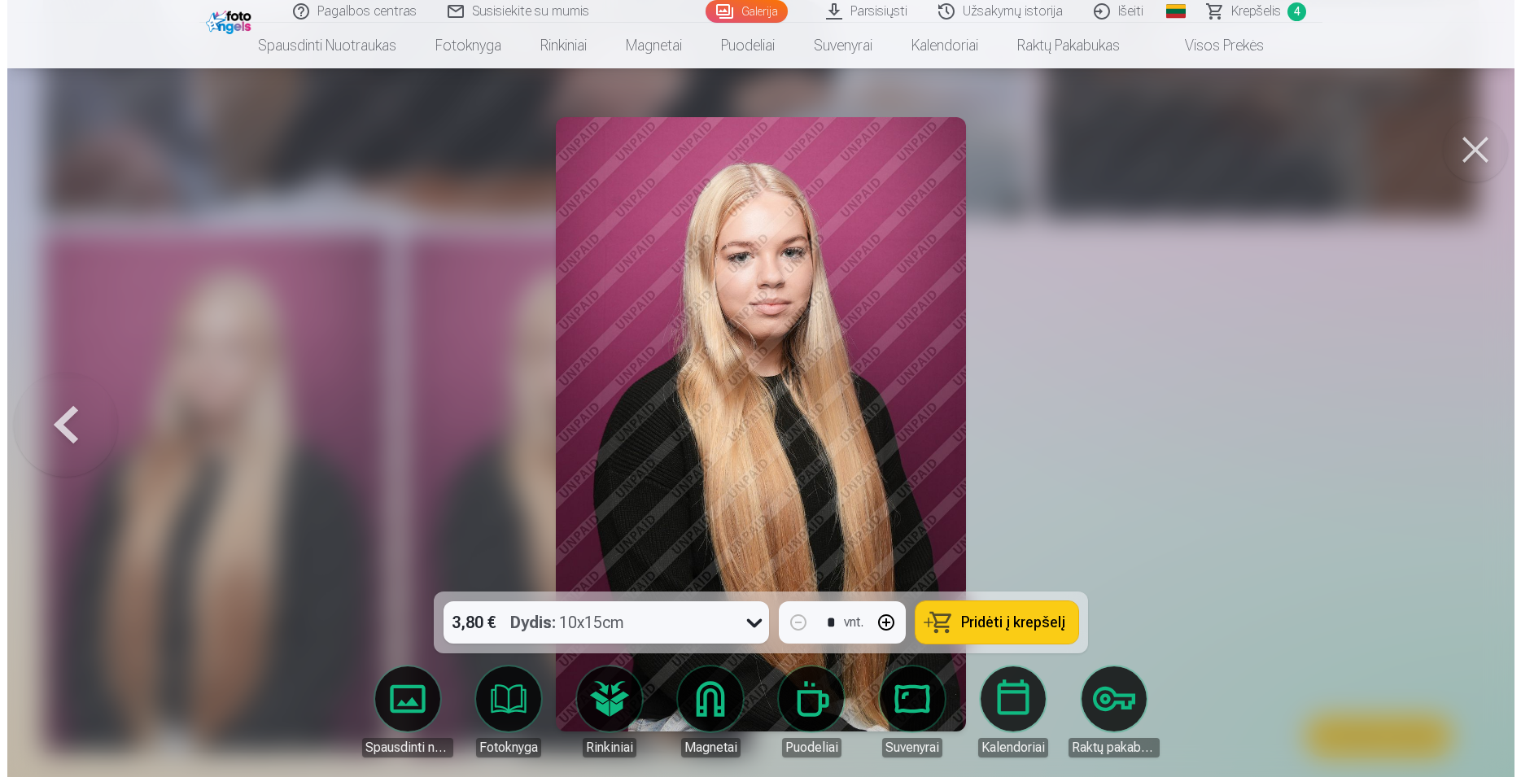
scroll to position [6195, 0]
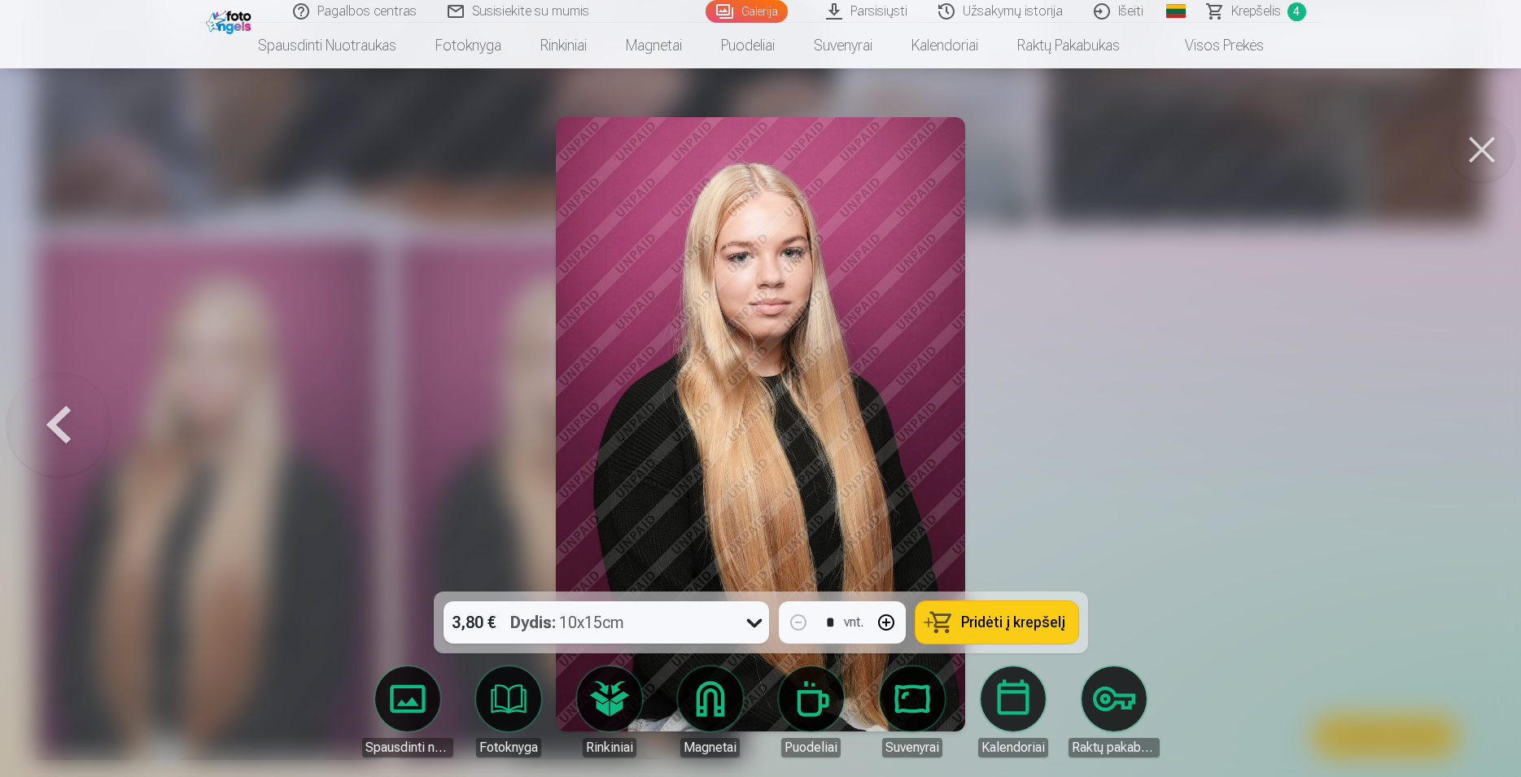
click at [1487, 156] on button at bounding box center [1482, 149] width 65 height 65
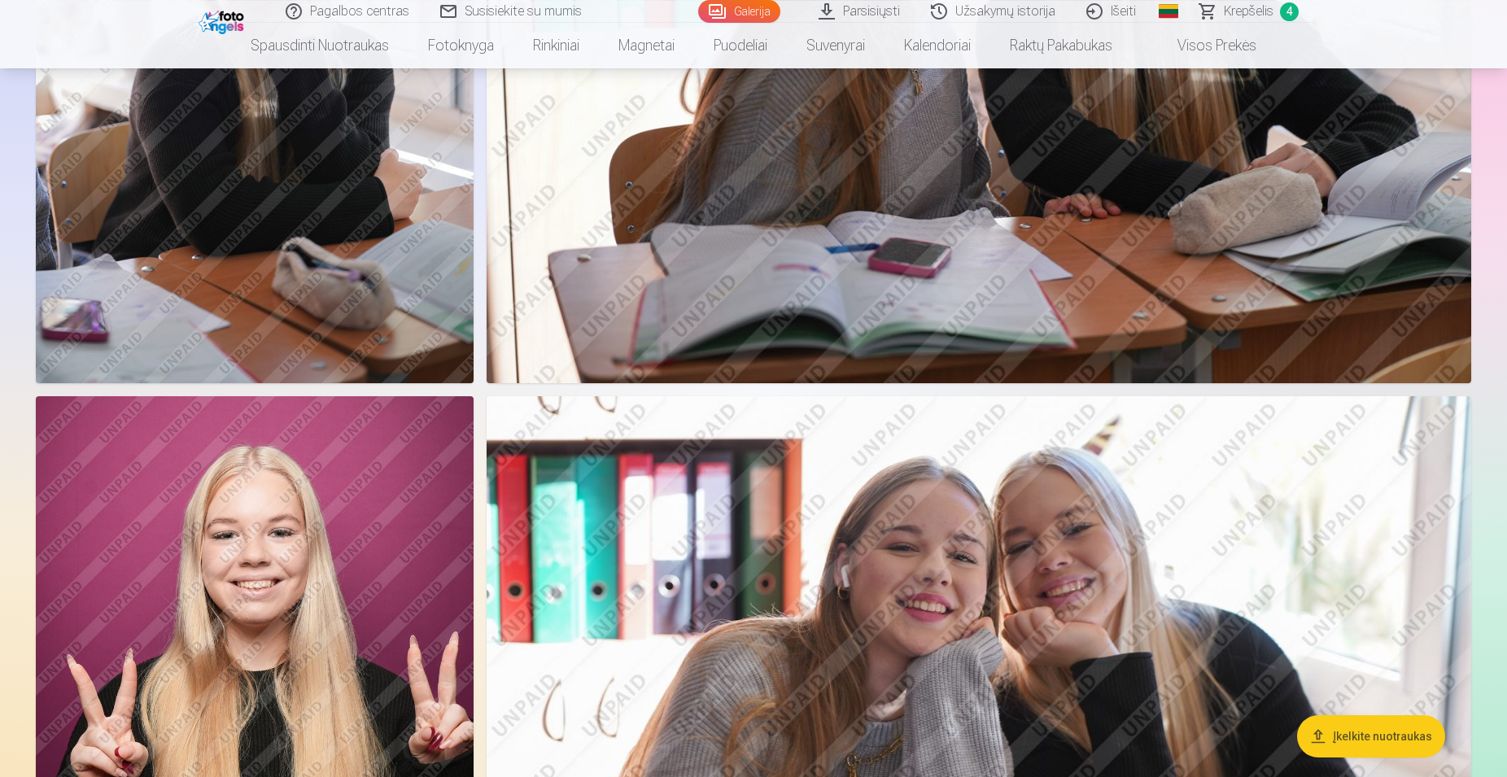
scroll to position [2906, 0]
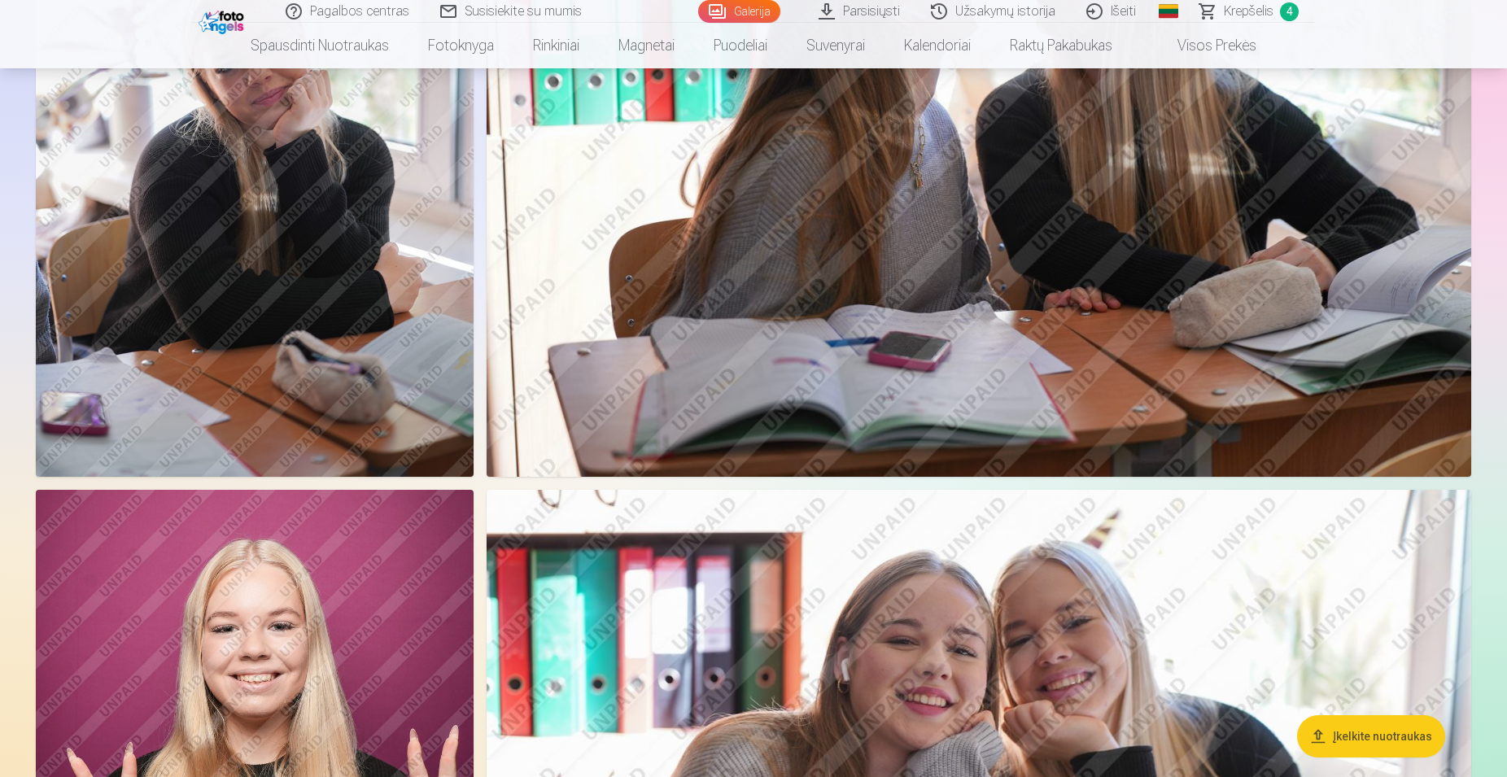
click at [1255, 13] on span "Krepšelis" at bounding box center [1249, 12] width 50 height 20
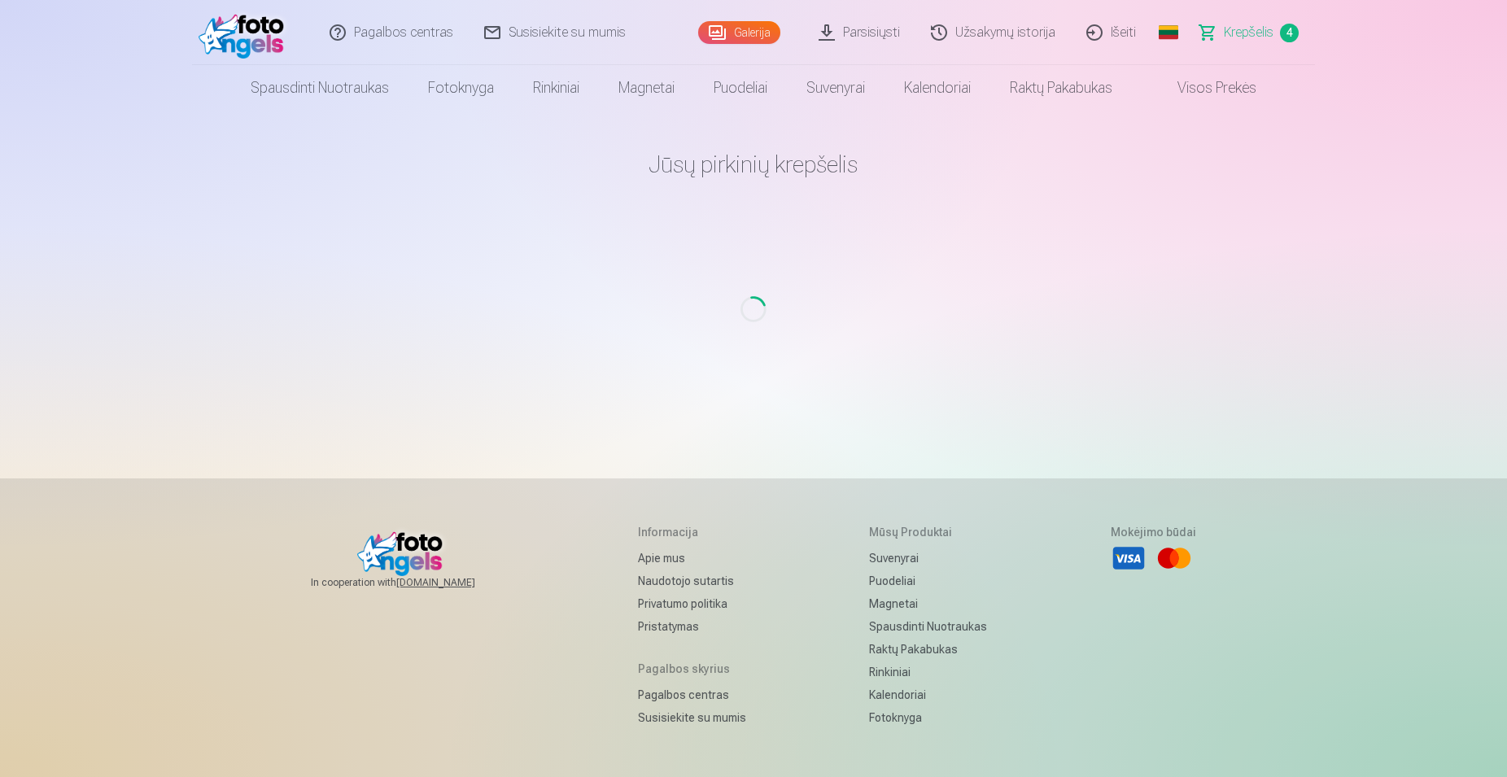
click at [721, 29] on link "Galerija" at bounding box center [739, 32] width 82 height 23
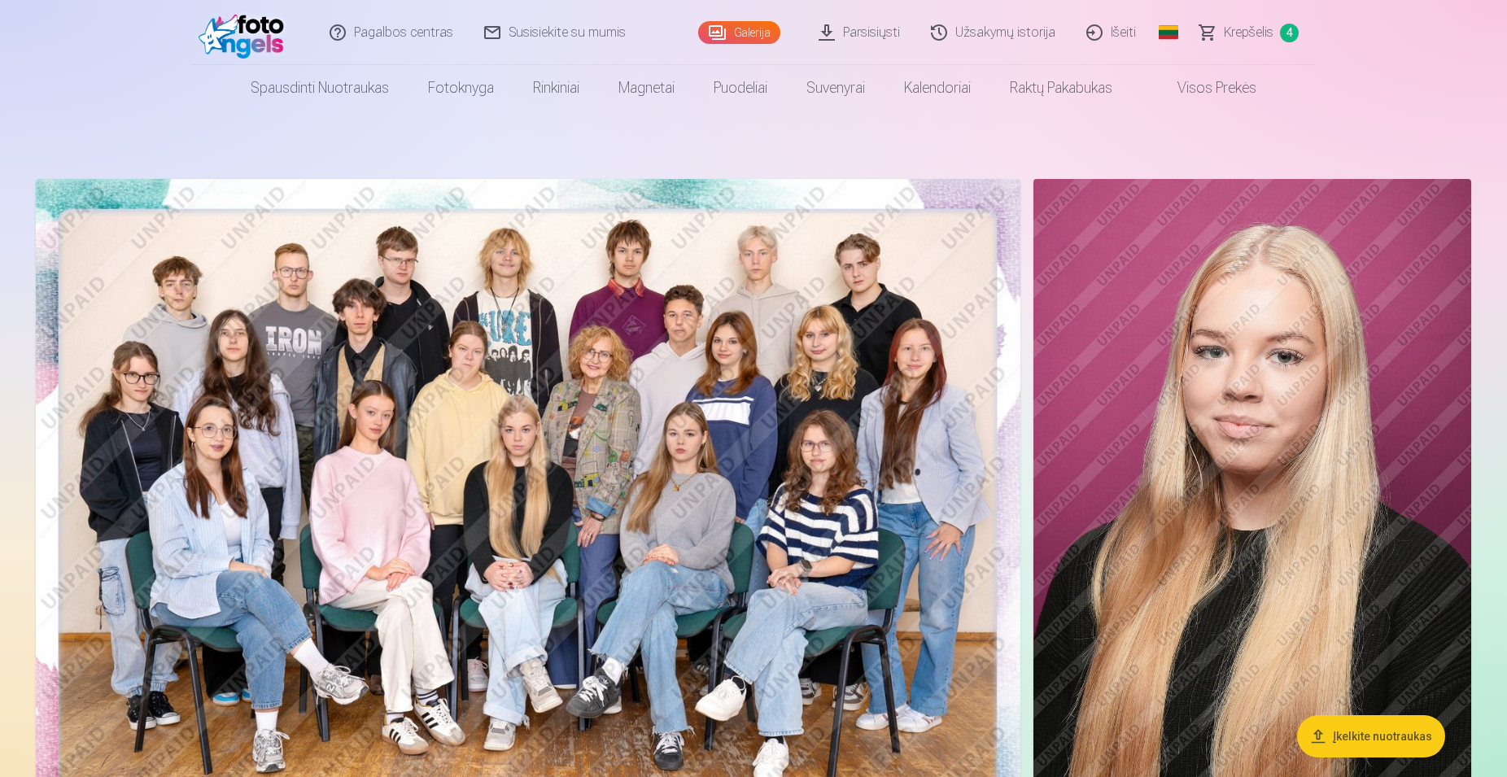
click at [864, 31] on link "Parsisiųsti" at bounding box center [860, 32] width 112 height 65
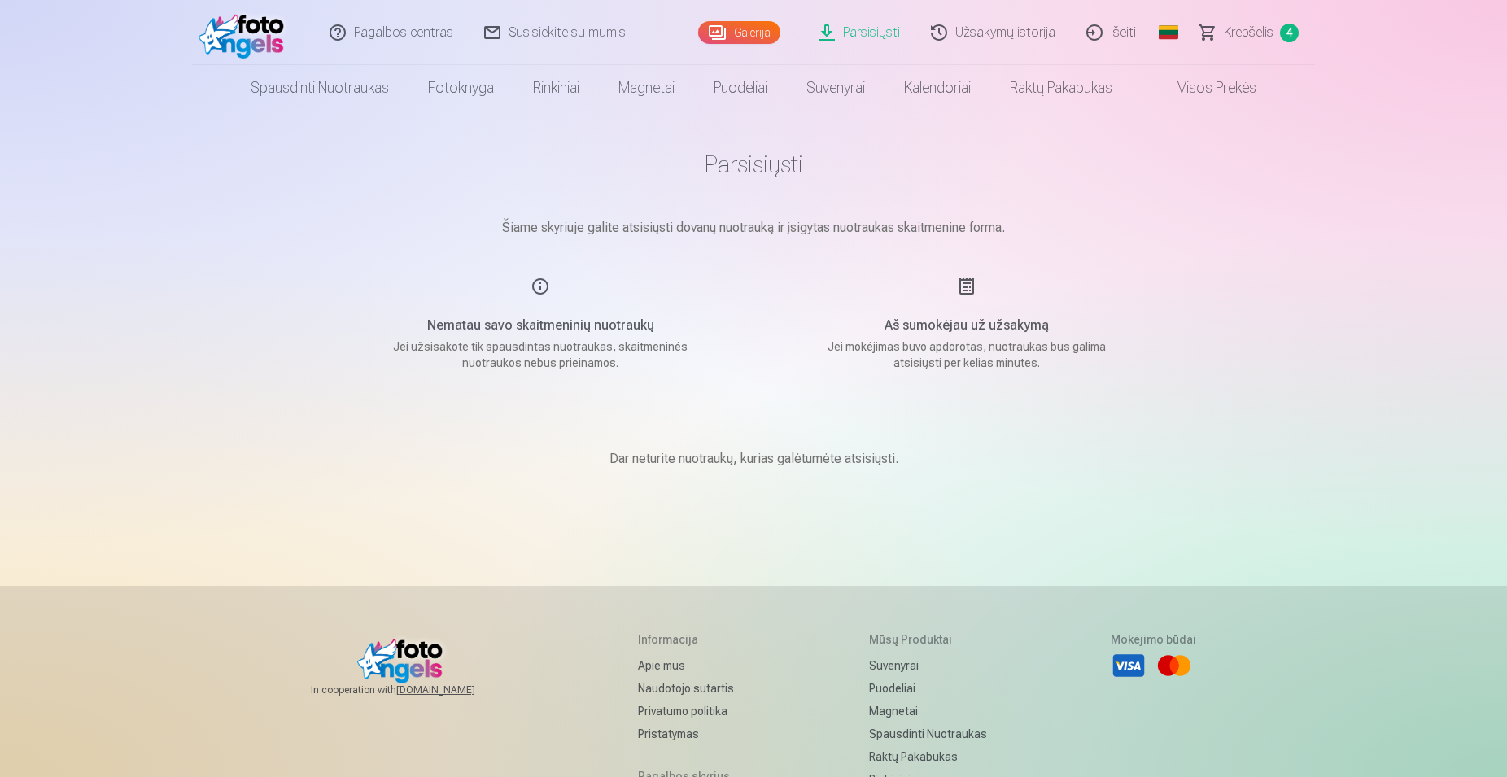
click at [737, 33] on link "Galerija" at bounding box center [739, 32] width 82 height 23
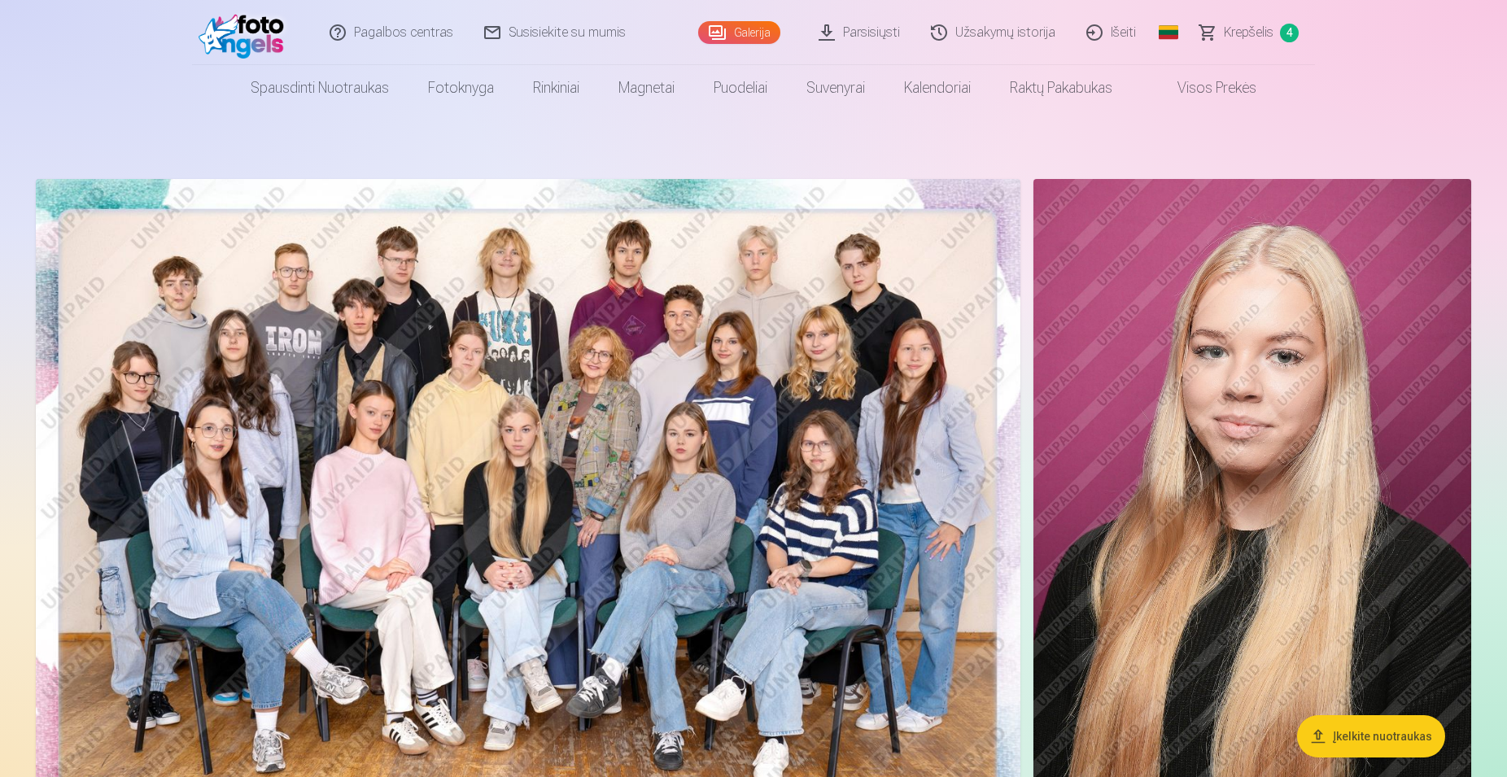
click at [1257, 37] on span "Krepšelis" at bounding box center [1249, 33] width 50 height 20
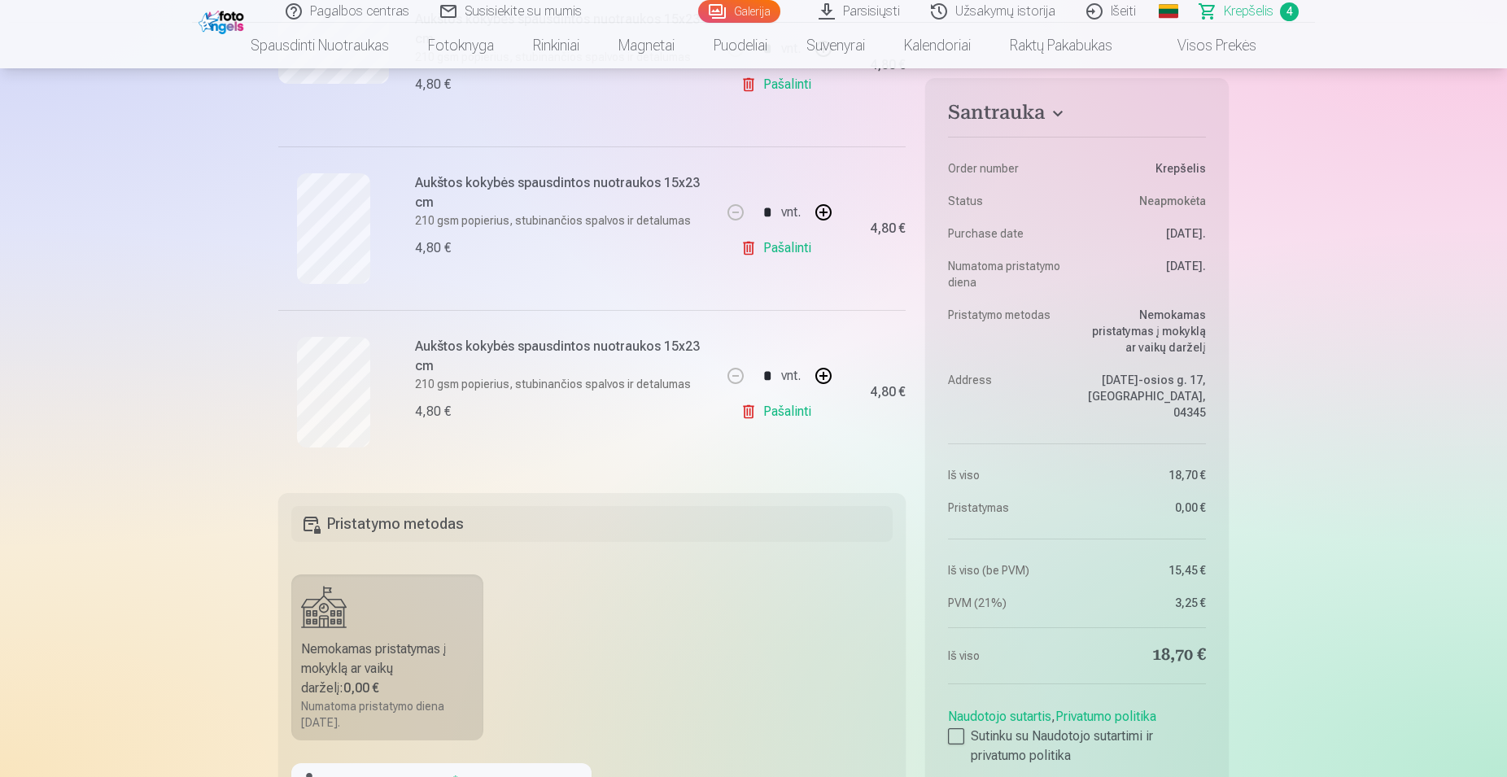
scroll to position [747, 0]
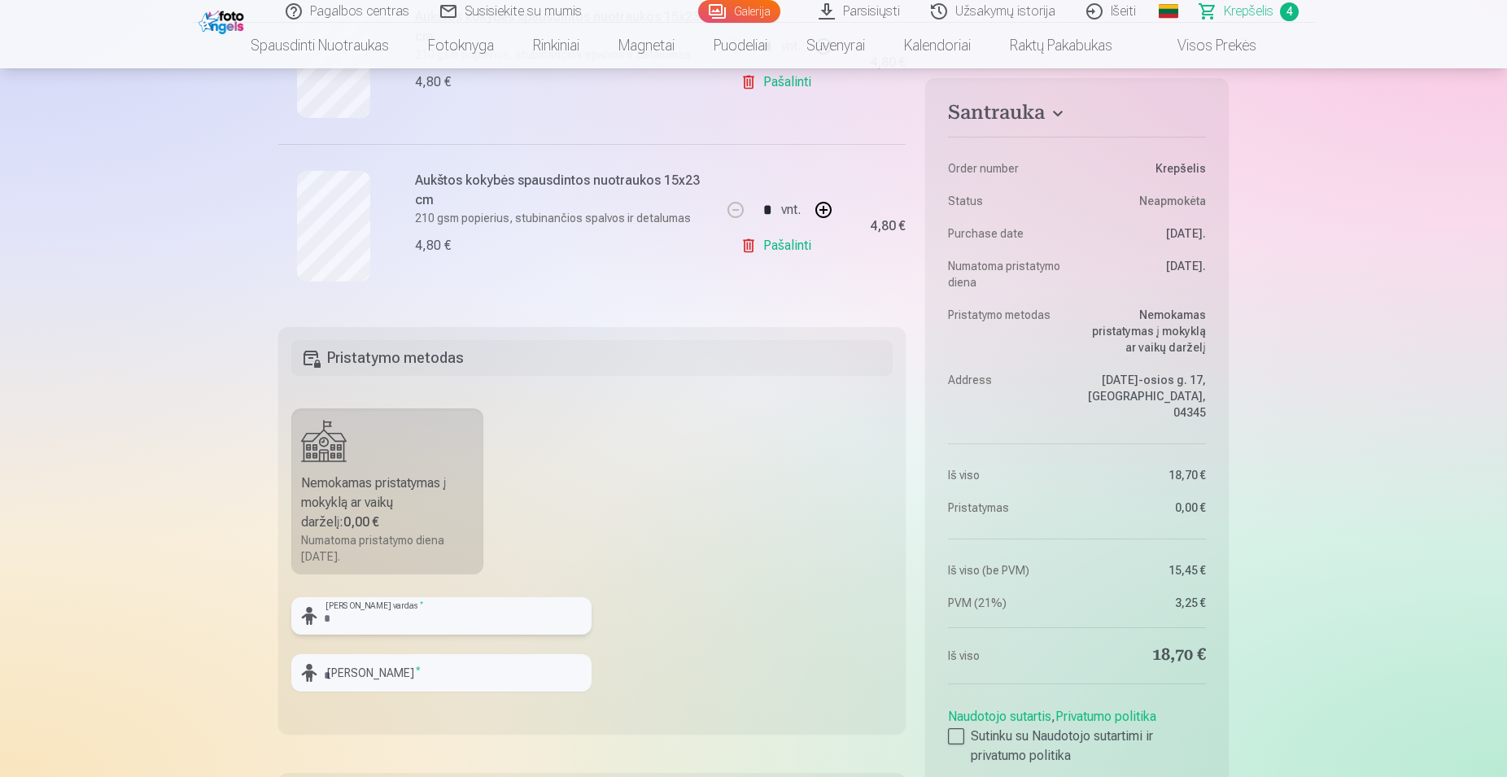
click at [327, 618] on input "text" at bounding box center [441, 615] width 300 height 37
type input "*******"
click at [328, 680] on input "text" at bounding box center [441, 672] width 300 height 37
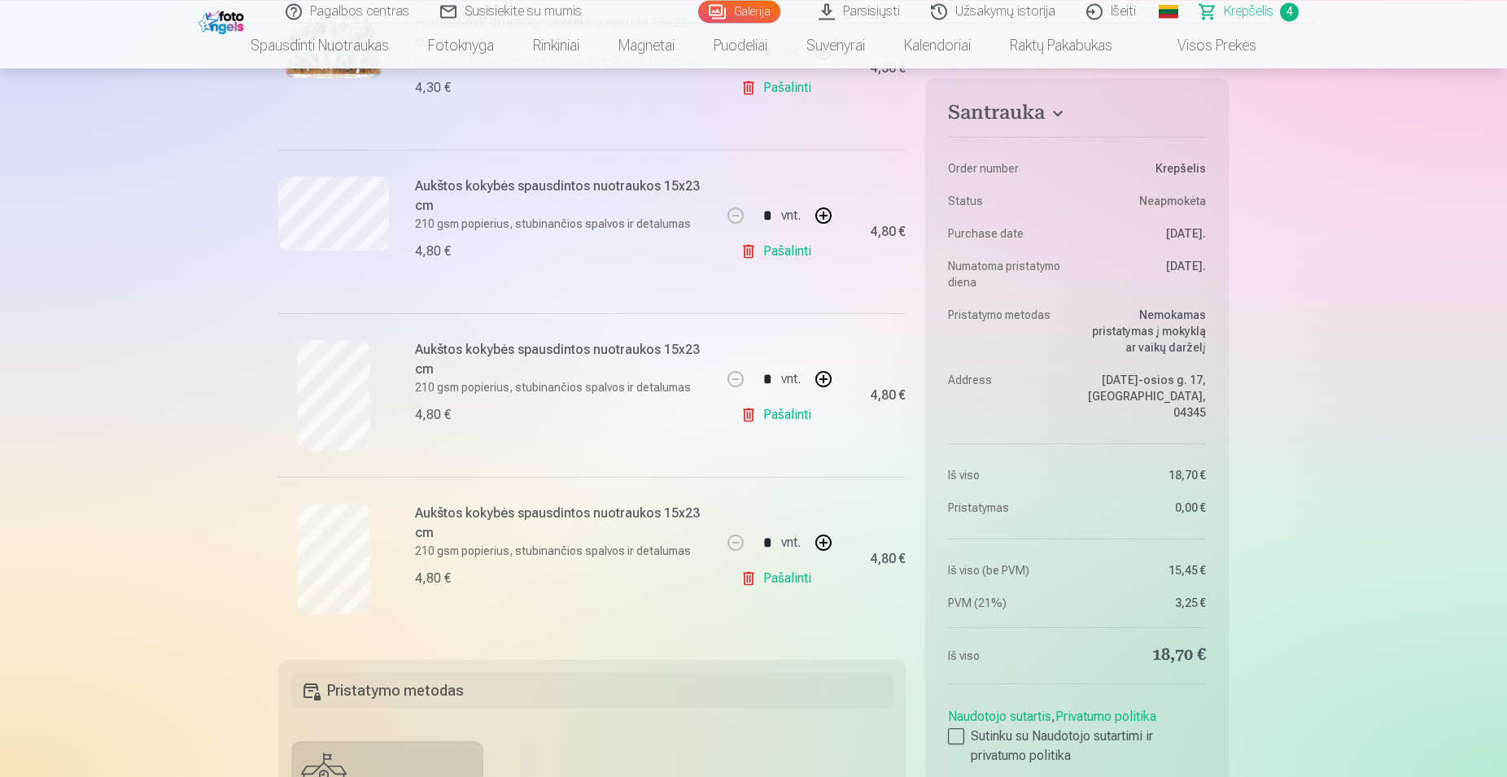
scroll to position [415, 0]
type input "**********"
click at [958, 728] on div at bounding box center [956, 736] width 16 height 16
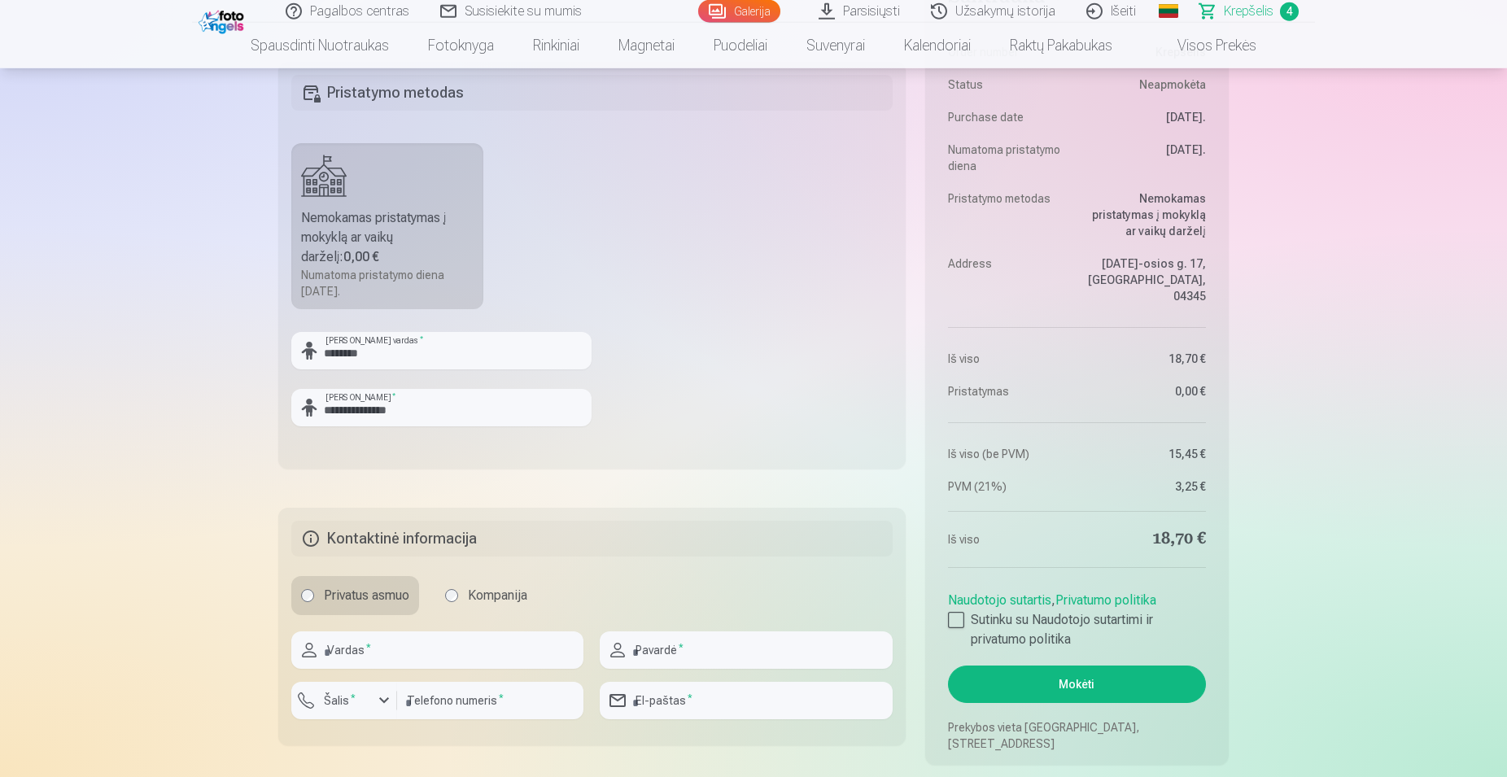
scroll to position [1079, 0]
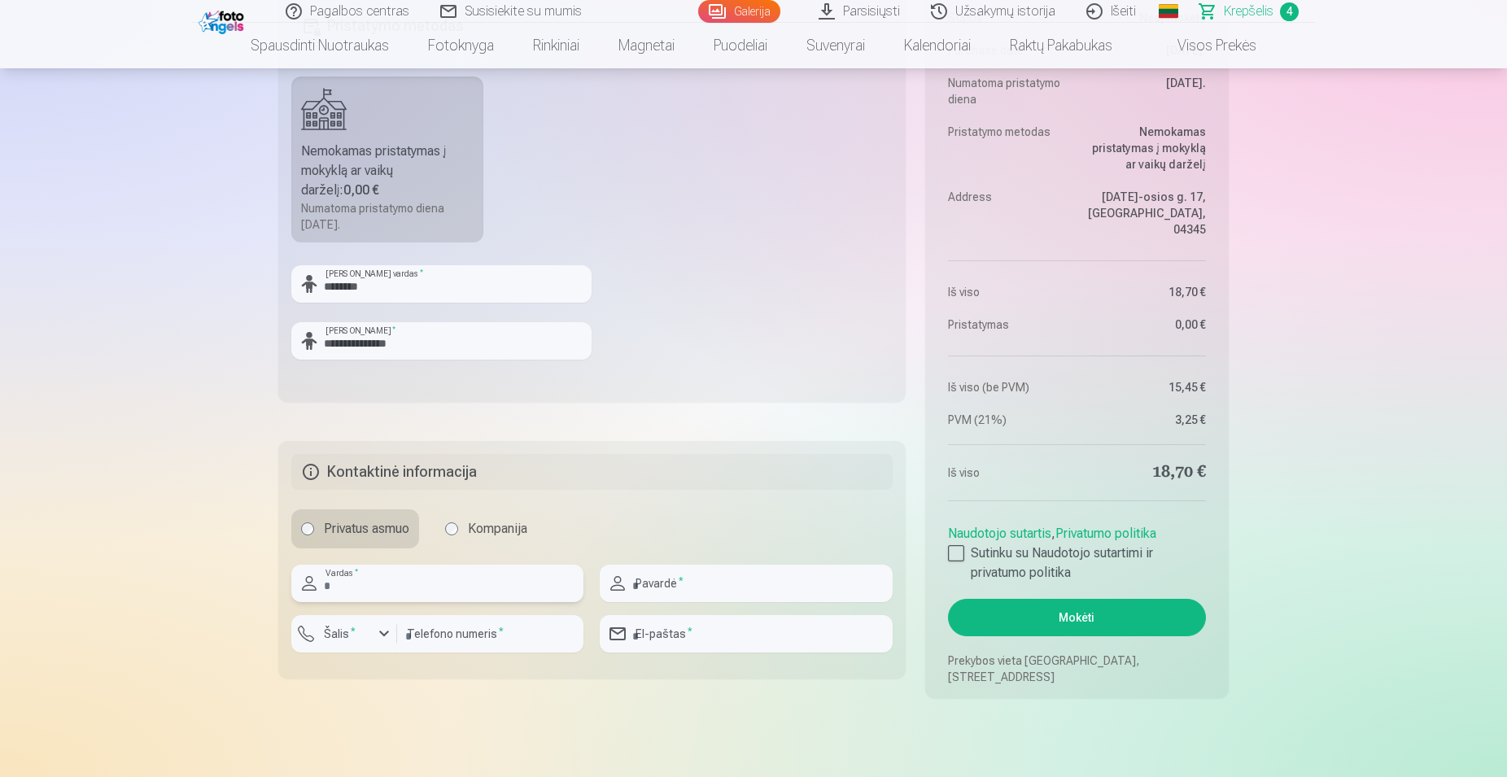
click at [361, 590] on input "text" at bounding box center [437, 583] width 292 height 37
type input "******"
click at [641, 592] on input "text" at bounding box center [746, 583] width 292 height 37
type input "**********"
click at [386, 636] on div "button" at bounding box center [384, 634] width 20 height 20
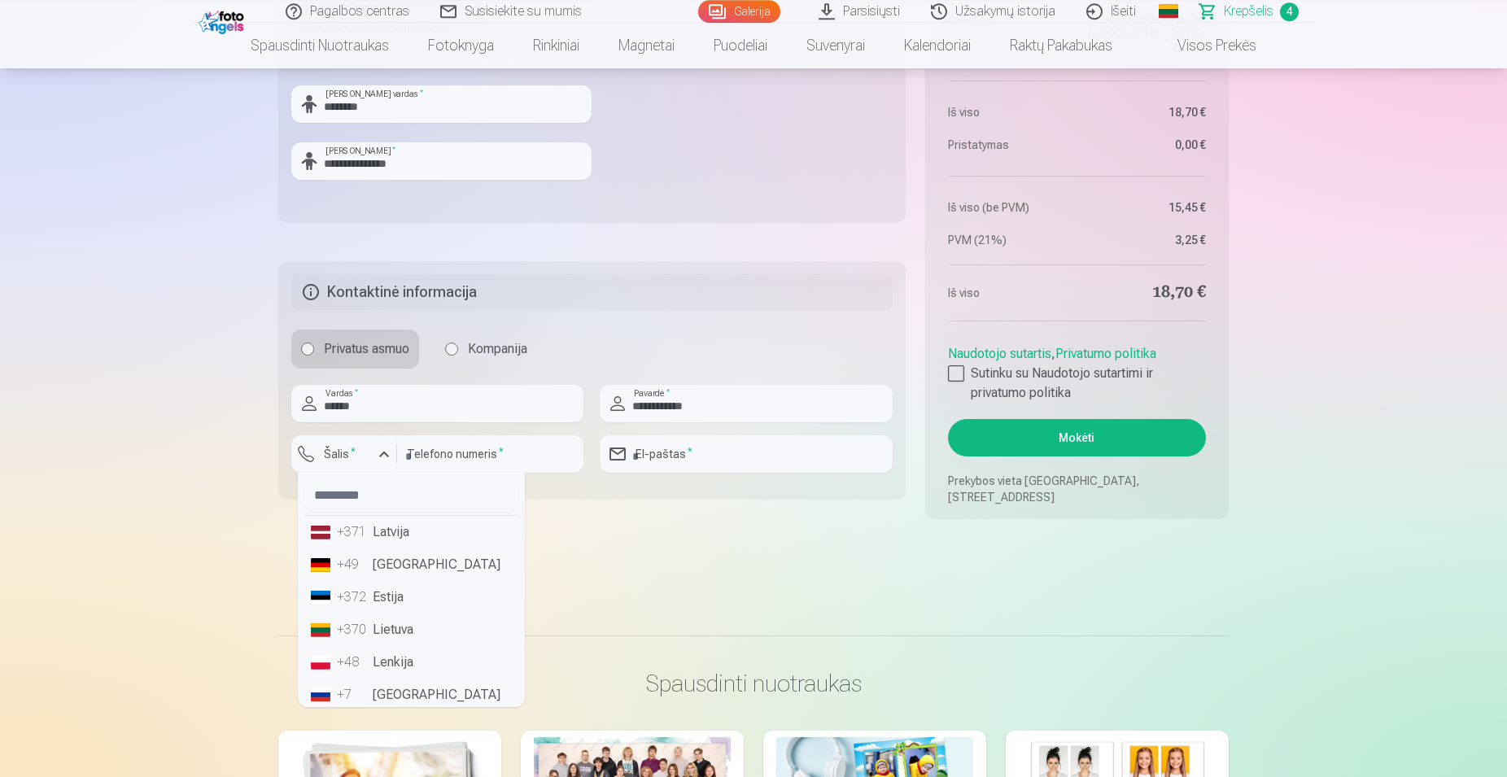
scroll to position [1328, 0]
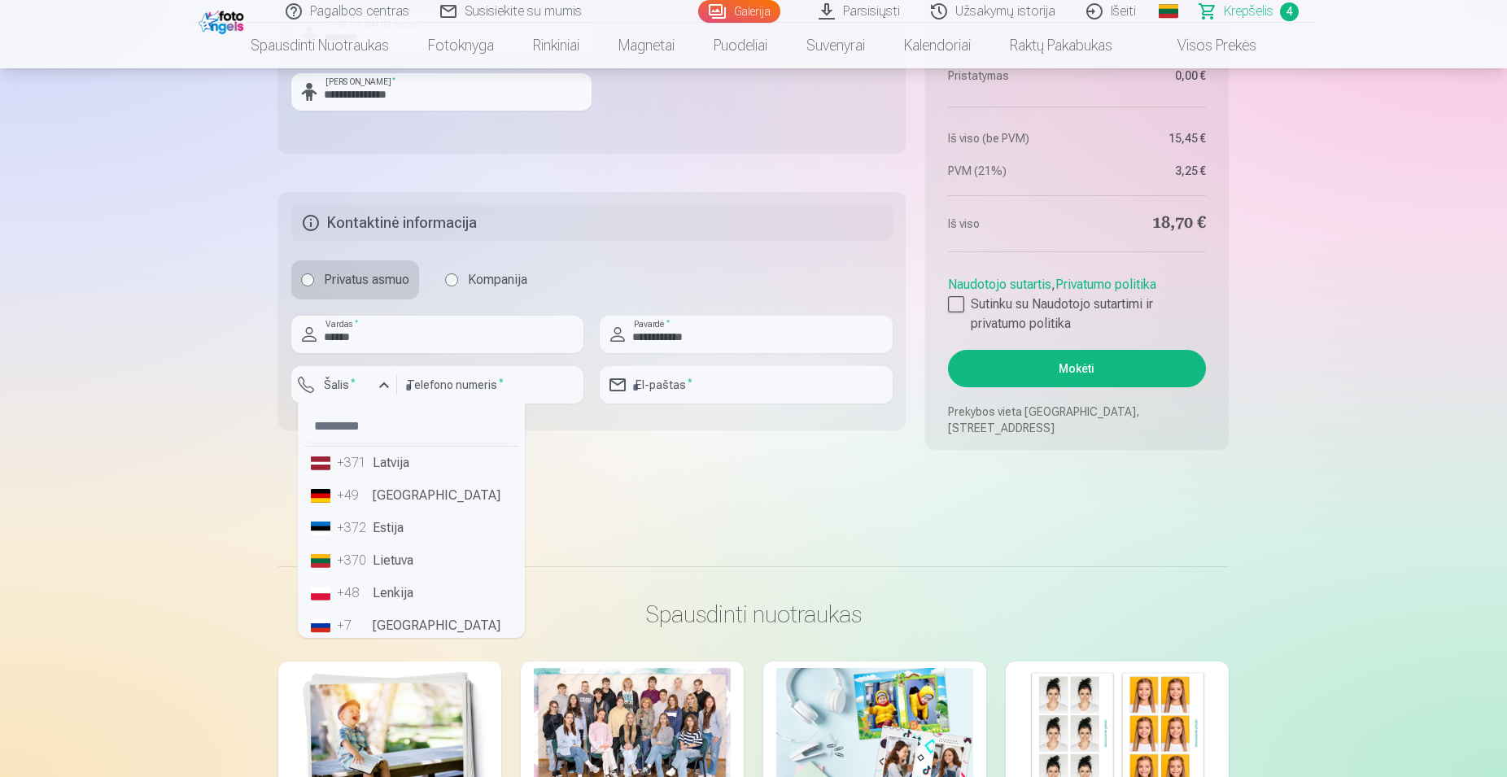
click at [401, 563] on li "+370 Lietuva" at bounding box center [411, 560] width 214 height 33
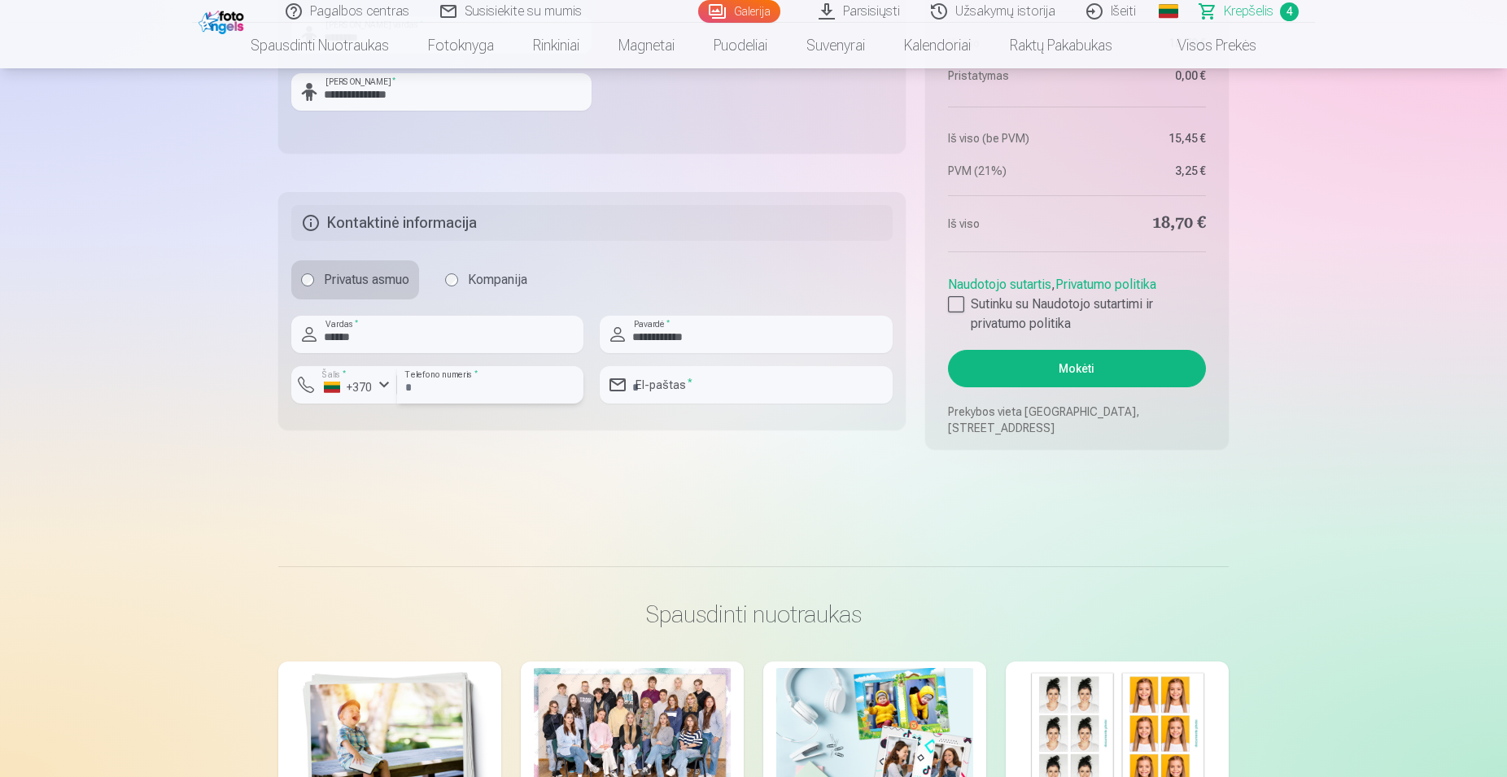
click at [464, 383] on input "number" at bounding box center [490, 384] width 186 height 37
type input "********"
click at [670, 384] on input "email" at bounding box center [746, 384] width 292 height 37
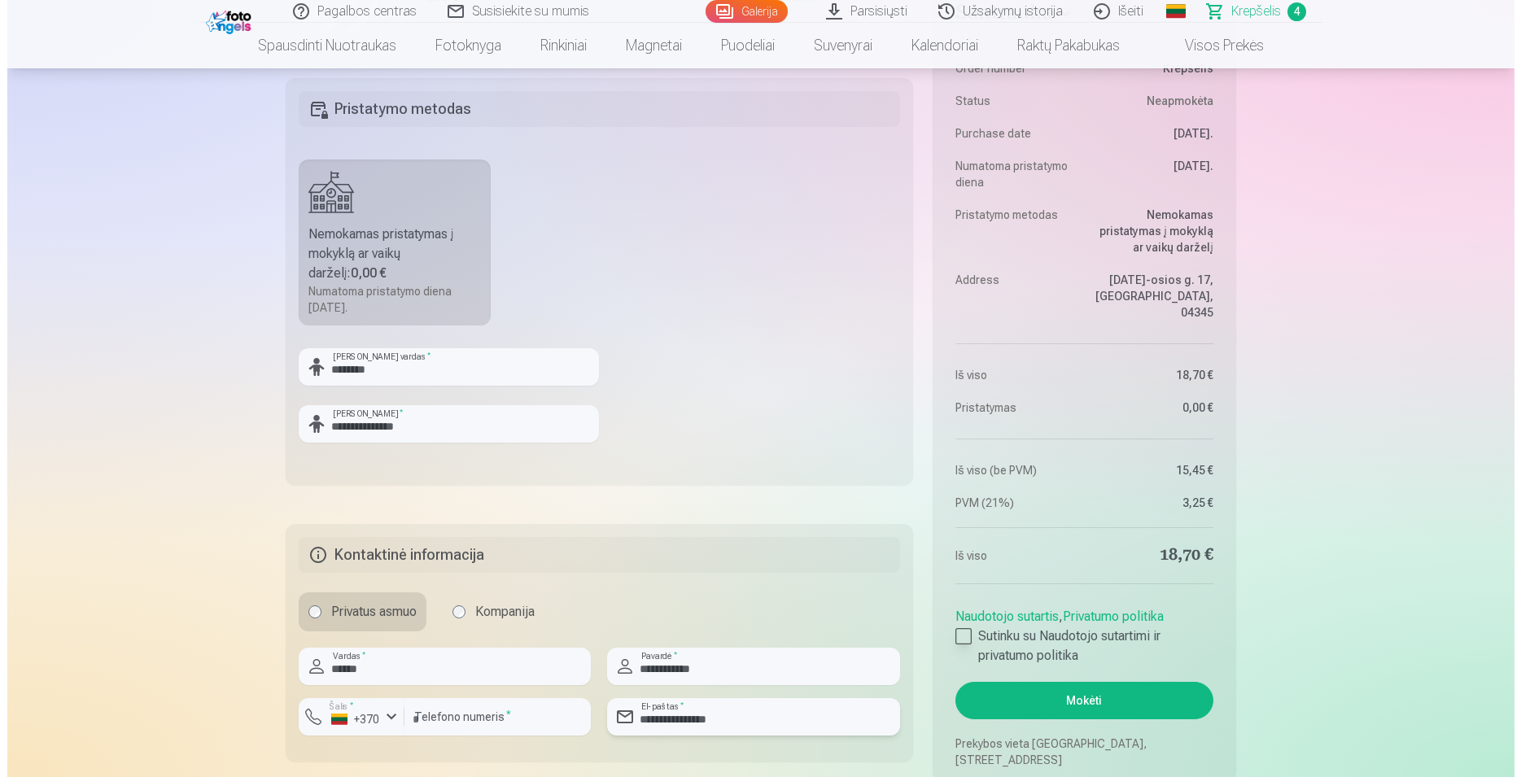
scroll to position [1245, 0]
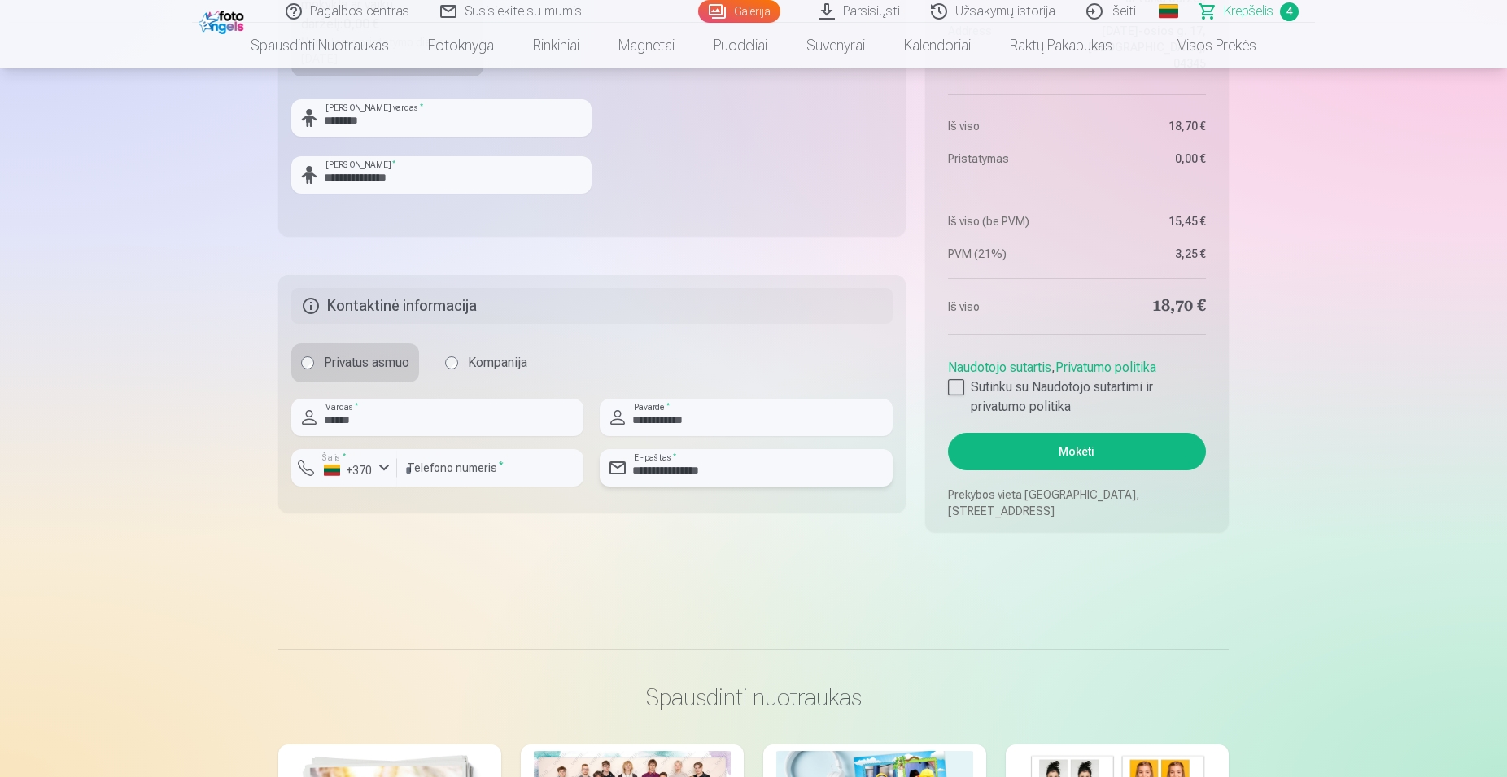
type input "**********"
click at [1096, 450] on button "Mokėti" at bounding box center [1077, 451] width 258 height 37
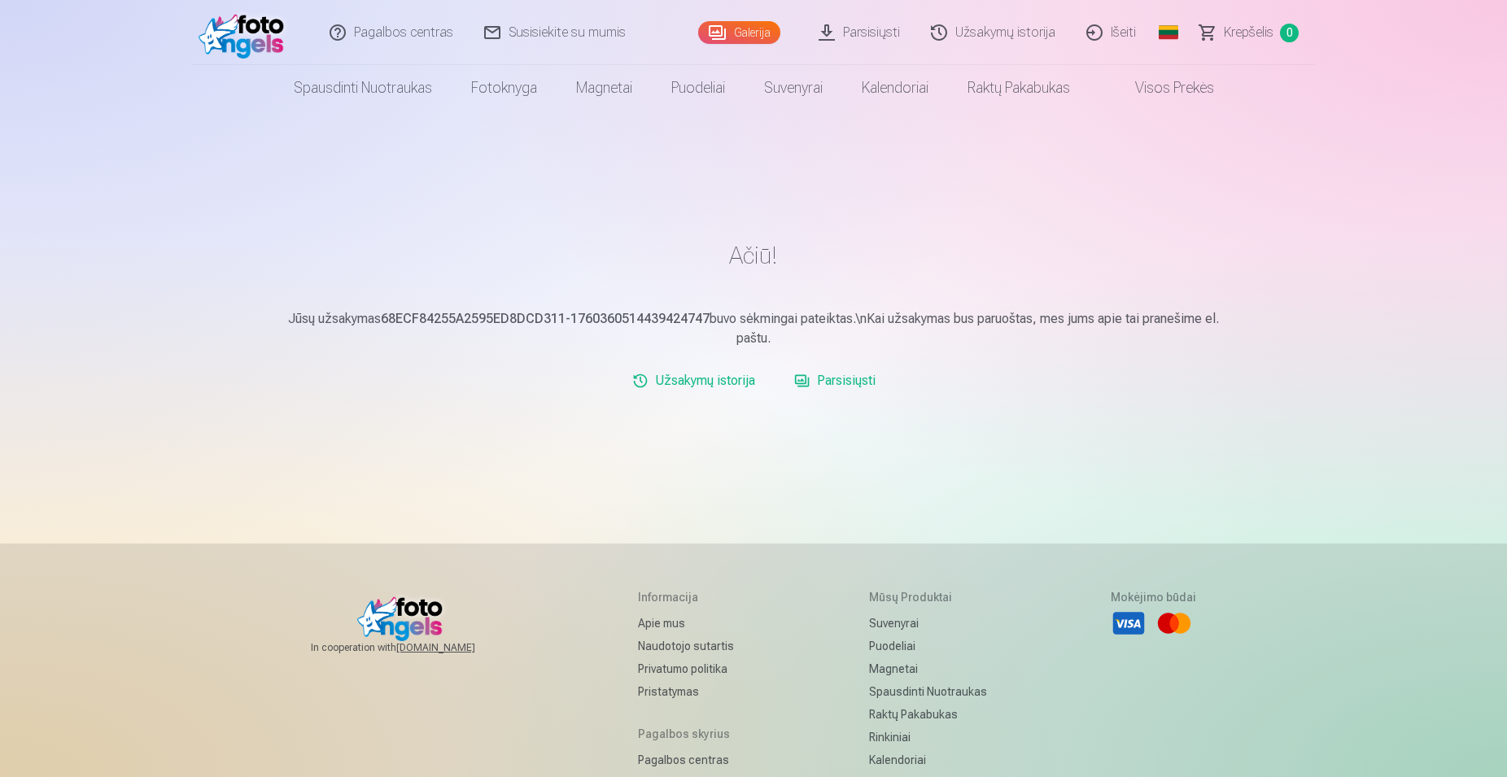
click at [860, 31] on link "Parsisiųsti" at bounding box center [860, 32] width 112 height 65
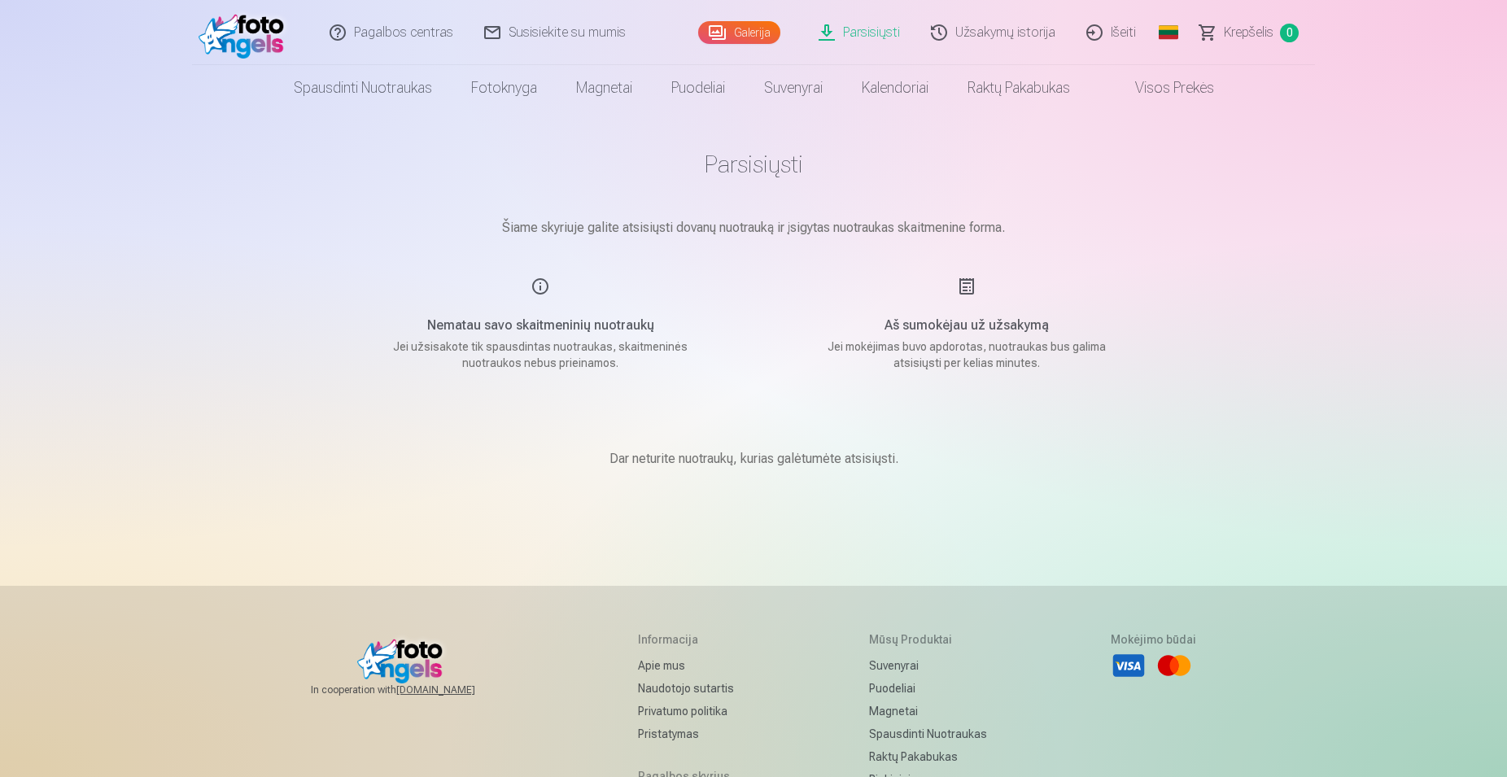
click at [767, 33] on link "Galerija" at bounding box center [739, 32] width 82 height 23
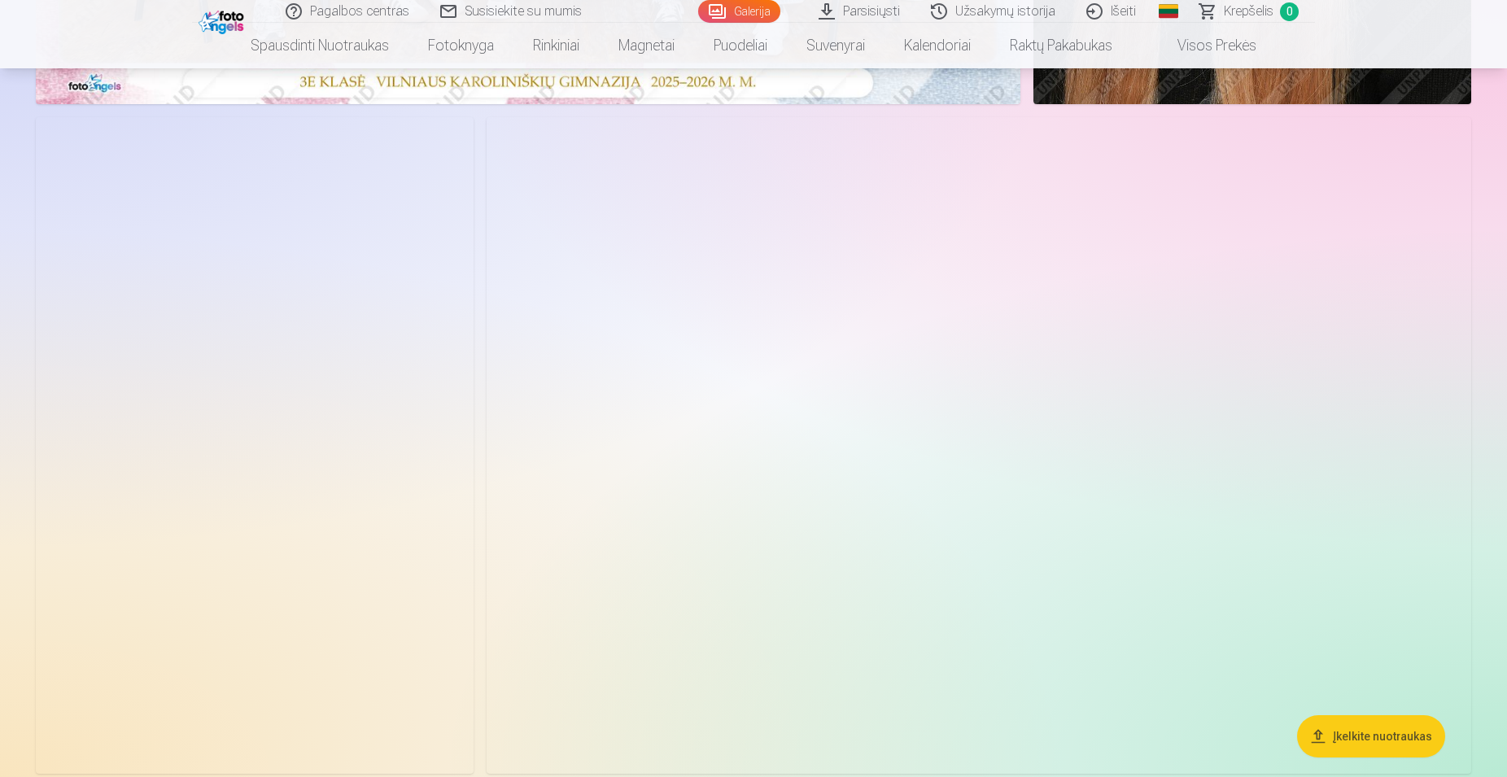
scroll to position [830, 0]
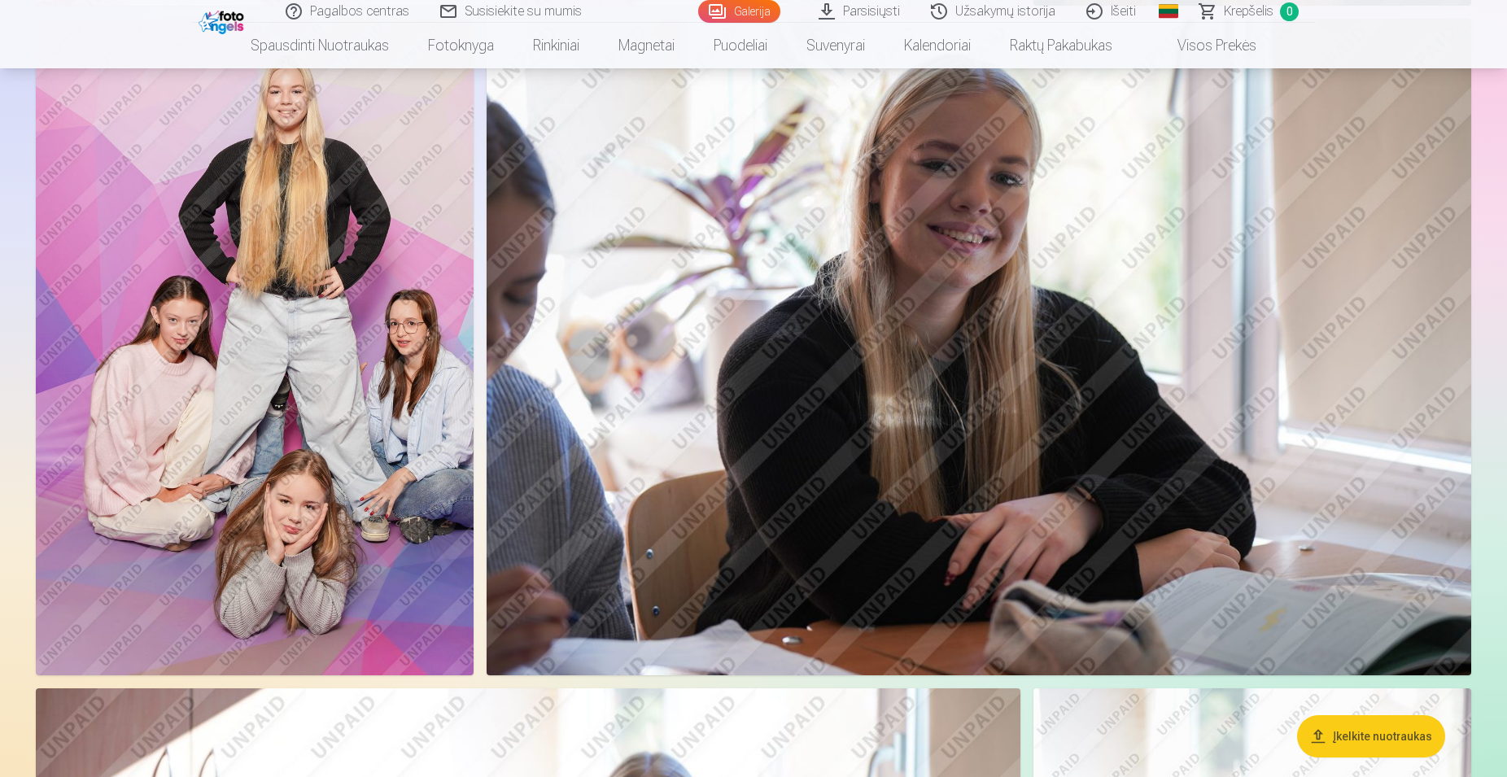
click at [316, 279] on img at bounding box center [255, 347] width 438 height 657
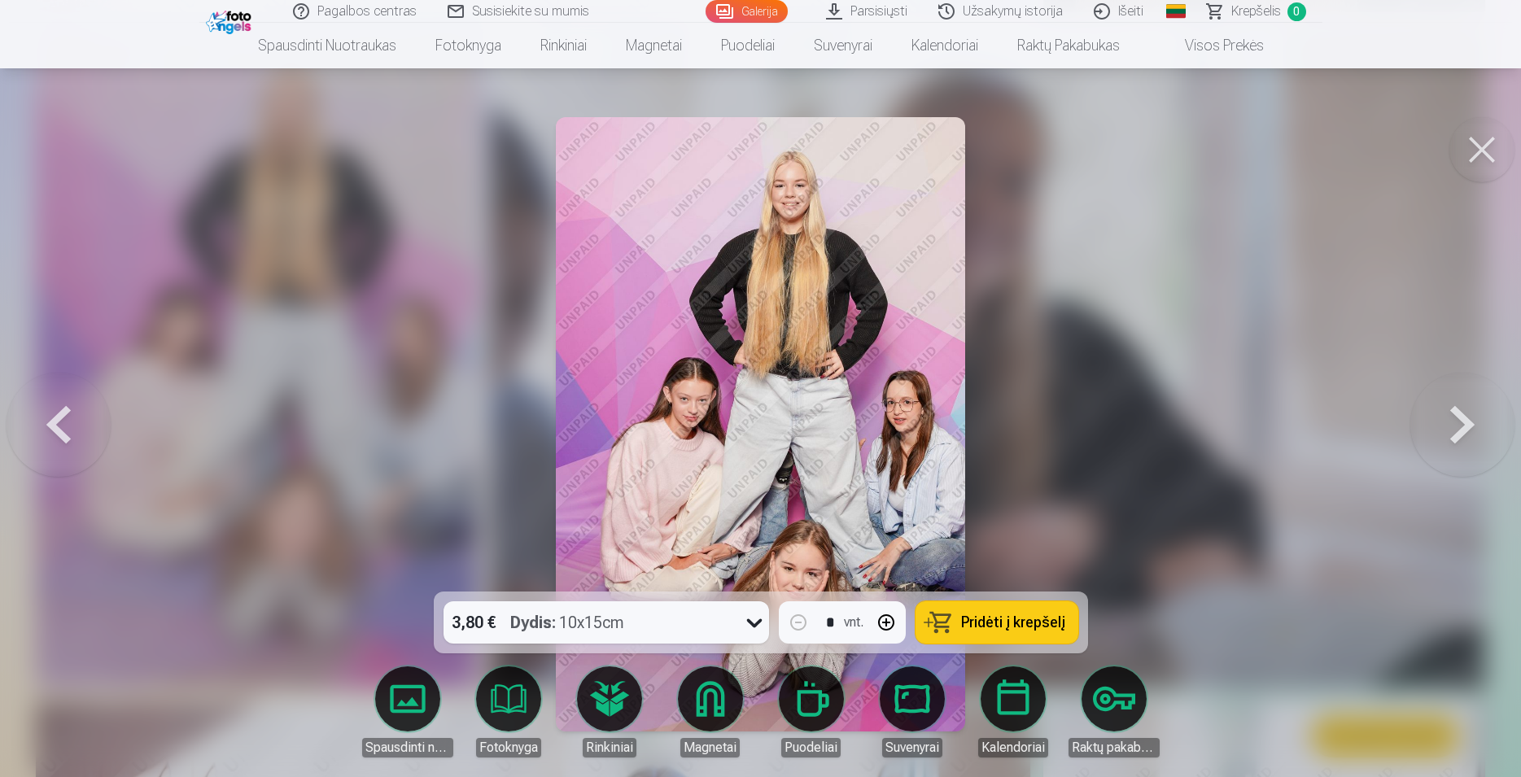
click at [1214, 326] on div at bounding box center [760, 388] width 1521 height 777
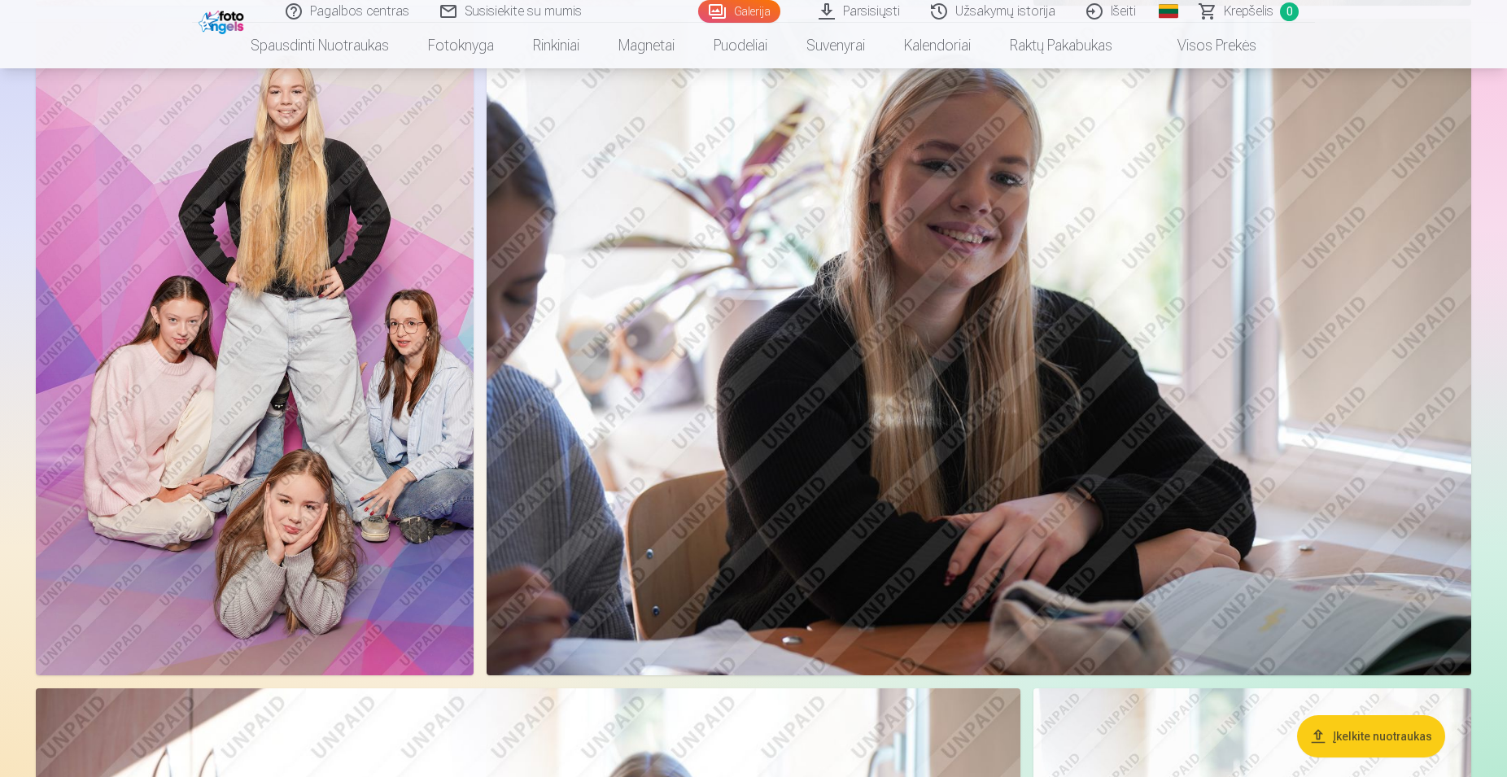
click at [1347, 733] on button "Įkelkite nuotraukas" at bounding box center [1371, 736] width 148 height 42
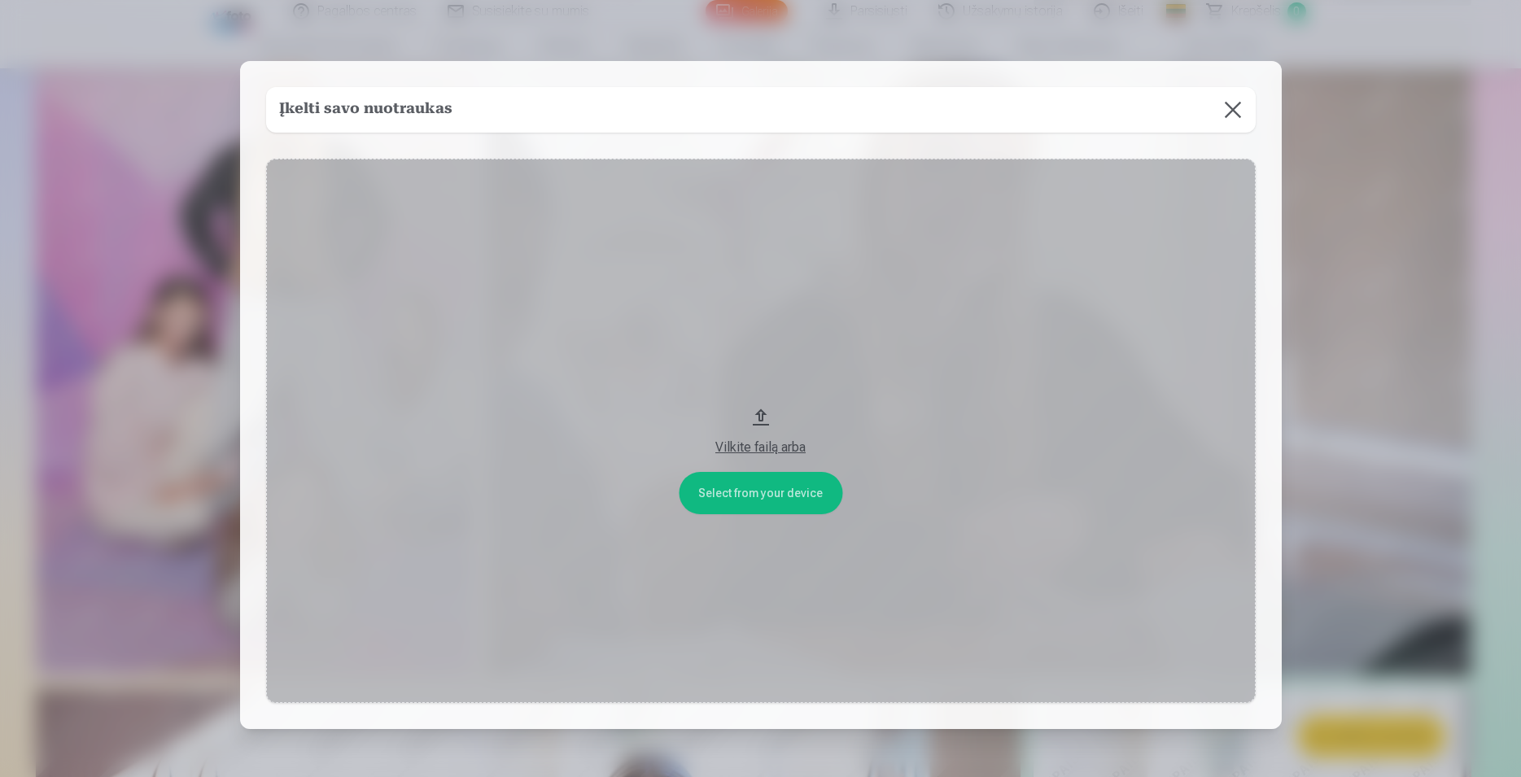
click at [741, 446] on div "Vilkite failą arba" at bounding box center [760, 448] width 957 height 20
click at [1230, 113] on button at bounding box center [1233, 110] width 46 height 46
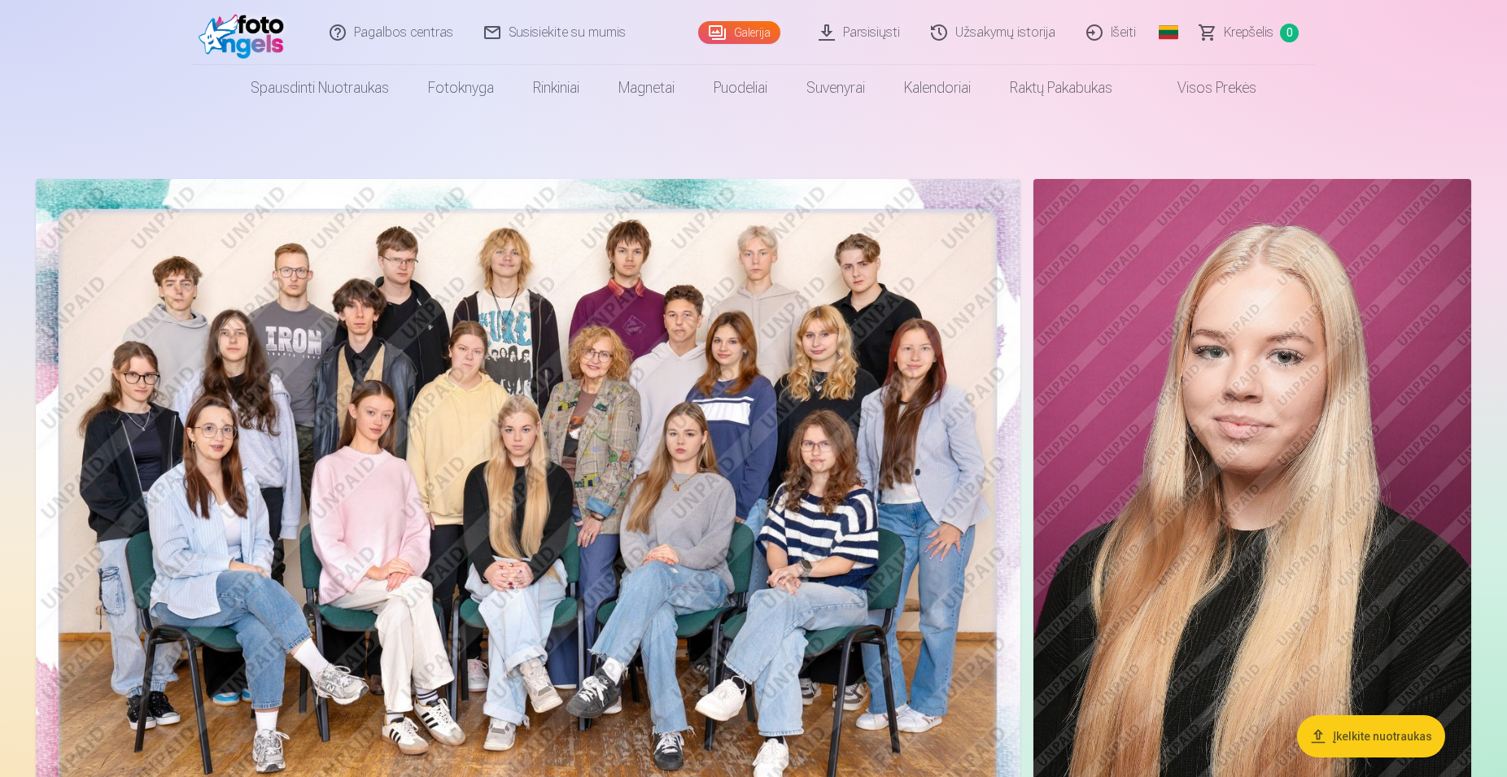
click at [1019, 32] on link "Užsakymų istorija" at bounding box center [993, 32] width 155 height 65
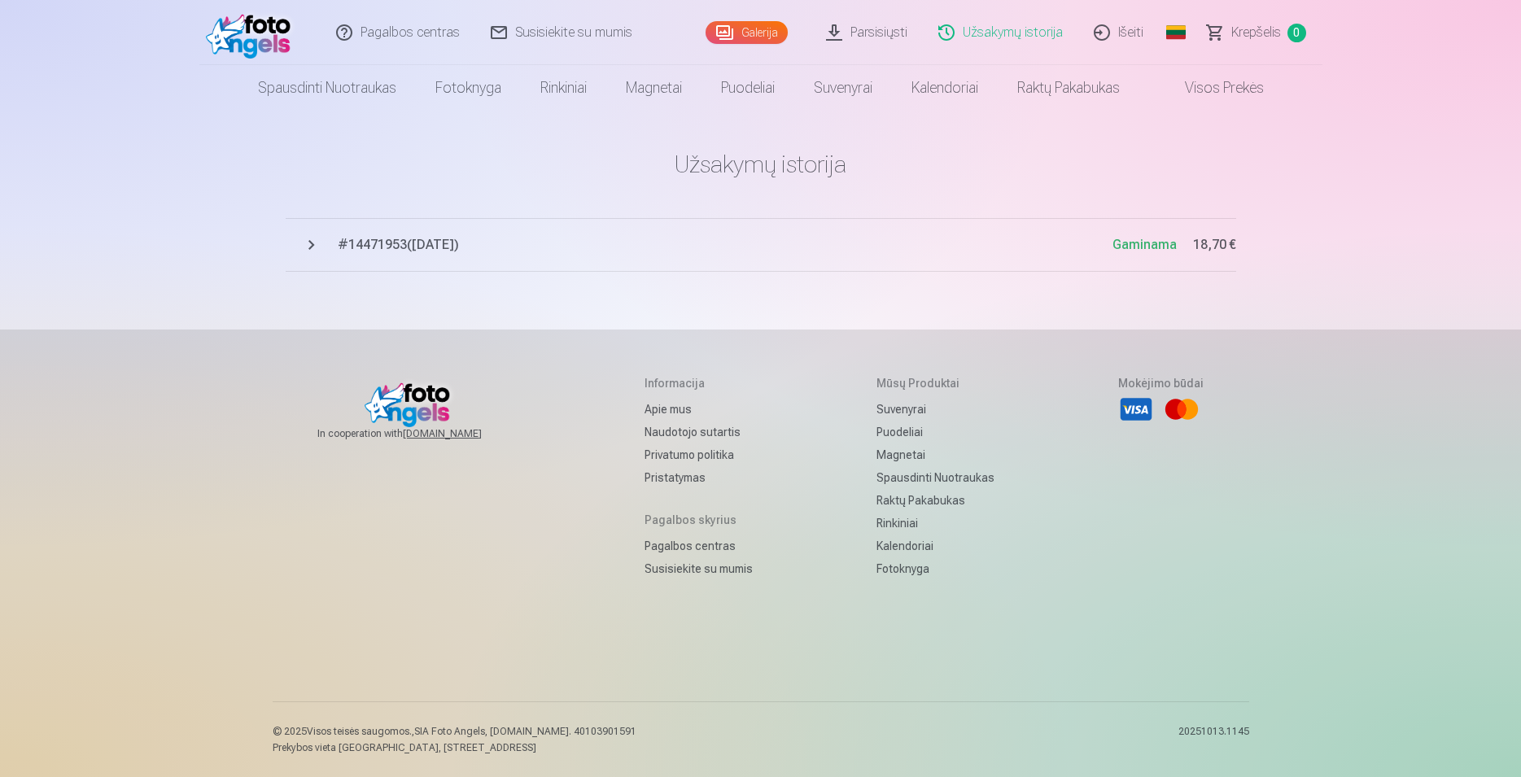
click at [387, 245] on span "# 14471953 ( [DATE] )" at bounding box center [725, 245] width 775 height 20
